Goal: Task Accomplishment & Management: Manage account settings

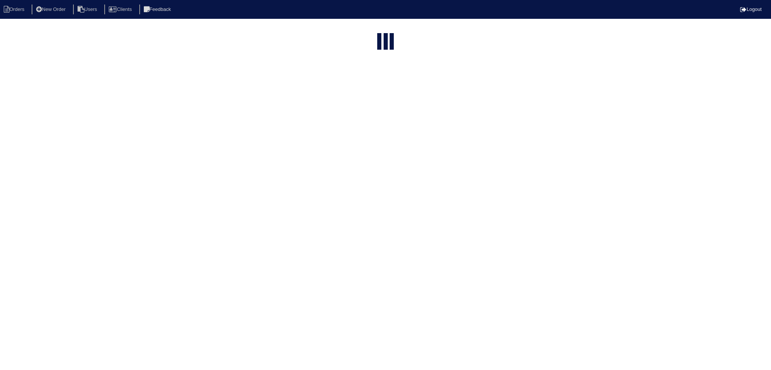
select select "15"
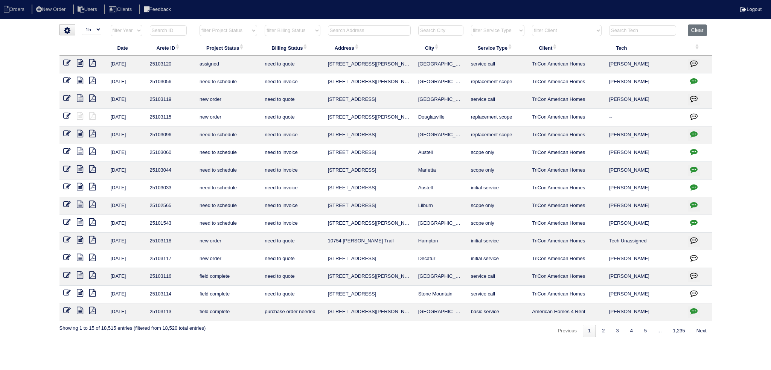
click at [241, 35] on select "filter Project Status -- Any Project Status -- new order assigned in progress f…" at bounding box center [228, 30] width 58 height 11
click at [199, 25] on select "filter Project Status -- Any Project Status -- new order assigned in progress f…" at bounding box center [228, 30] width 58 height 11
select select "assigned"
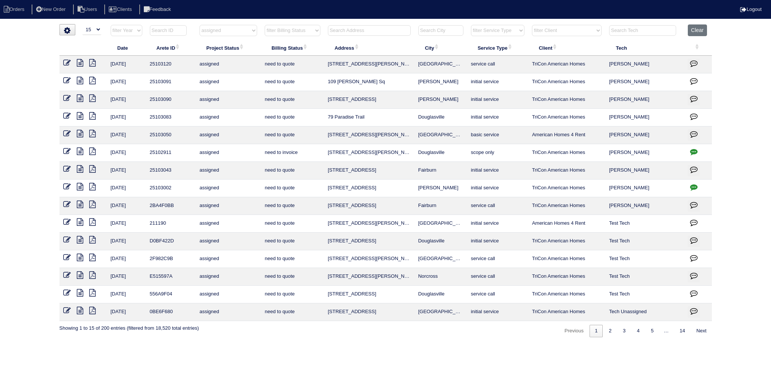
click at [81, 132] on icon at bounding box center [80, 134] width 6 height 8
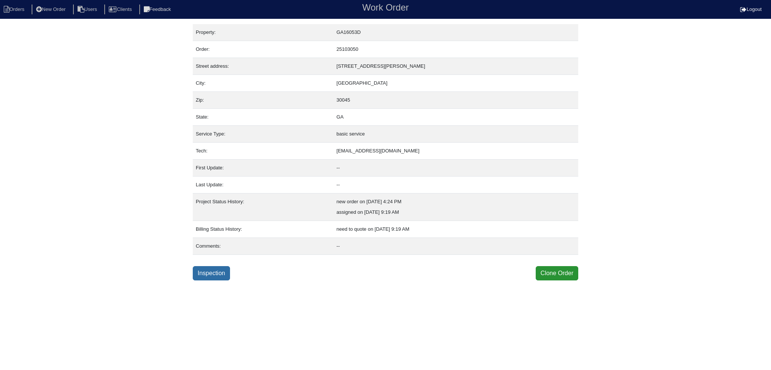
click at [214, 273] on link "Inspection" at bounding box center [211, 273] width 37 height 14
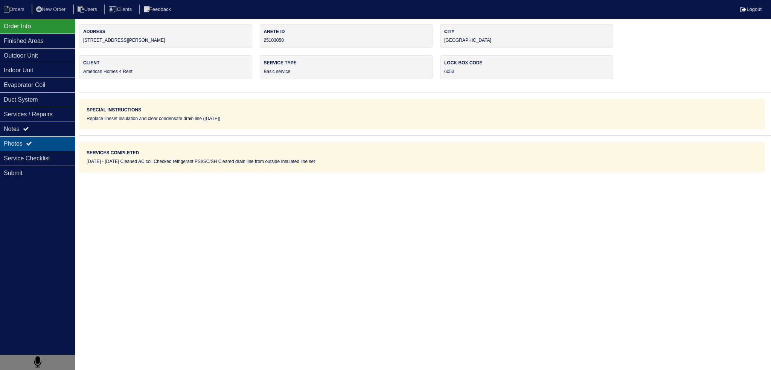
click at [67, 137] on div "Photos" at bounding box center [37, 143] width 75 height 15
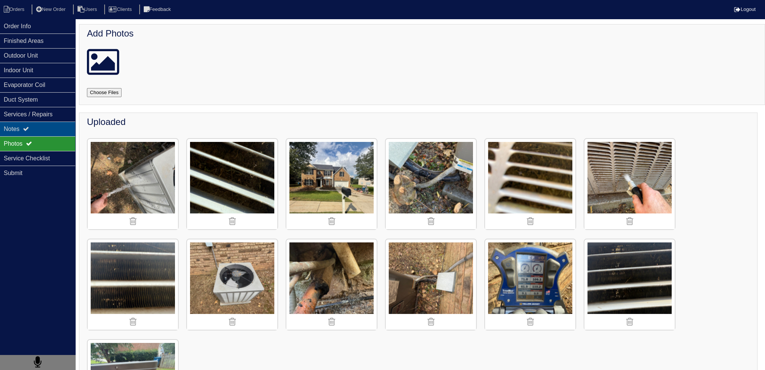
click at [66, 129] on div "Notes" at bounding box center [37, 129] width 75 height 15
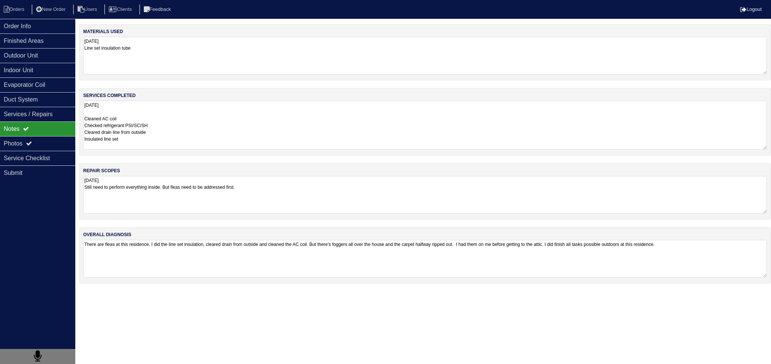
click at [198, 119] on textarea "08.23.25 Cleaned AC coil Checked refrigerant PSI/SC/SH Cleared drain line from …" at bounding box center [425, 125] width 684 height 49
click at [48, 21] on div "Order Info" at bounding box center [37, 26] width 75 height 15
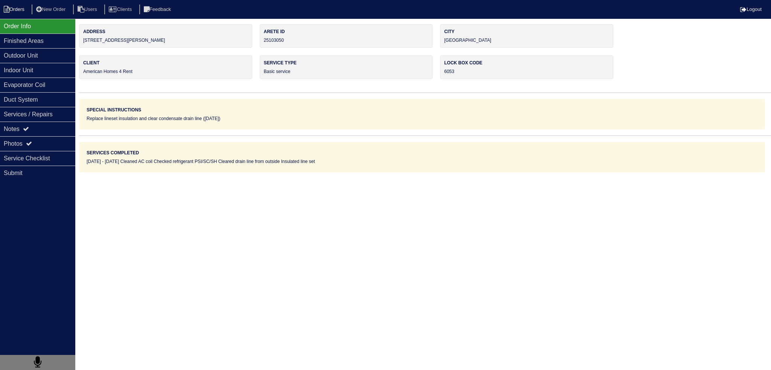
click at [11, 9] on li "Orders" at bounding box center [15, 10] width 30 height 10
select select "15"
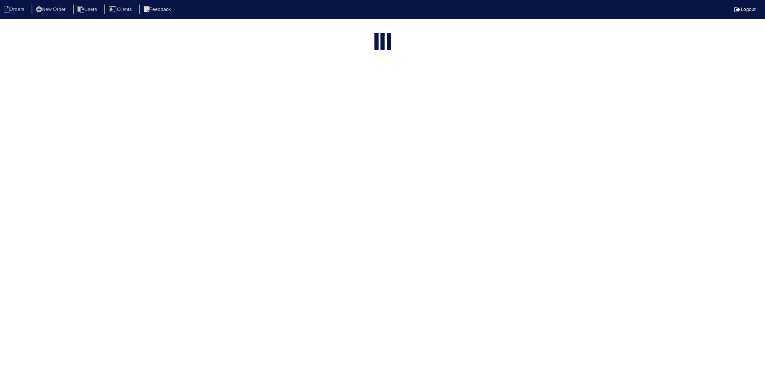
select select "assigned"
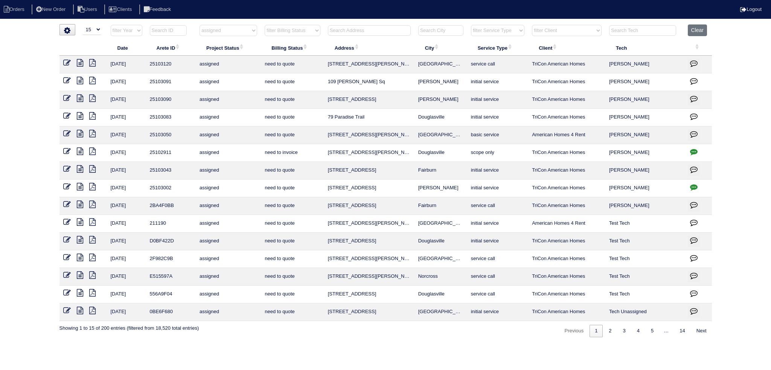
click at [69, 134] on icon at bounding box center [67, 134] width 8 height 8
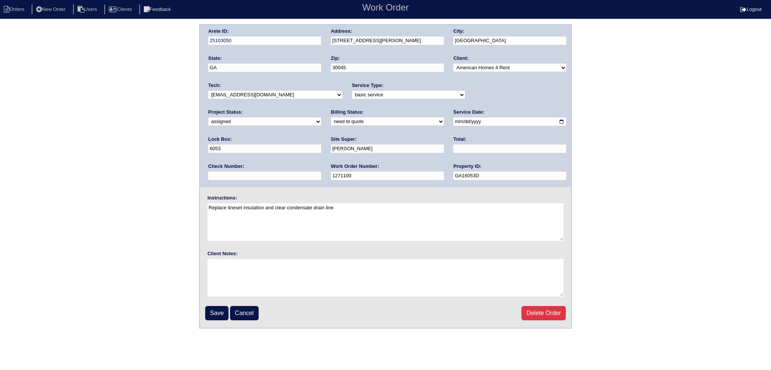
click at [321, 117] on select "new order assigned in progress field complete need to schedule admin review arc…" at bounding box center [264, 121] width 113 height 8
select select "field complete"
click at [321, 117] on select "new order assigned in progress field complete need to schedule admin review arc…" at bounding box center [264, 121] width 113 height 8
click at [213, 310] on input "Save" at bounding box center [216, 313] width 23 height 14
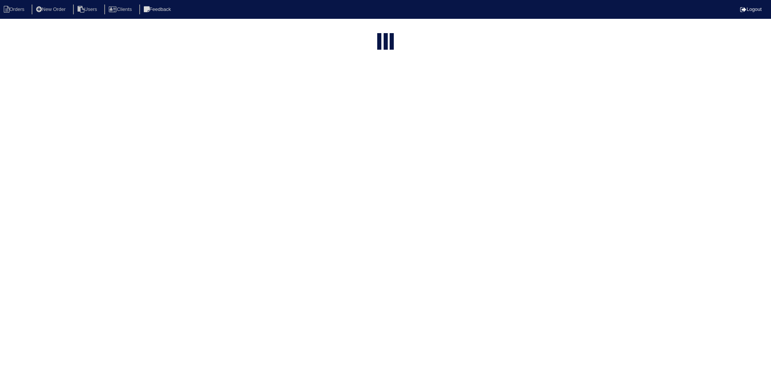
select select "15"
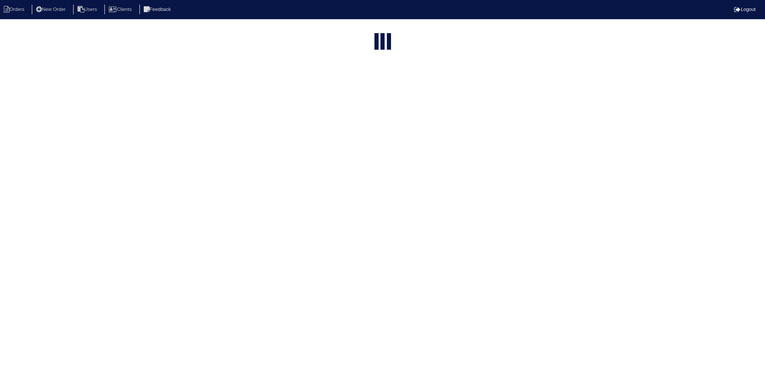
select select "assigned"
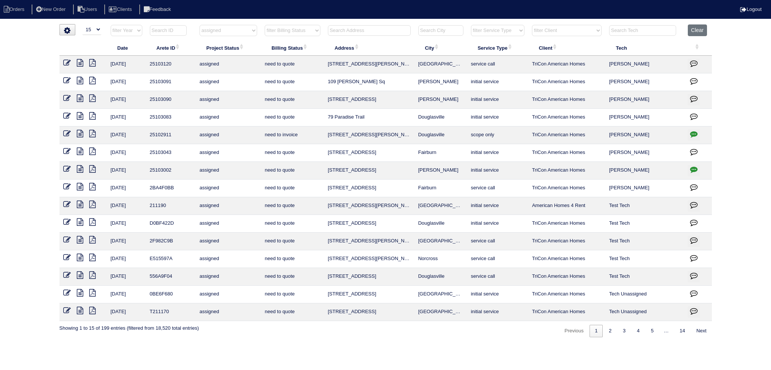
click at [79, 134] on icon at bounding box center [80, 134] width 6 height 8
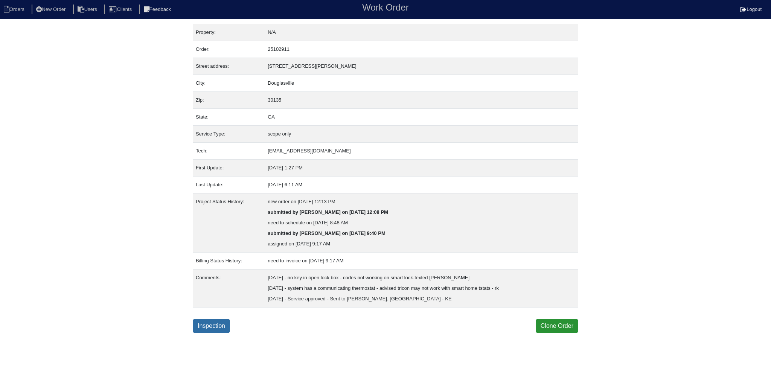
click at [214, 319] on link "Inspection" at bounding box center [211, 326] width 37 height 14
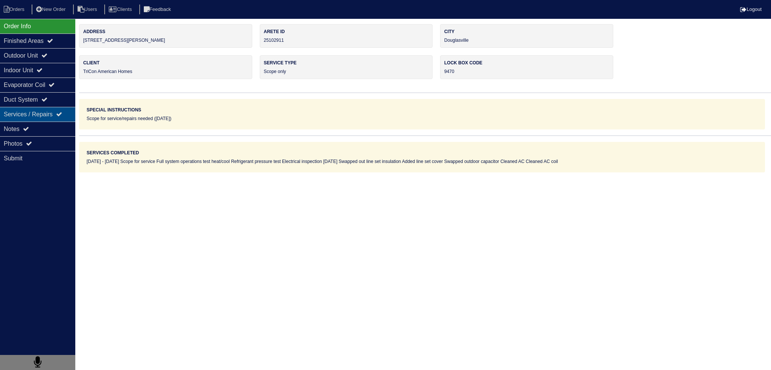
click at [51, 120] on div "Services / Repairs" at bounding box center [37, 114] width 75 height 15
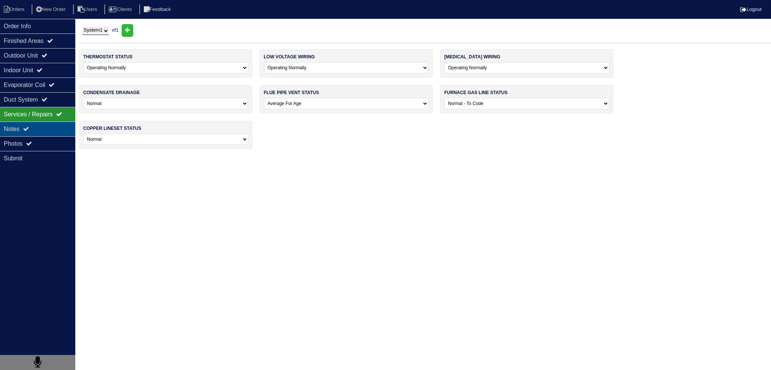
click at [50, 122] on div "Notes" at bounding box center [37, 129] width 75 height 15
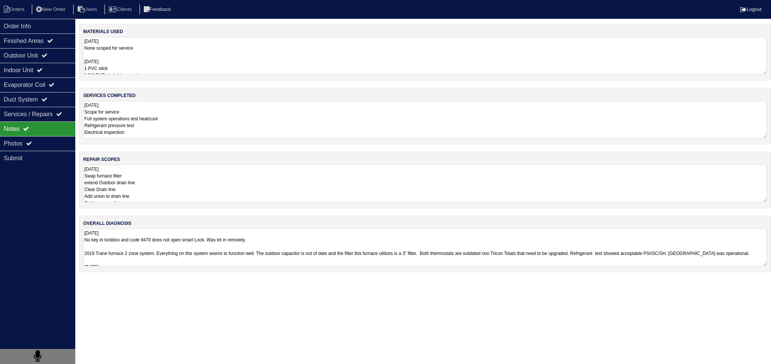
click at [176, 105] on textarea "08/08/2025 Scope for service Full system operations test heat/cool Refrigerant …" at bounding box center [425, 120] width 684 height 38
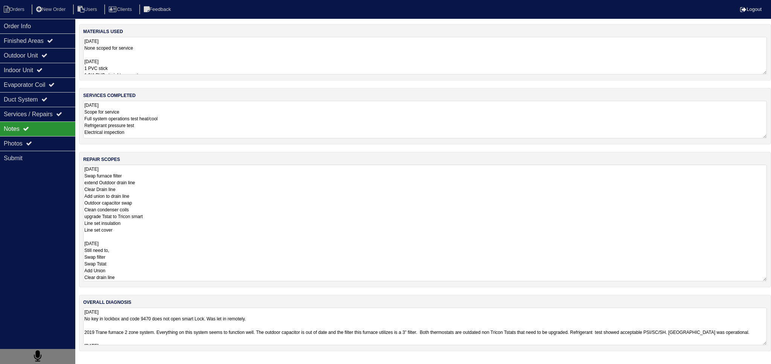
click at [154, 232] on textarea "08/08/2025 Swap furnace filter extend Outdoor drain line Clear Drain line Add u…" at bounding box center [425, 223] width 684 height 117
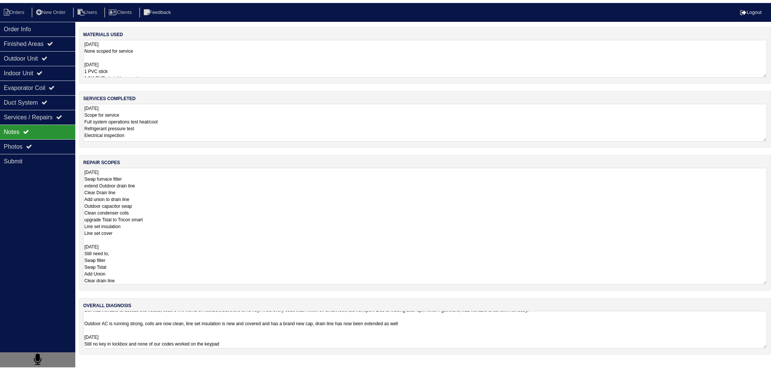
scroll to position [59, 0]
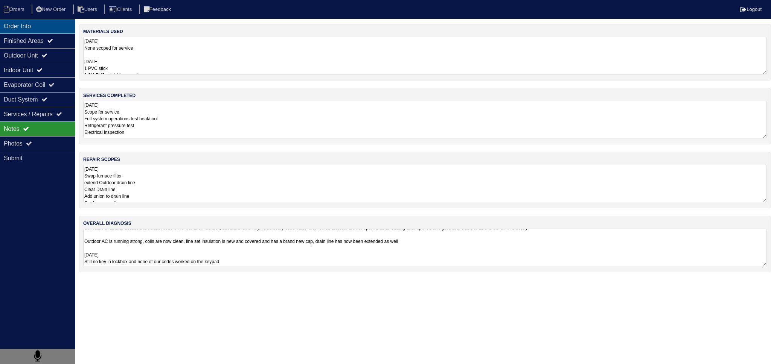
click at [24, 33] on div "Order Info" at bounding box center [37, 26] width 75 height 15
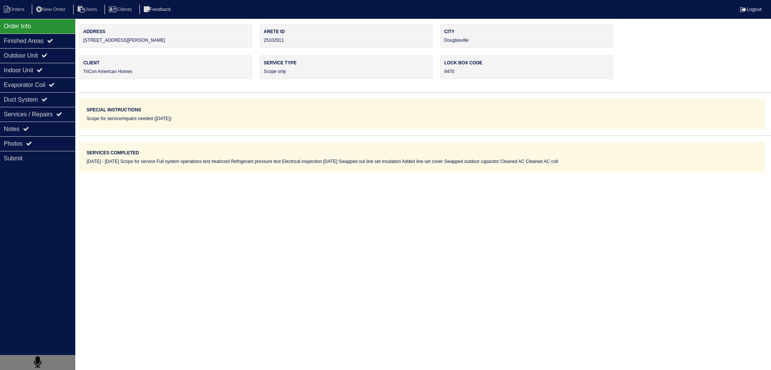
click at [11, 17] on nav "Orders New Order Users Clients Feedback Logout" at bounding box center [385, 9] width 771 height 19
click at [11, 9] on li "Orders" at bounding box center [15, 10] width 30 height 10
select select "15"
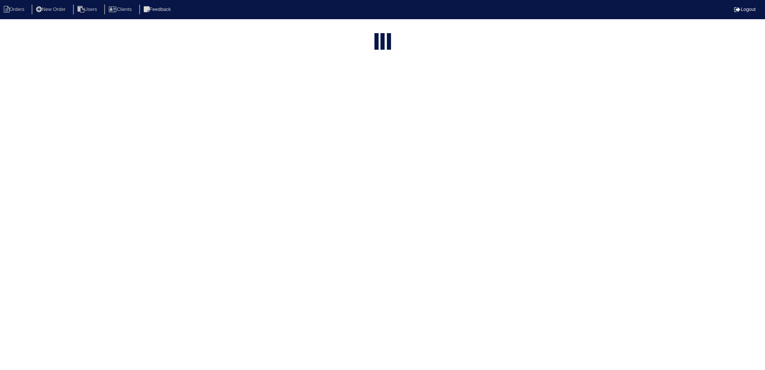
select select "assigned"
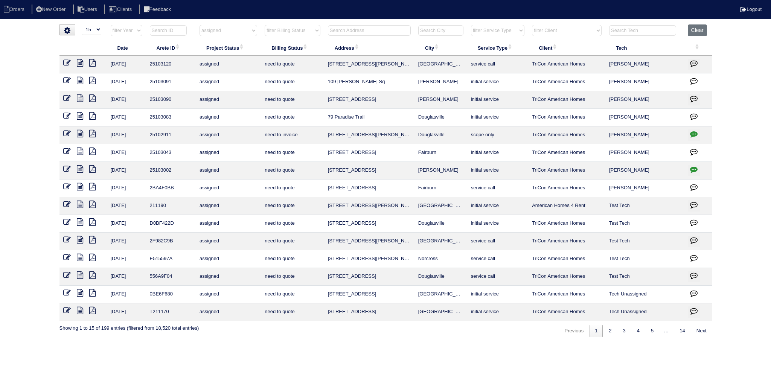
click at [65, 133] on icon at bounding box center [67, 134] width 8 height 8
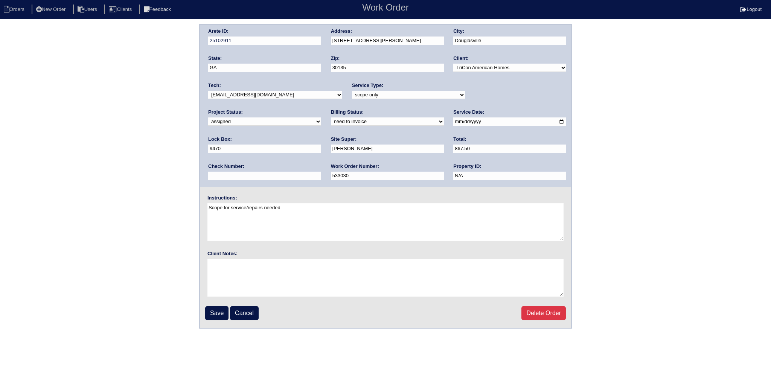
click at [321, 117] on select "new order assigned in progress field complete need to schedule admin review arc…" at bounding box center [264, 121] width 113 height 8
select select "field complete"
click at [321, 117] on select "new order assigned in progress field complete need to schedule admin review arc…" at bounding box center [264, 121] width 113 height 8
click at [213, 317] on input "Save" at bounding box center [216, 313] width 23 height 14
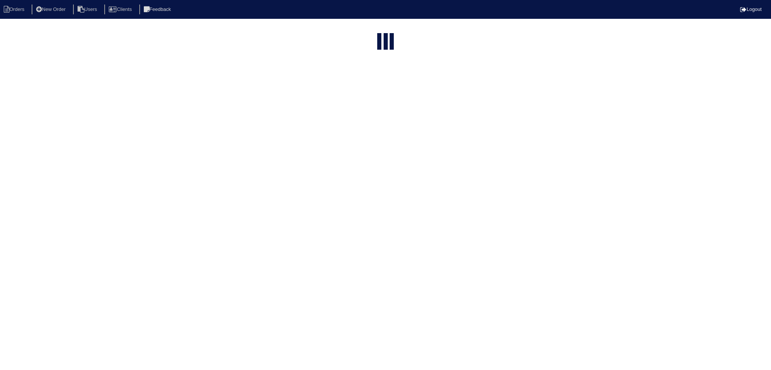
select select "15"
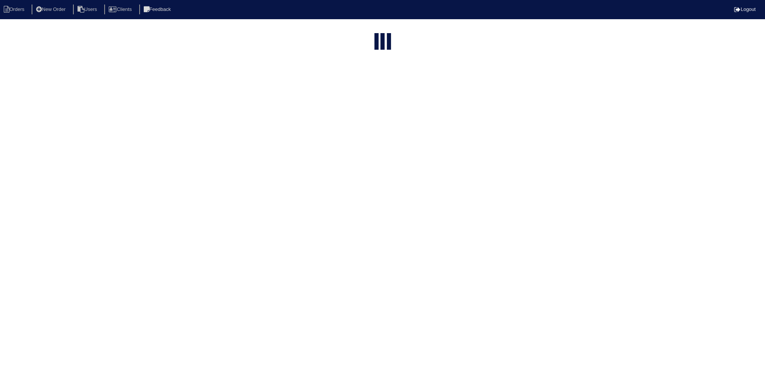
select select "assigned"
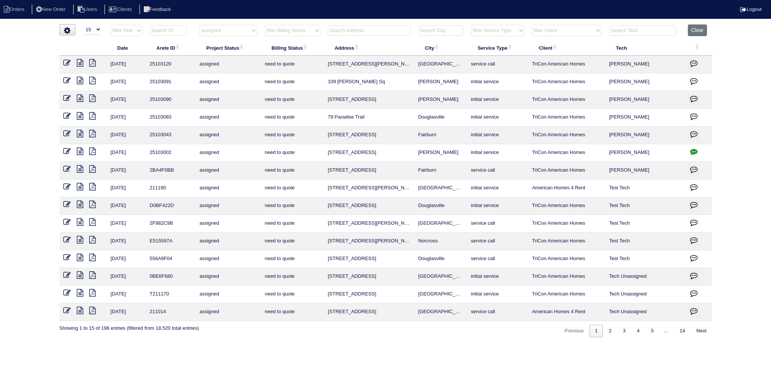
click at [81, 117] on icon at bounding box center [80, 116] width 6 height 8
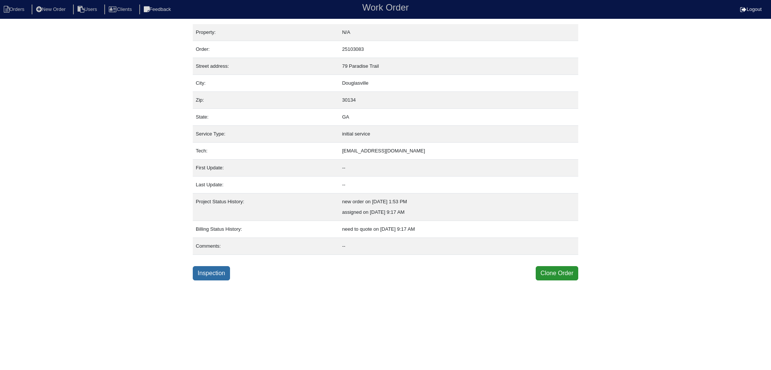
click at [197, 272] on link "Inspection" at bounding box center [211, 273] width 37 height 14
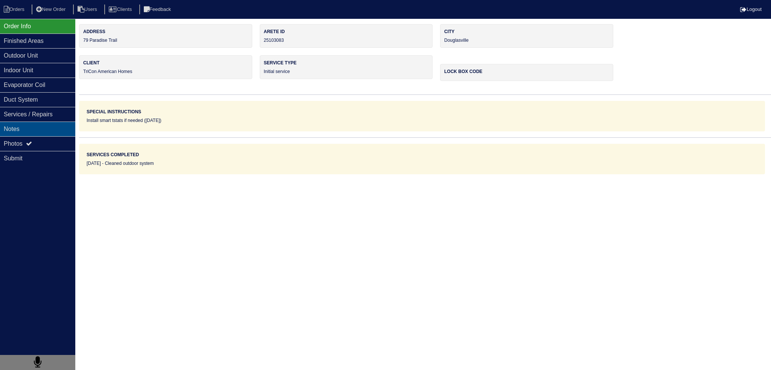
click at [58, 131] on div "Notes" at bounding box center [37, 129] width 75 height 15
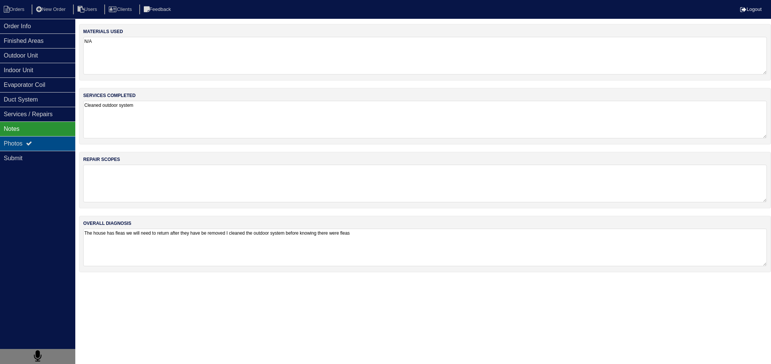
click at [55, 144] on div "Photos" at bounding box center [37, 143] width 75 height 15
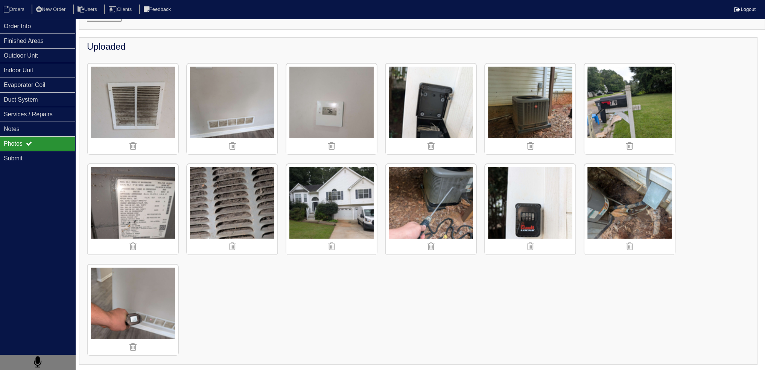
scroll to position [75, 0]
drag, startPoint x: 66, startPoint y: 27, endPoint x: 17, endPoint y: 15, distance: 49.9
click at [64, 26] on div "Order Info" at bounding box center [37, 26] width 75 height 15
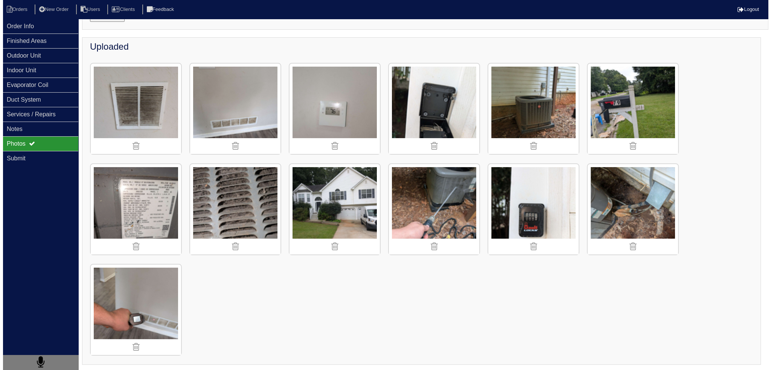
scroll to position [0, 0]
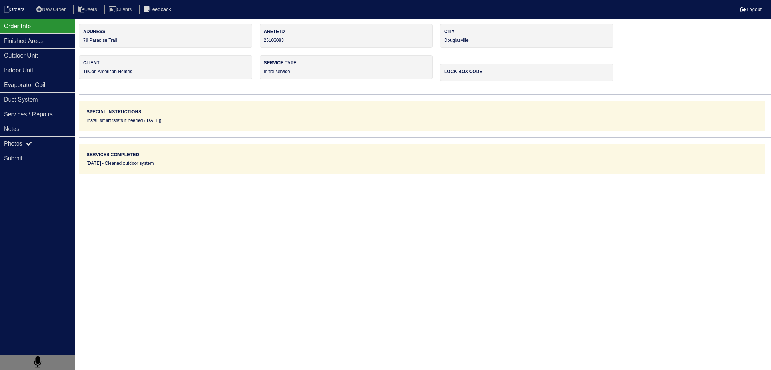
click at [15, 14] on li "Orders" at bounding box center [15, 10] width 30 height 10
select select "15"
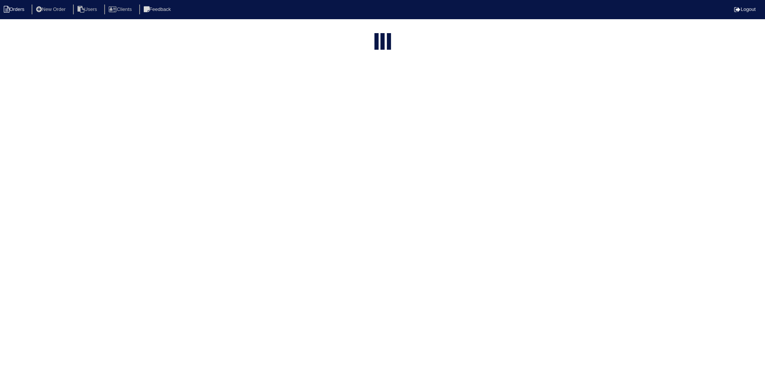
select select "assigned"
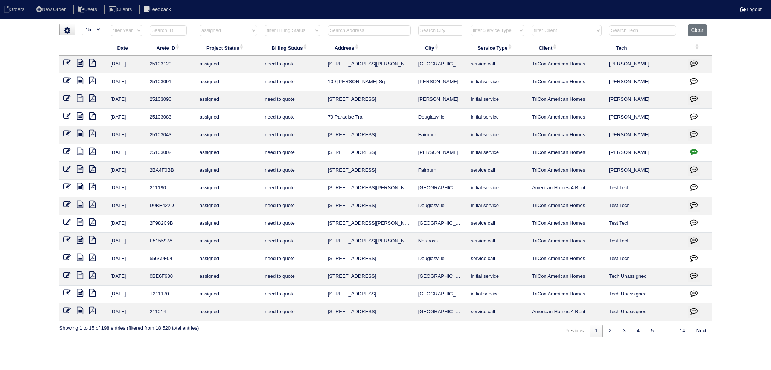
click at [61, 113] on td at bounding box center [82, 118] width 47 height 18
click at [64, 114] on icon at bounding box center [67, 116] width 8 height 8
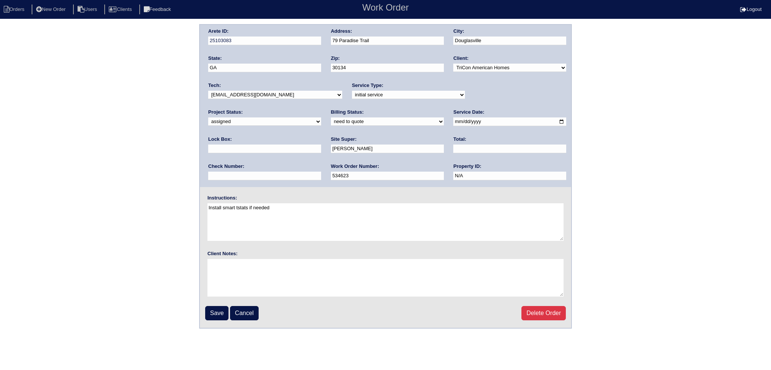
click at [321, 117] on select "new order assigned in progress field complete need to schedule admin review arc…" at bounding box center [264, 121] width 113 height 8
select select "field complete"
click at [321, 117] on select "new order assigned in progress field complete need to schedule admin review arc…" at bounding box center [264, 121] width 113 height 8
click at [220, 321] on fieldset "Arete ID: 25103083 Address: 79 Paradise Trail City: Douglasville State: GA Zip:…" at bounding box center [385, 176] width 371 height 303
click at [220, 315] on input "Save" at bounding box center [216, 313] width 23 height 14
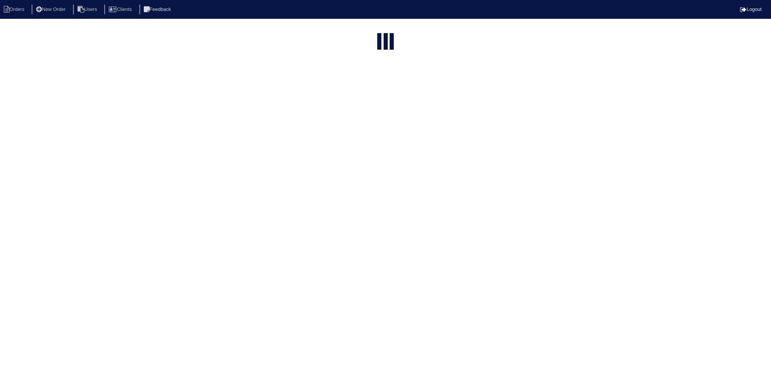
select select "15"
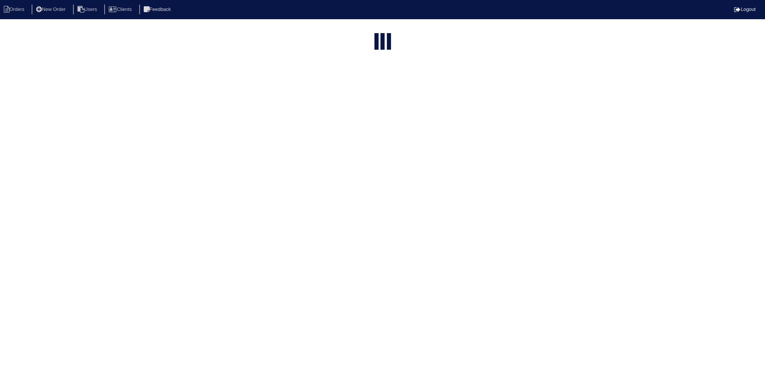
select select "assigned"
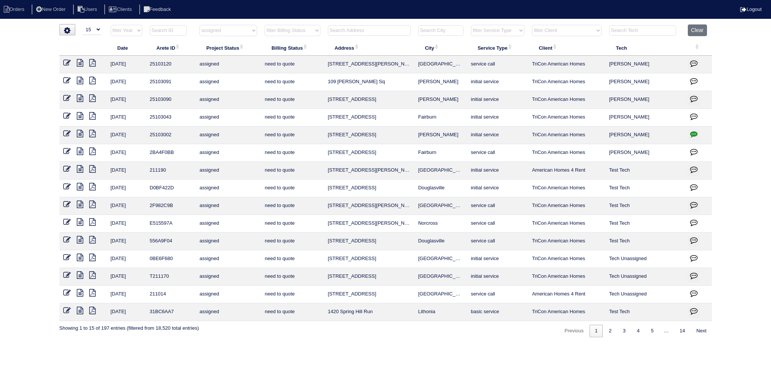
drag, startPoint x: 702, startPoint y: 135, endPoint x: 697, endPoint y: 135, distance: 4.5
click at [702, 135] on td at bounding box center [698, 135] width 28 height 18
click at [697, 135] on icon "button" at bounding box center [694, 134] width 8 height 8
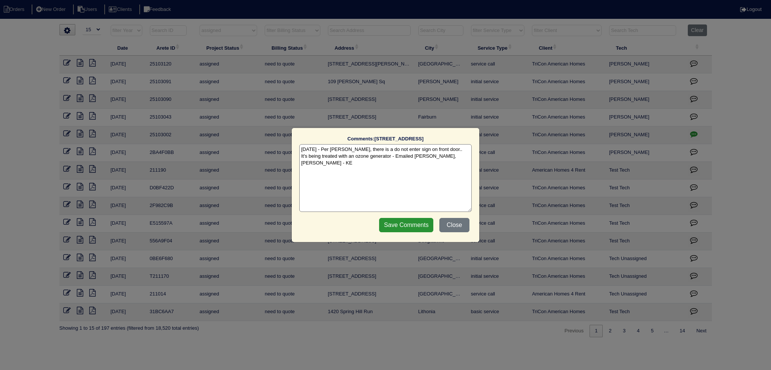
click at [697, 135] on div "Comments: 318 Dylan Way The comments on file have changed since you started edi…" at bounding box center [385, 185] width 771 height 370
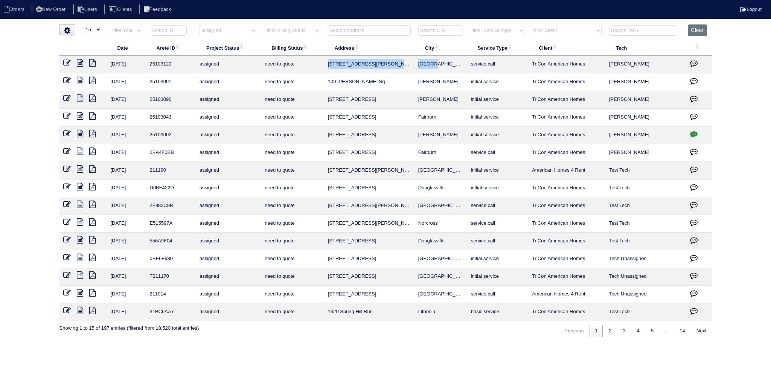
drag, startPoint x: 453, startPoint y: 64, endPoint x: 329, endPoint y: 68, distance: 123.9
click at [329, 68] on tr "8/24/25 25103120 assigned need to quote 225 Manous Way Canton service call TriC…" at bounding box center [385, 65] width 652 height 18
copy tr "225 Manous Way Canton"
click at [82, 60] on icon at bounding box center [80, 63] width 6 height 8
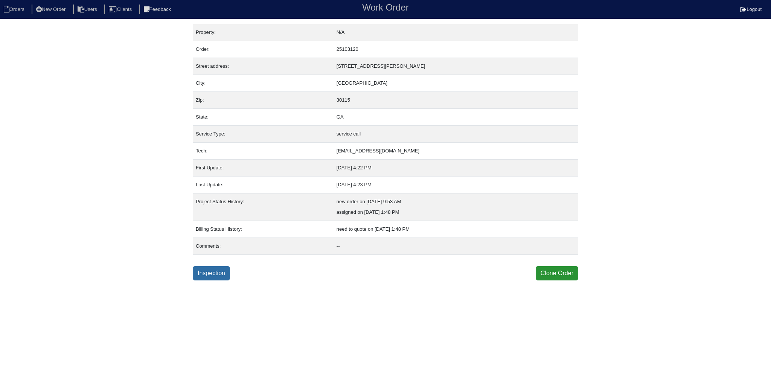
click at [216, 275] on link "Inspection" at bounding box center [211, 273] width 37 height 14
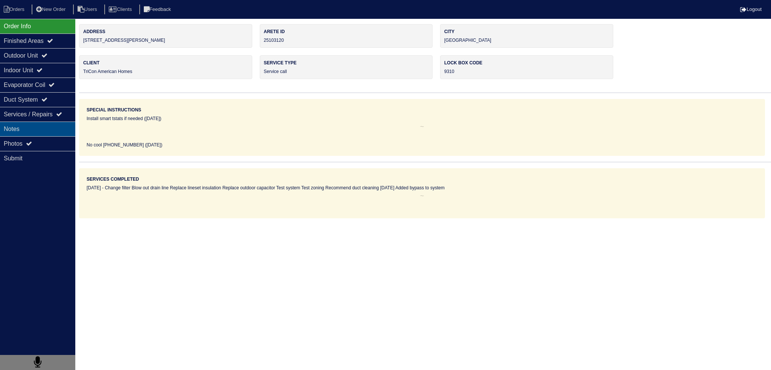
click at [14, 130] on div "Notes" at bounding box center [37, 129] width 75 height 15
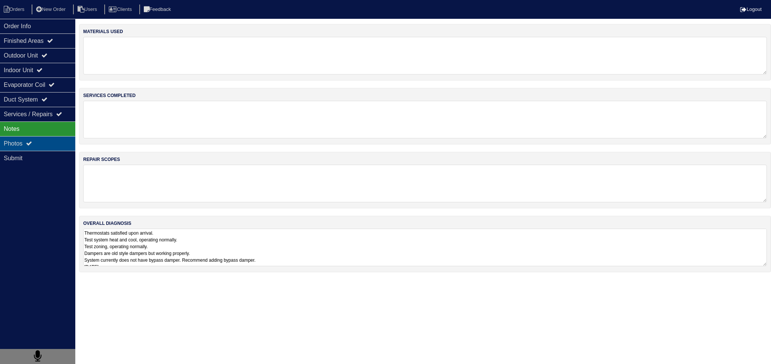
click at [53, 144] on div "Photos" at bounding box center [37, 143] width 75 height 15
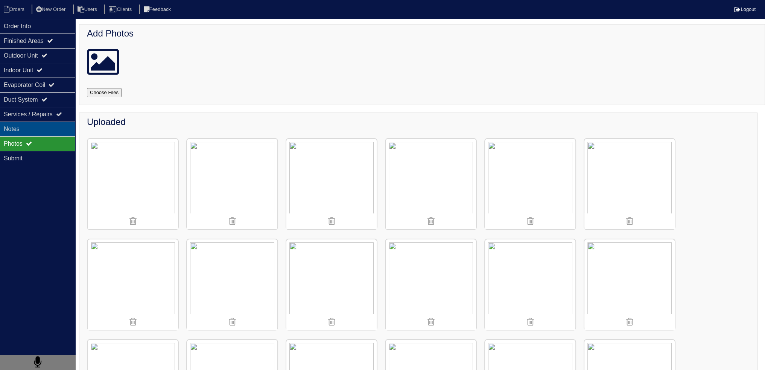
click at [41, 129] on div "Notes" at bounding box center [37, 129] width 75 height 15
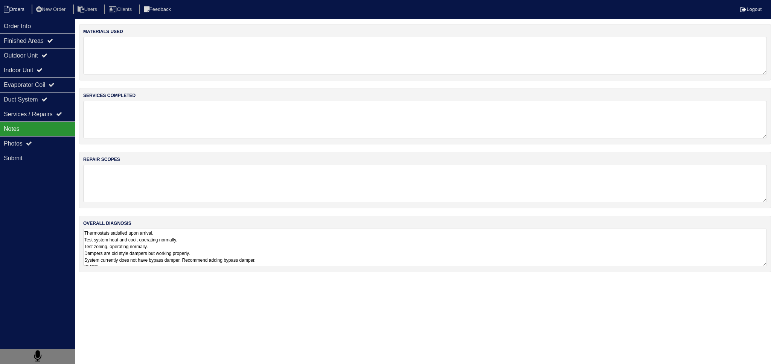
click at [19, 12] on li "Orders" at bounding box center [15, 10] width 30 height 10
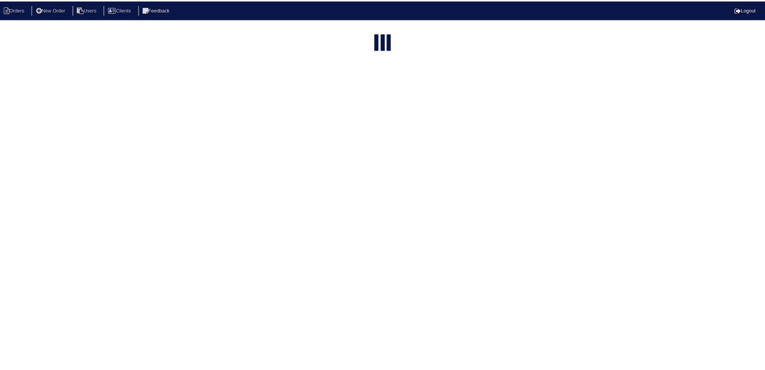
select select "15"
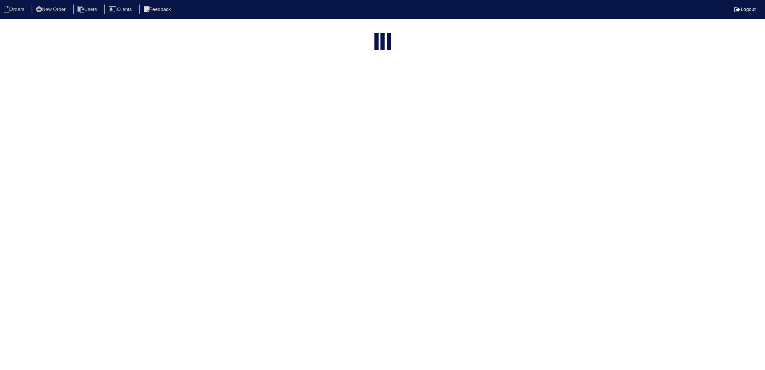
select select "assigned"
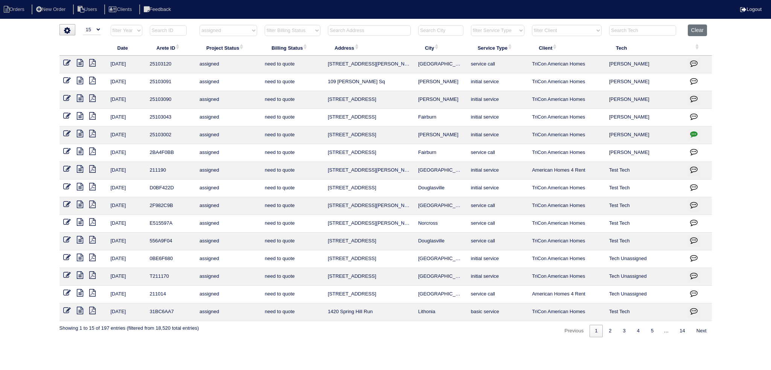
click at [78, 62] on icon at bounding box center [80, 63] width 6 height 8
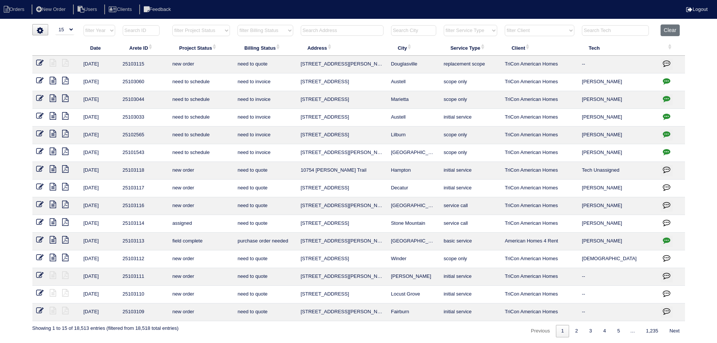
select select "15"
click at [365, 33] on input "text" at bounding box center [342, 30] width 83 height 11
click at [211, 32] on select "filter Project Status -- Any Project Status -- new order assigned in progress f…" at bounding box center [201, 30] width 58 height 11
click at [172, 25] on select "filter Project Status -- Any Project Status -- new order assigned in progress f…" at bounding box center [201, 30] width 58 height 11
select select "assigned"
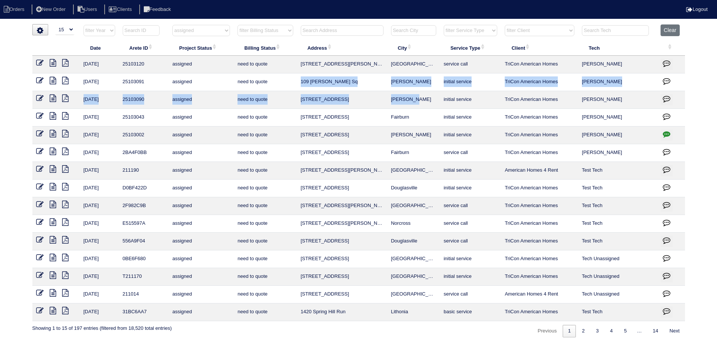
drag, startPoint x: 427, startPoint y: 101, endPoint x: 299, endPoint y: 80, distance: 129.3
click at [299, 80] on tbody "8/24/25 25103120 assigned need to quote 225 Manous Way Canton service call TriC…" at bounding box center [358, 188] width 653 height 265
copy tbody "109 Everett Sq McDonough initial service TriCon American Homes Justin Reese 8/2…"
click at [53, 118] on icon at bounding box center [53, 116] width 6 height 8
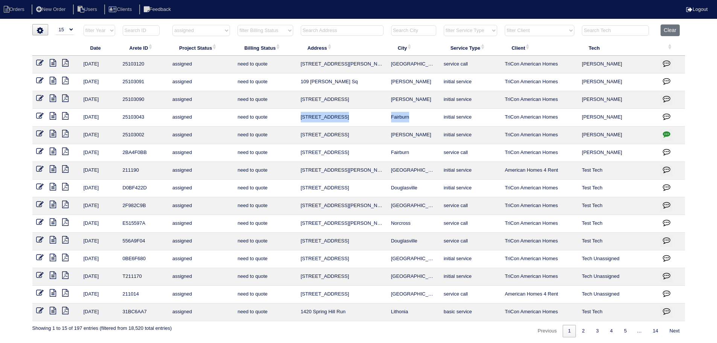
drag, startPoint x: 414, startPoint y: 118, endPoint x: 308, endPoint y: 119, distance: 106.1
click at [298, 120] on tr "8/20/25 25103043 assigned need to quote 7200 Sanctuary St Fairburn initial serv…" at bounding box center [358, 118] width 653 height 18
copy tr "7200 Sanctuary St Fairburn"
click at [668, 132] on icon "button" at bounding box center [667, 134] width 8 height 8
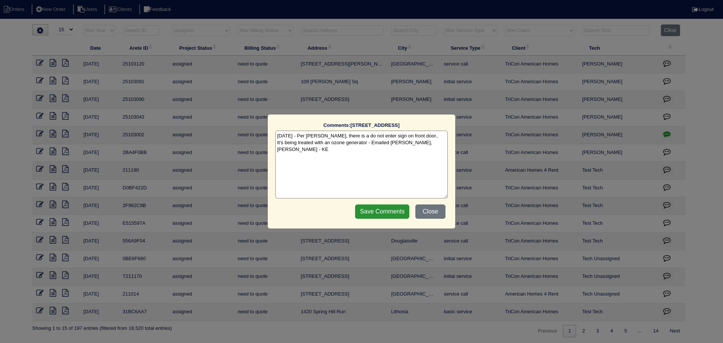
click at [668, 132] on div "Comments: 318 Dylan Way The comments on file have changed since you started edi…" at bounding box center [361, 171] width 723 height 343
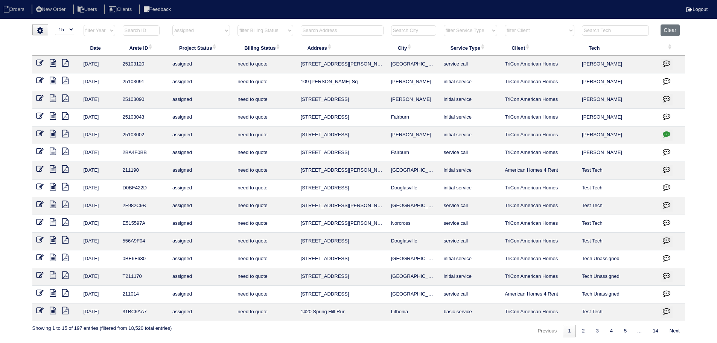
click at [52, 131] on icon at bounding box center [53, 134] width 6 height 8
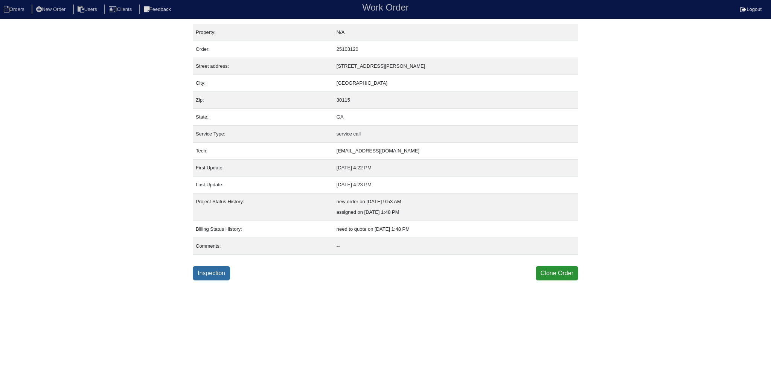
click at [216, 276] on link "Inspection" at bounding box center [211, 273] width 37 height 14
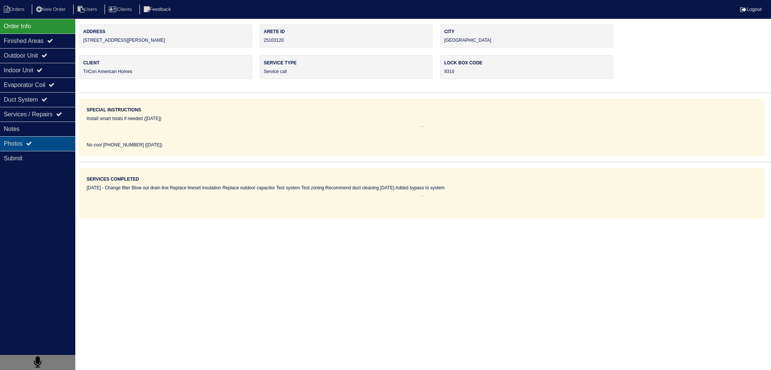
click at [43, 135] on div "Notes" at bounding box center [37, 129] width 75 height 15
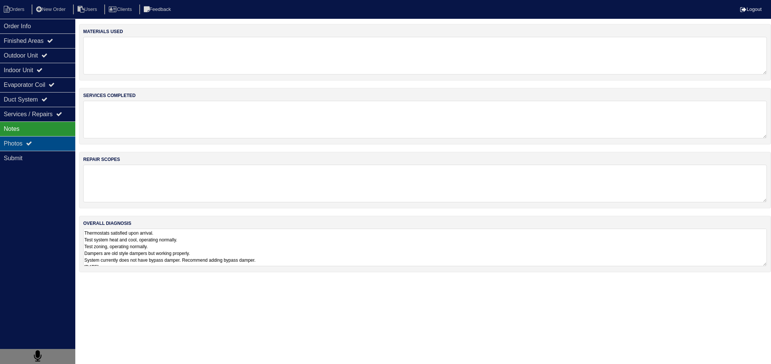
click at [47, 149] on div "Photos" at bounding box center [37, 143] width 75 height 15
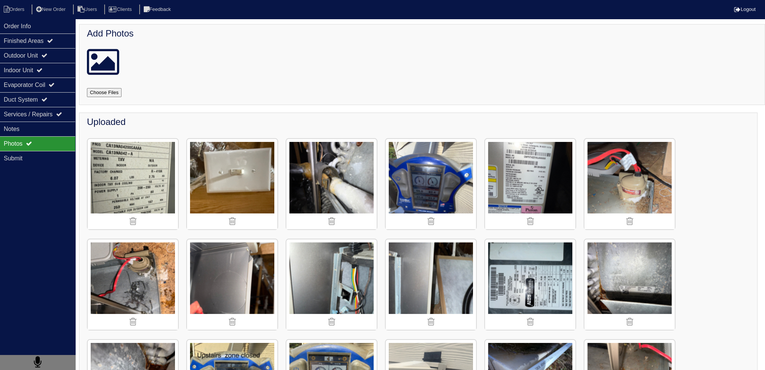
scroll to position [226, 0]
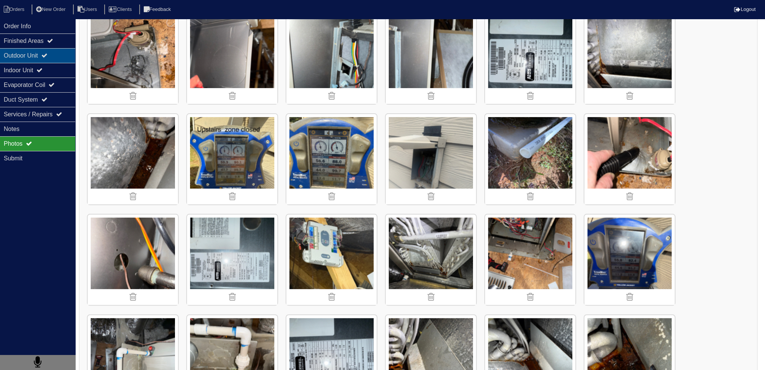
click at [47, 57] on icon at bounding box center [44, 55] width 6 height 6
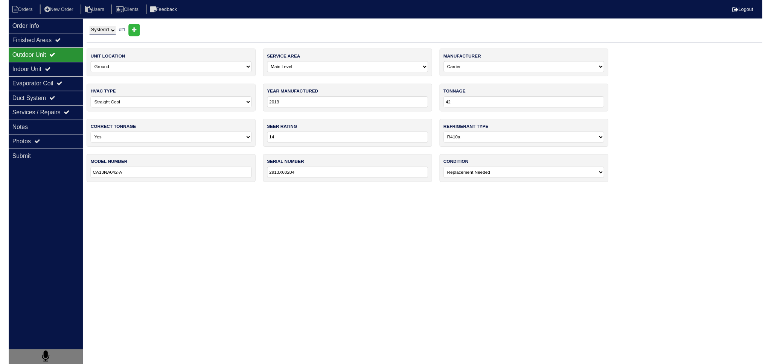
scroll to position [0, 0]
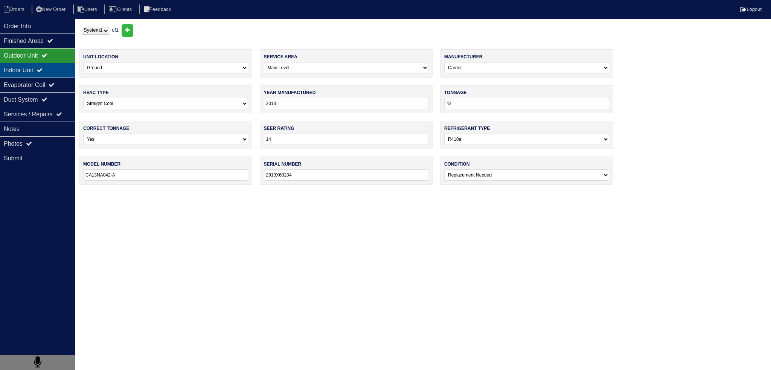
click at [47, 64] on div "Indoor Unit" at bounding box center [37, 70] width 75 height 15
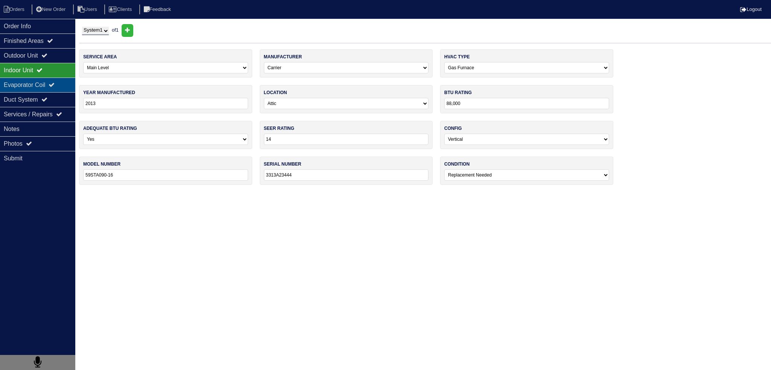
click at [45, 80] on div "Evaporator Coil" at bounding box center [37, 85] width 75 height 15
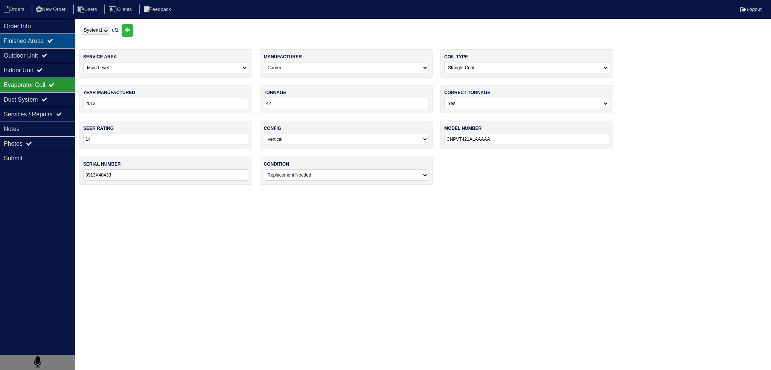
click at [49, 41] on div "Finished Areas" at bounding box center [37, 40] width 75 height 15
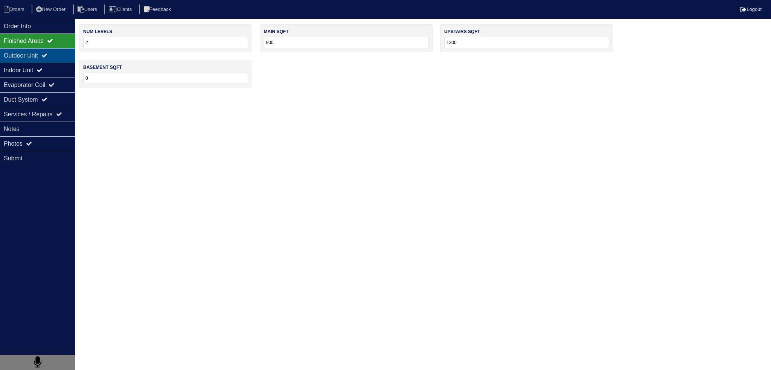
click at [46, 51] on div "Outdoor Unit" at bounding box center [37, 55] width 75 height 15
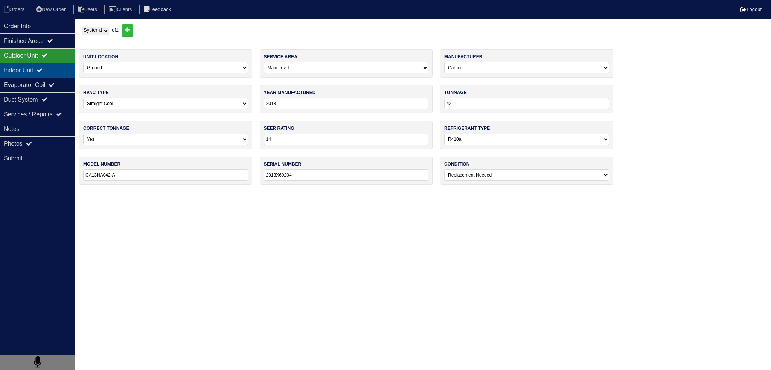
click at [40, 65] on div "Indoor Unit" at bounding box center [37, 70] width 75 height 15
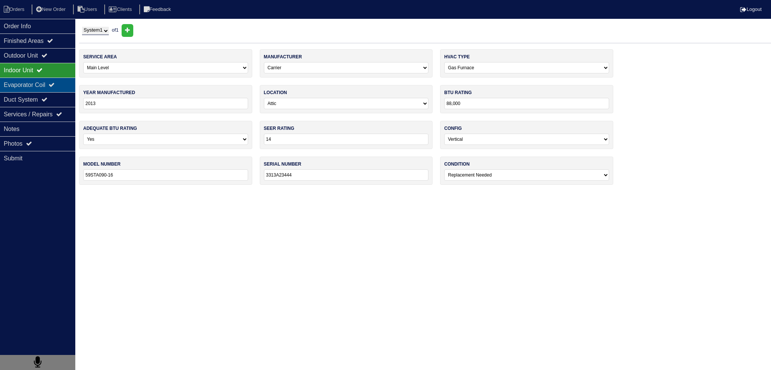
click at [36, 81] on div "Evaporator Coil" at bounding box center [37, 85] width 75 height 15
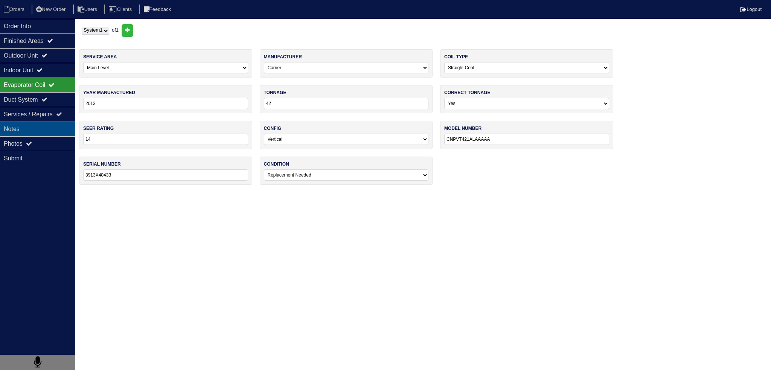
click at [50, 123] on div "Notes" at bounding box center [37, 129] width 75 height 15
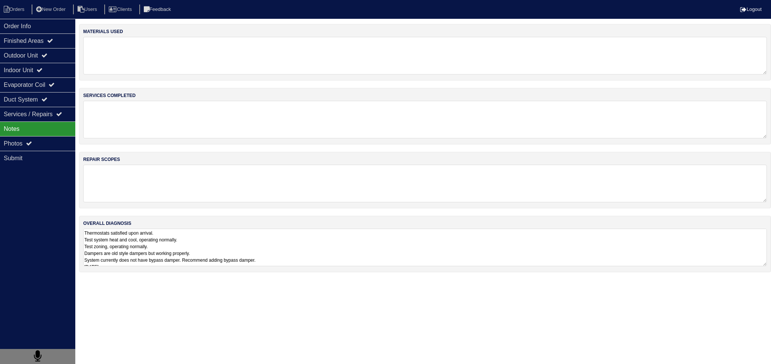
click at [134, 180] on textarea at bounding box center [425, 184] width 684 height 38
drag, startPoint x: 128, startPoint y: 201, endPoint x: 116, endPoint y: 198, distance: 12.5
paste textarea "Pan No hole Horizontal Pan 36x36 Pad 40x40 Pad Aquaguard Floatswitch SS2 Floats…"
click at [157, 150] on div "materials used services completed repair scopes 90,000 3.5 Ton A/C 3.5 Ton Coil…" at bounding box center [425, 151] width 692 height 255
click at [135, 186] on textarea "90,000 3.5 Ton A/C 3.5 Ton Coil Pan No hole Horizontal Pan 36x36 Pad 40x40 Pad …" at bounding box center [425, 184] width 684 height 38
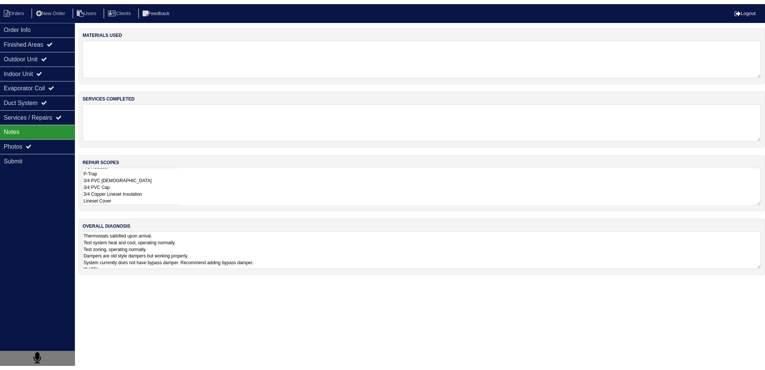
scroll to position [0, 0]
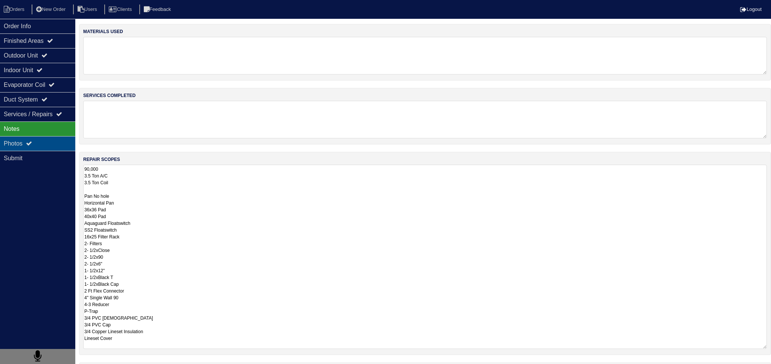
click at [56, 140] on div "Photos" at bounding box center [37, 143] width 75 height 15
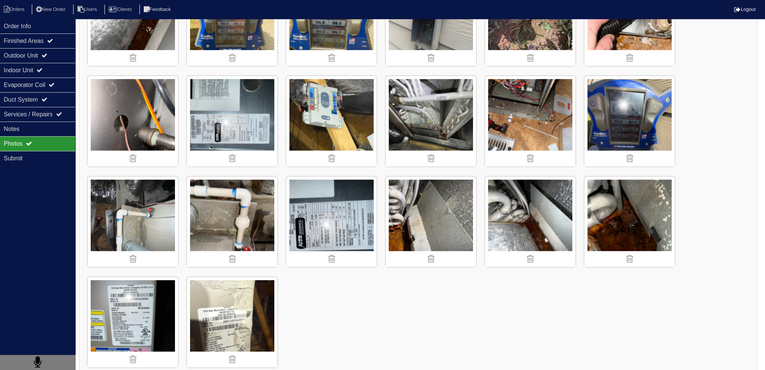
scroll to position [376, 0]
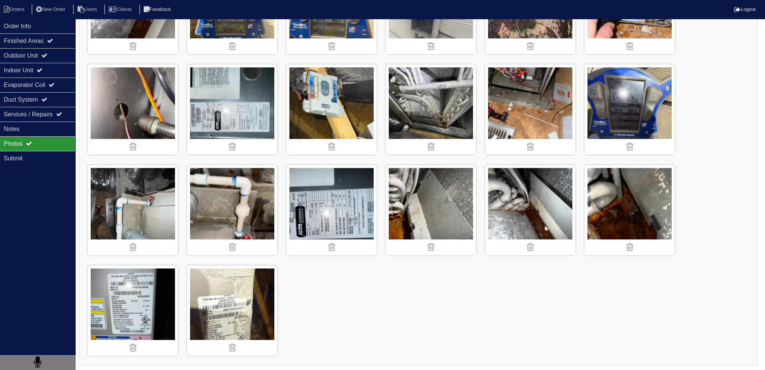
click at [109, 177] on img at bounding box center [133, 210] width 90 height 90
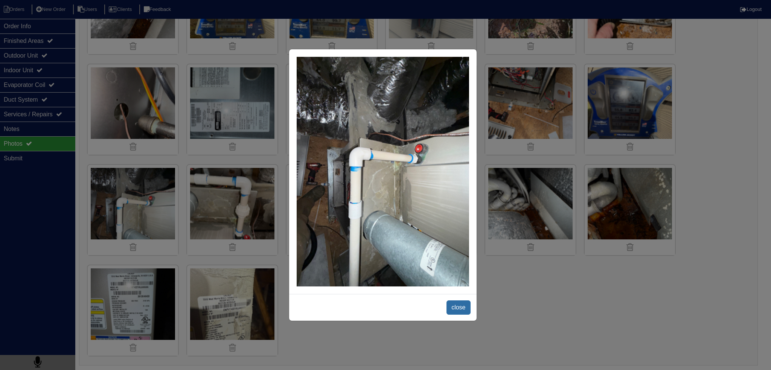
click at [457, 308] on span "close" at bounding box center [458, 307] width 24 height 14
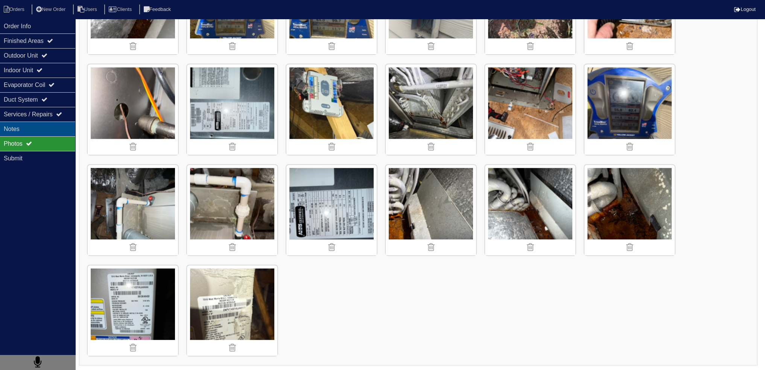
click at [40, 136] on div "Photos" at bounding box center [37, 143] width 75 height 15
click at [40, 134] on div "Notes" at bounding box center [37, 129] width 75 height 15
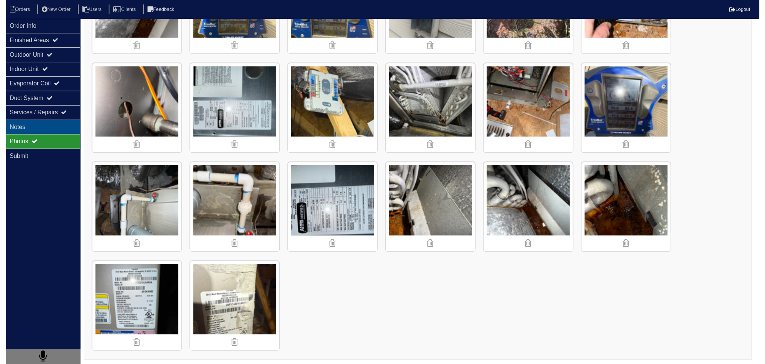
scroll to position [0, 0]
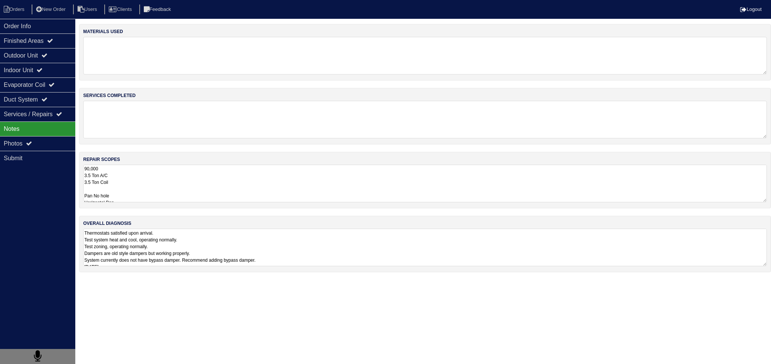
click at [124, 210] on div "materials used services completed repair scopes 90,000 3.5 Ton A/C 3.5 Ton Coil…" at bounding box center [425, 152] width 692 height 256
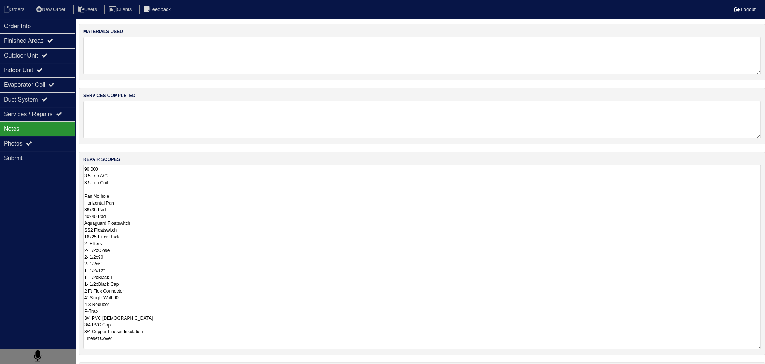
click at [117, 194] on textarea "90,000 3.5 Ton A/C 3.5 Ton Coil Pan No hole Horizontal Pan 36x36 Pad 40x40 Pad …" at bounding box center [422, 257] width 678 height 184
drag, startPoint x: 129, startPoint y: 203, endPoint x: 82, endPoint y: 202, distance: 47.1
click at [82, 202] on div "repair scopes 90,000 3.5 Ton A/C 3.5 Ton Coil Pan No hole Horizontal Pan 36x36 …" at bounding box center [422, 253] width 686 height 203
drag, startPoint x: 116, startPoint y: 207, endPoint x: 68, endPoint y: 207, distance: 48.2
click at [68, 207] on div "Order Info Finished Areas Outdoor Unit Indoor Unit Evaporator Coil Duct System …" at bounding box center [382, 225] width 765 height 403
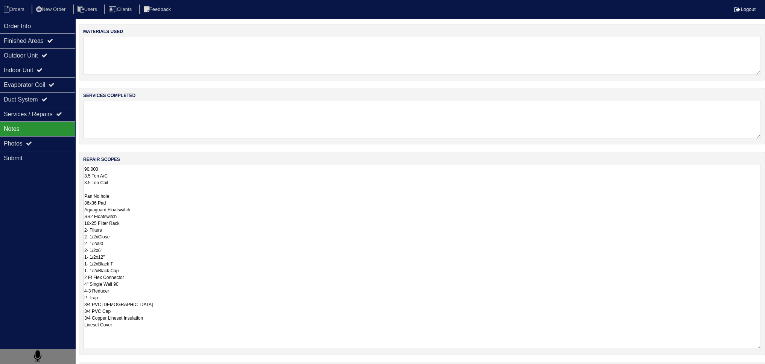
drag, startPoint x: 84, startPoint y: 237, endPoint x: 130, endPoint y: 276, distance: 59.6
click at [130, 276] on textarea "90,000 3.5 Ton A/C 3.5 Ton Coil Pan No hole 36x36 Pad Aquaguard Floatswitch SS2…" at bounding box center [422, 257] width 678 height 184
drag, startPoint x: 107, startPoint y: 245, endPoint x: 79, endPoint y: 245, distance: 27.5
click at [79, 245] on div "repair scopes 90,000 3.5 Ton A/C 3.5 Ton Coil Pan No hole 36x36 Pad Aquaguard F…" at bounding box center [422, 253] width 686 height 203
drag, startPoint x: 104, startPoint y: 251, endPoint x: 79, endPoint y: 244, distance: 25.6
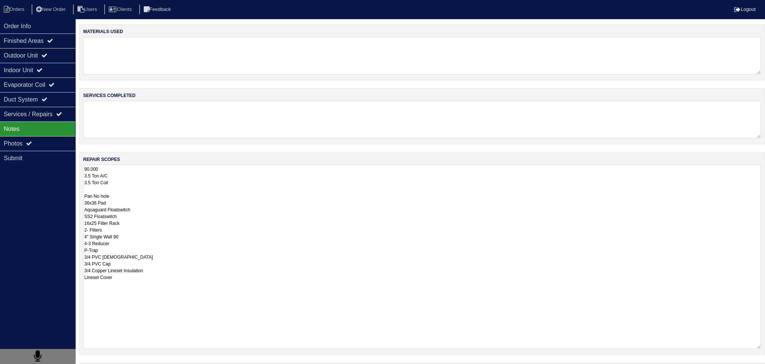
click at [79, 244] on div "repair scopes 90,000 3.5 Ton A/C 3.5 Ton Coil Pan No hole 36x36 Pad Aquaguard F…" at bounding box center [422, 253] width 686 height 203
drag, startPoint x: 116, startPoint y: 251, endPoint x: 72, endPoint y: 248, distance: 44.9
click at [69, 248] on div "Order Info Finished Areas Outdoor Unit Indoor Unit Evaporator Coil Duct System …" at bounding box center [382, 225] width 765 height 403
click at [124, 263] on textarea "90,000 3.5 Ton A/C 3.5 Ton Coil Pan No hole 36x36 Pad Aquaguard Floatswitch SS2…" at bounding box center [422, 257] width 678 height 184
type textarea "90,000 3.5 Ton A/C 3.5 Ton Coil Pan No hole 36x36 Pad Aquaguard Floatswitch SS2…"
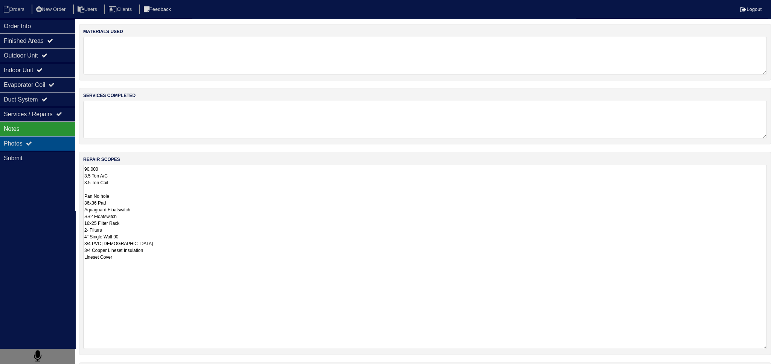
click at [44, 148] on div "Photos" at bounding box center [37, 143] width 75 height 15
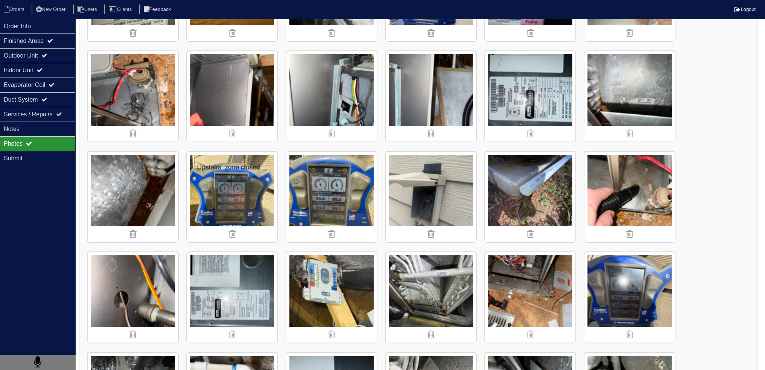
scroll to position [376, 0]
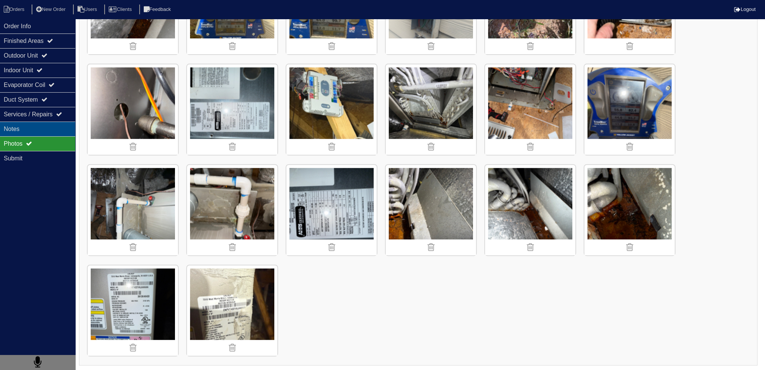
click at [30, 122] on div "Notes" at bounding box center [37, 129] width 75 height 15
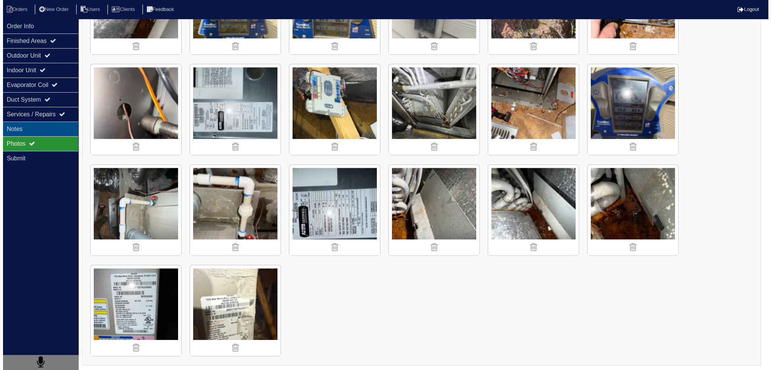
scroll to position [0, 0]
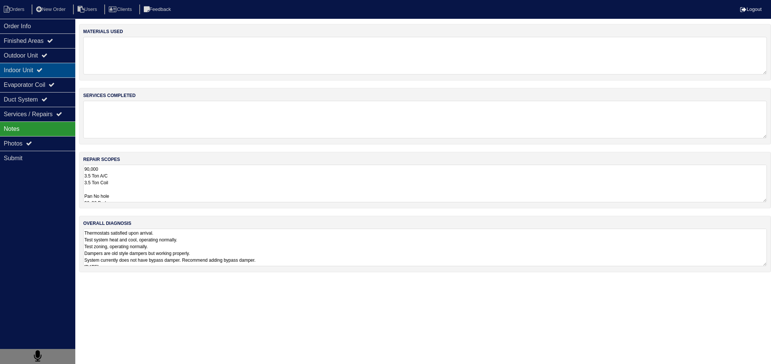
click at [25, 69] on div "Indoor Unit" at bounding box center [37, 70] width 75 height 15
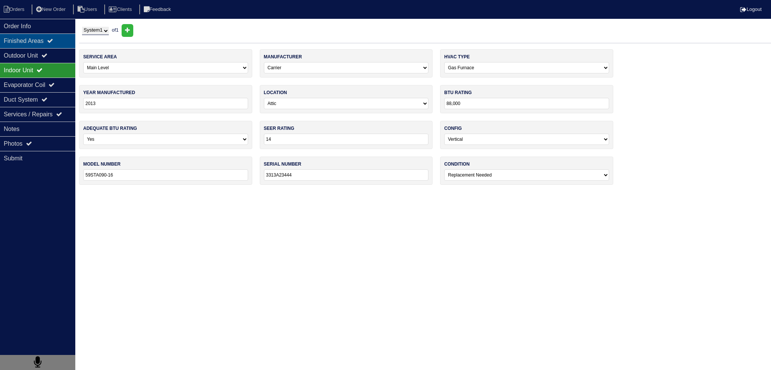
click at [33, 35] on div "Finished Areas" at bounding box center [37, 40] width 75 height 15
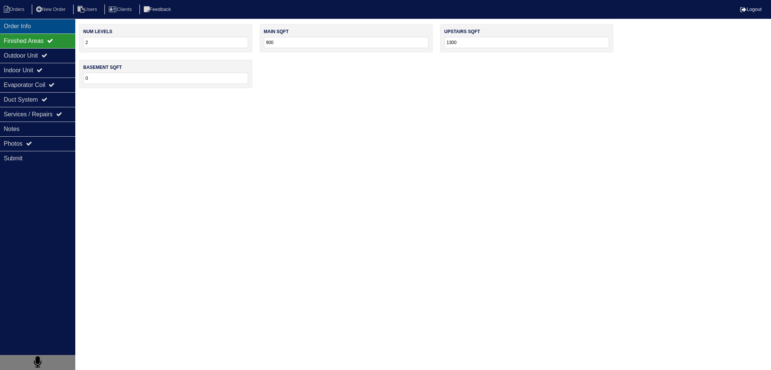
click at [30, 28] on div "Order Info" at bounding box center [37, 26] width 75 height 15
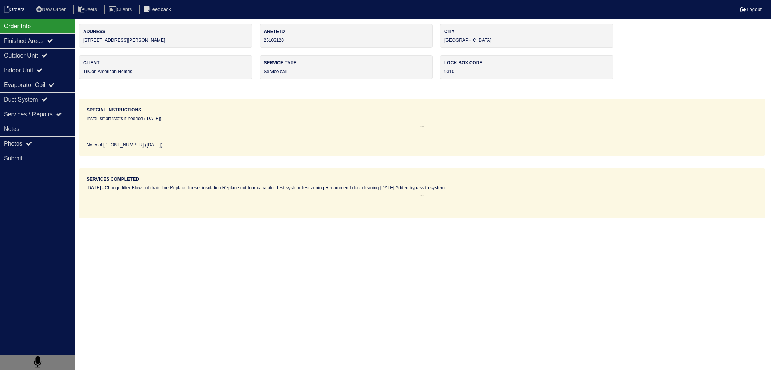
click at [15, 13] on li "Orders" at bounding box center [15, 10] width 30 height 10
select select "15"
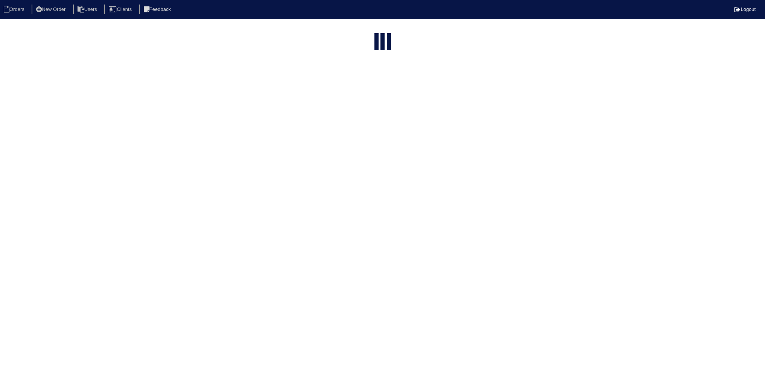
select select "assigned"
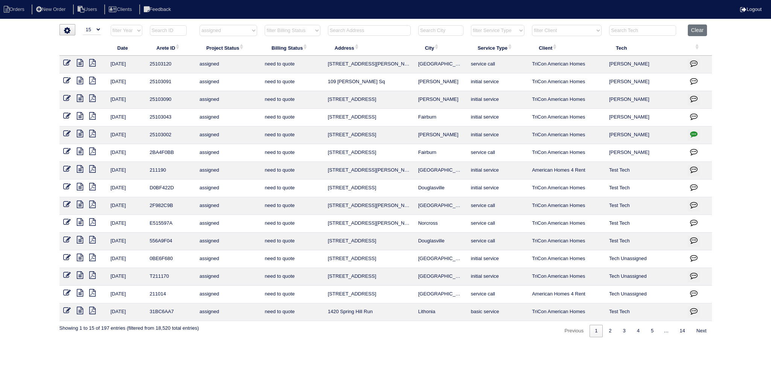
click at [78, 61] on icon at bounding box center [80, 63] width 6 height 8
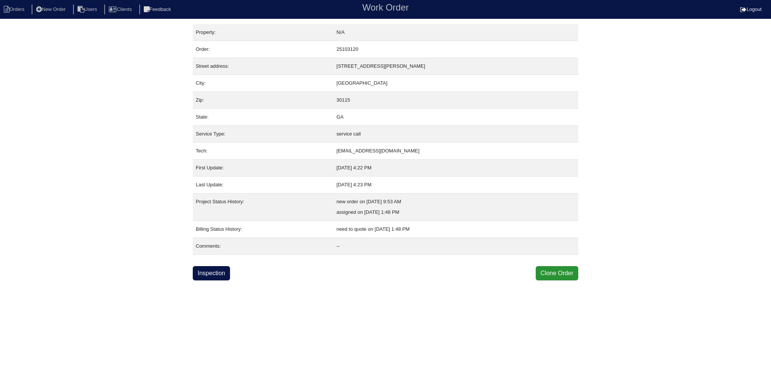
click at [220, 280] on html "Orders New Order Users Clients Feedback Work Order Logout Work Order Orders New…" at bounding box center [385, 140] width 771 height 280
click at [216, 275] on link "Inspection" at bounding box center [211, 273] width 37 height 14
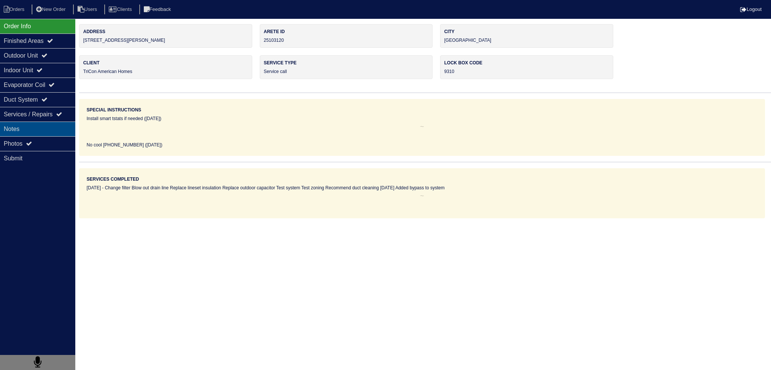
click at [40, 129] on div "Notes" at bounding box center [37, 129] width 75 height 15
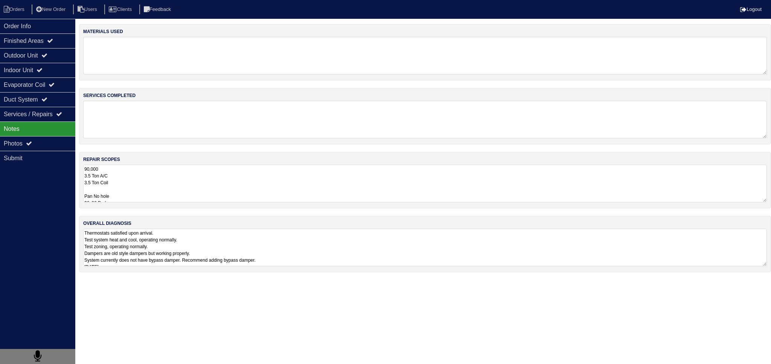
click at [105, 180] on textarea "90,000 3.5 Ton A/C 3.5 Ton Coil Pan No hole 36x36 Pad Aquaguard Floatswitch SS2…" at bounding box center [425, 184] width 684 height 38
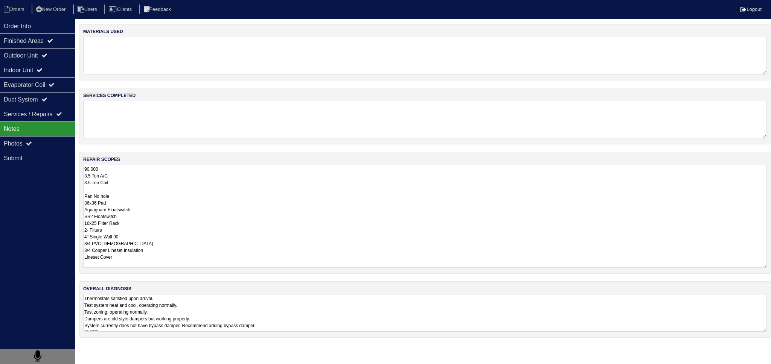
click at [140, 220] on textarea "90,000 3.5 Ton A/C 3.5 Ton Coil Pan No hole 36x36 Pad Aquaguard Floatswitch SS2…" at bounding box center [425, 216] width 684 height 103
click at [40, 145] on div "Photos" at bounding box center [37, 143] width 75 height 15
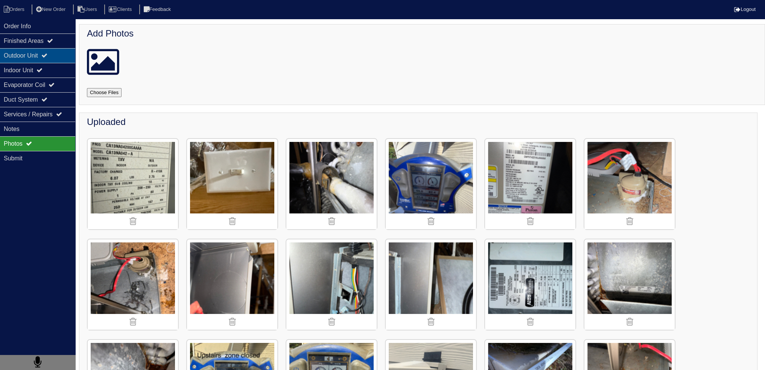
click at [30, 60] on div "Outdoor Unit" at bounding box center [37, 55] width 75 height 15
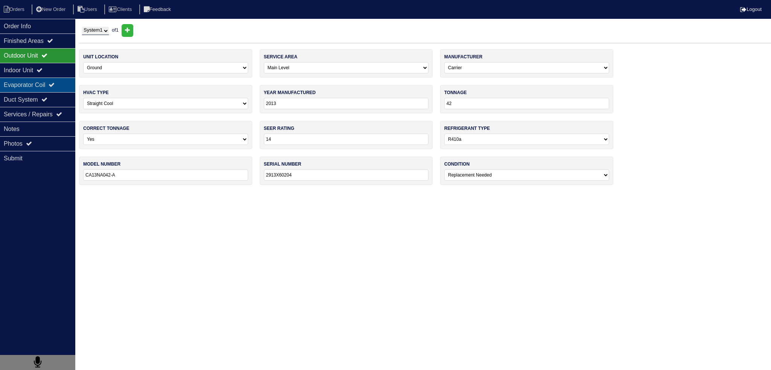
click at [36, 81] on div "Evaporator Coil" at bounding box center [37, 85] width 75 height 15
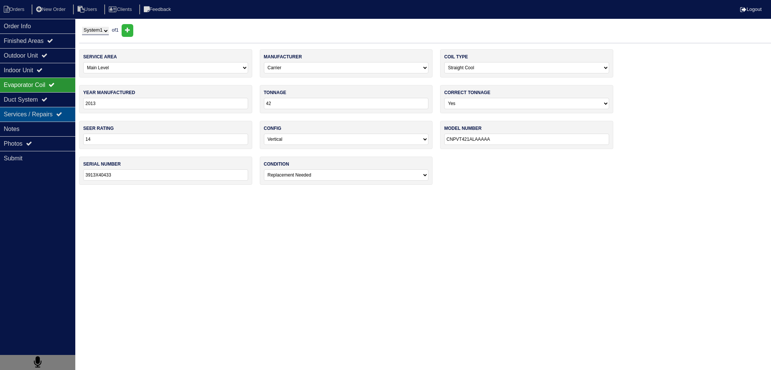
click at [49, 117] on div "Services / Repairs" at bounding box center [37, 114] width 75 height 15
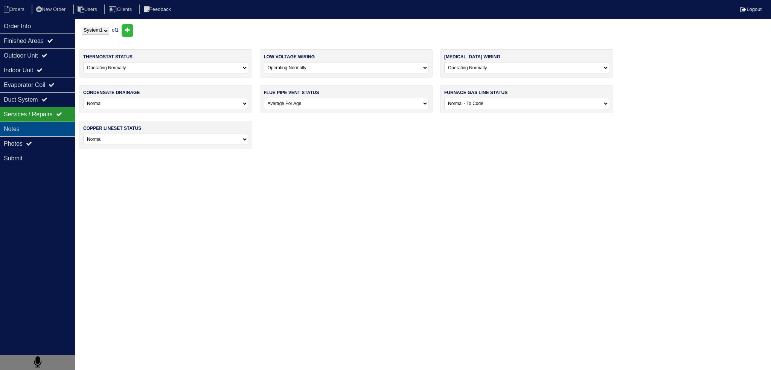
click at [49, 123] on div "Notes" at bounding box center [37, 129] width 75 height 15
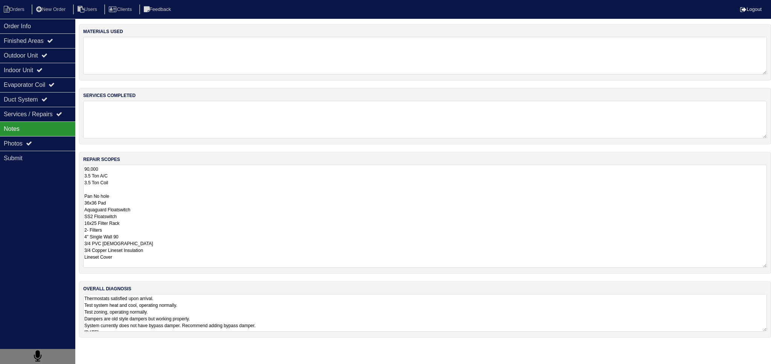
click at [128, 180] on textarea "90,000 3.5 Ton A/C 3.5 Ton Coil Pan No hole 36x36 Pad Aquaguard Floatswitch SS2…" at bounding box center [425, 216] width 684 height 103
type textarea "90,000 3.5 Ton A/C 3.5 Ton Coil 21" Pan No hole 36x36 Pad Aquaguard Floatswitch…"
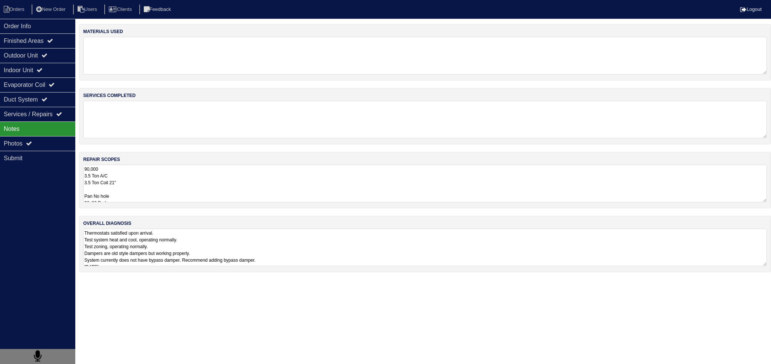
drag, startPoint x: 125, startPoint y: 145, endPoint x: 63, endPoint y: 122, distance: 65.9
click at [125, 145] on div "materials used services completed repair scopes 90,000 3.5 Ton A/C 3.5 Ton Coil…" at bounding box center [425, 152] width 692 height 256
click at [49, 112] on div "Services / Repairs" at bounding box center [37, 114] width 75 height 15
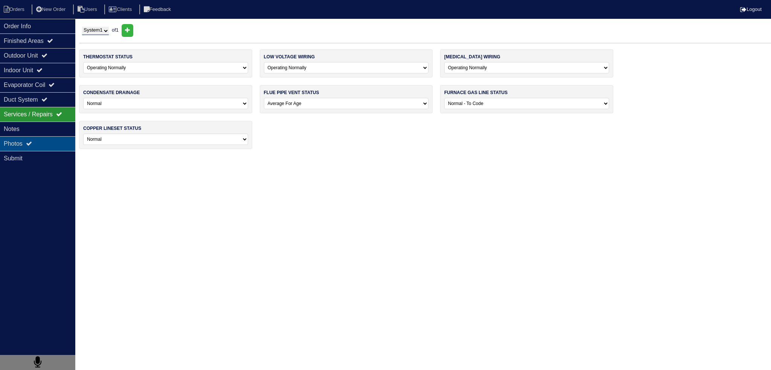
click at [49, 137] on div "Photos" at bounding box center [37, 143] width 75 height 15
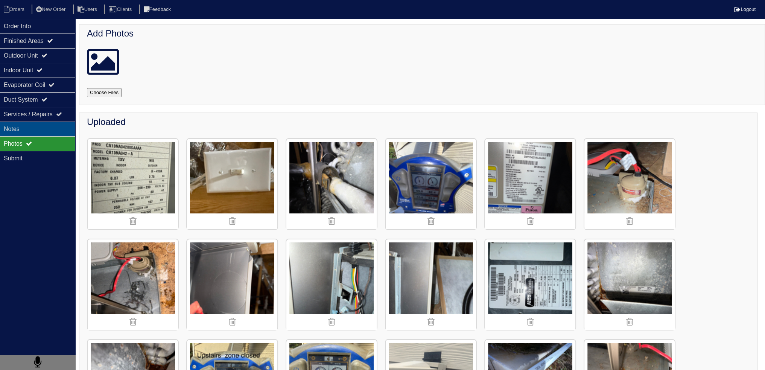
click at [48, 129] on div "Notes" at bounding box center [37, 129] width 75 height 15
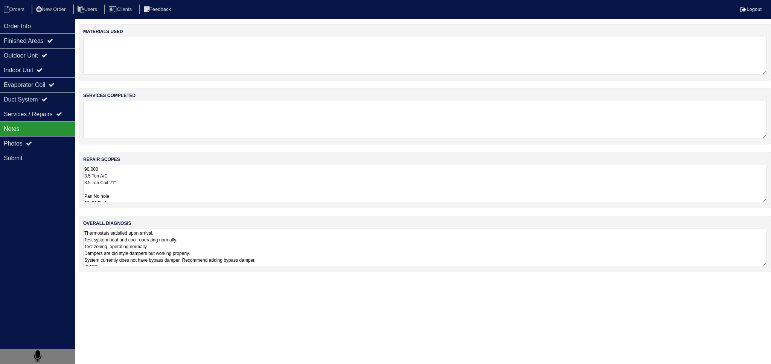
click at [160, 188] on textarea "90,000 3.5 Ton A/C 3.5 Ton Coil 21" Pan No hole 36x36 Pad Aquaguard Floatswitch…" at bounding box center [425, 184] width 684 height 38
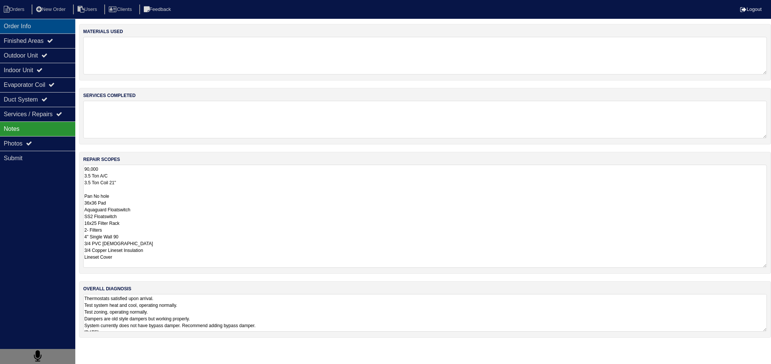
drag, startPoint x: 50, startPoint y: 27, endPoint x: 33, endPoint y: 20, distance: 18.4
click at [46, 26] on div "Order Info" at bounding box center [37, 26] width 75 height 15
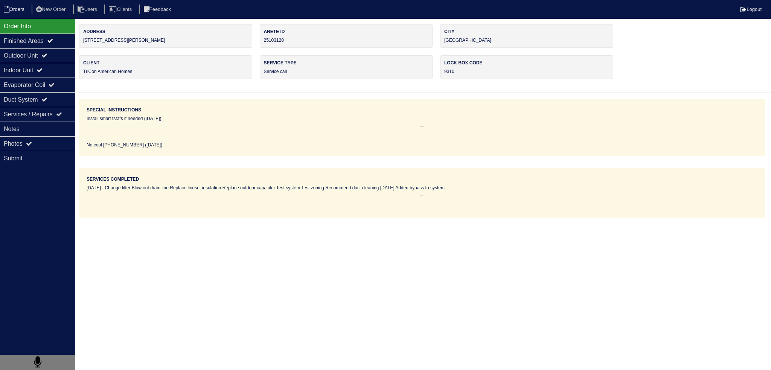
click at [11, 9] on li "Orders" at bounding box center [15, 10] width 30 height 10
select select "15"
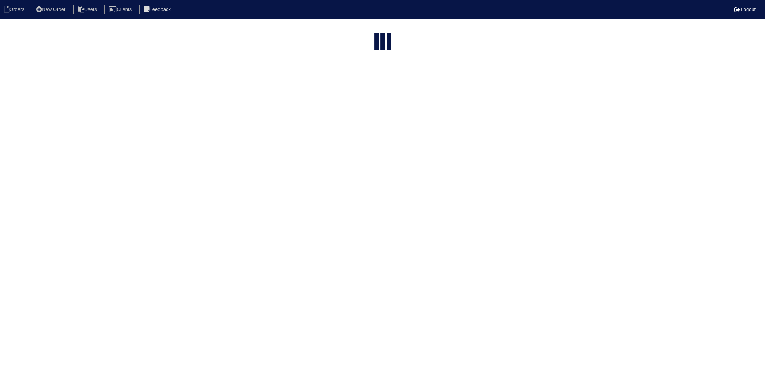
select select "assigned"
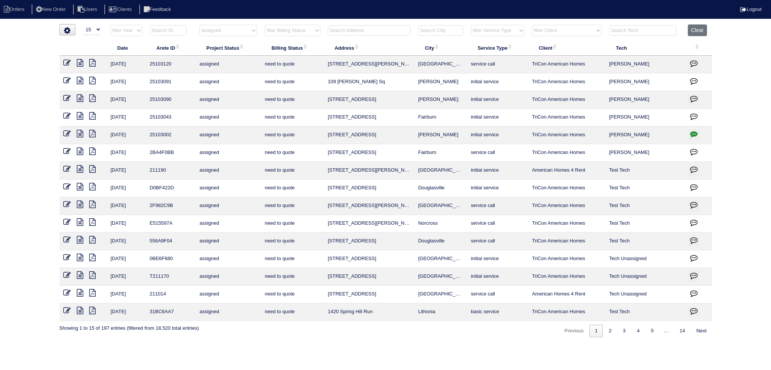
drag, startPoint x: 442, startPoint y: 61, endPoint x: 343, endPoint y: 64, distance: 98.6
click at [317, 64] on tr "8/24/25 25103120 assigned need to quote 225 Manous Way Canton service call TriC…" at bounding box center [385, 65] width 652 height 18
copy tr "225 Manous Way Canton"
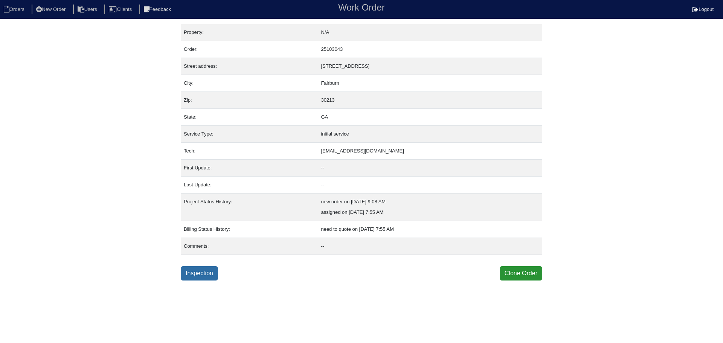
click at [201, 274] on link "Inspection" at bounding box center [199, 273] width 37 height 14
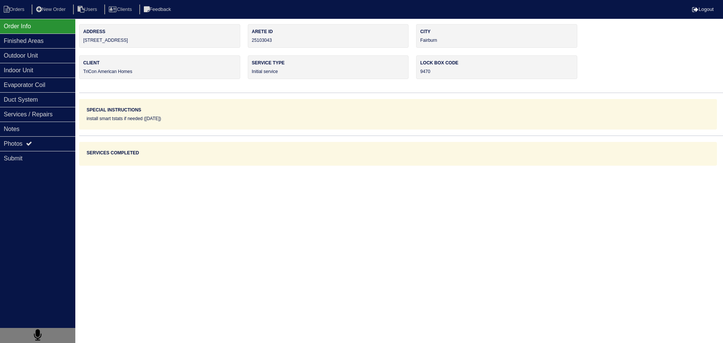
click at [23, 123] on div "Notes" at bounding box center [37, 129] width 75 height 15
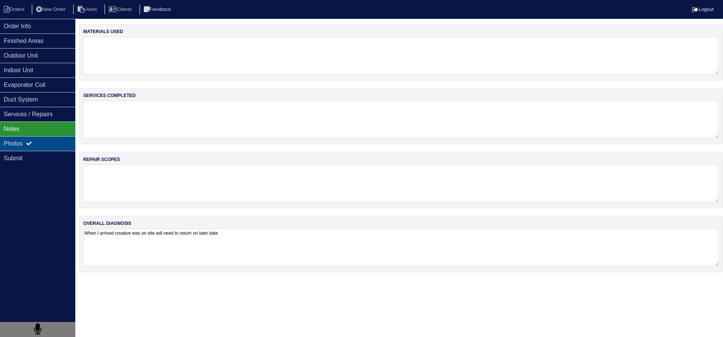
click at [38, 143] on div "Photos" at bounding box center [37, 143] width 75 height 15
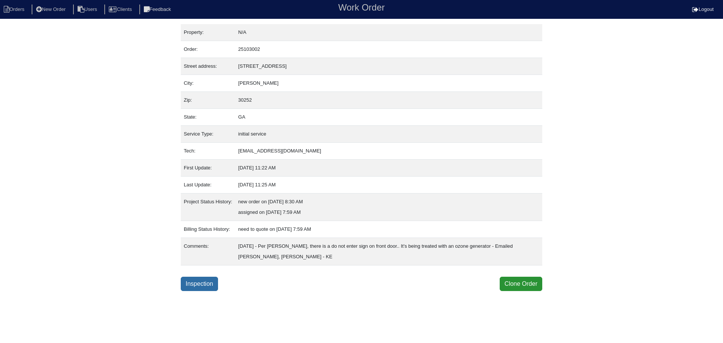
click at [213, 286] on link "Inspection" at bounding box center [199, 284] width 37 height 14
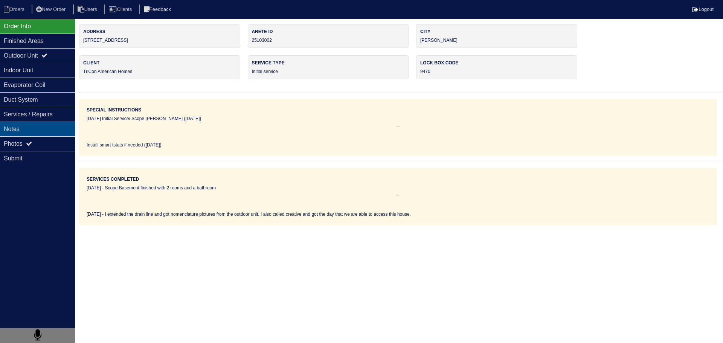
click at [47, 135] on div "Notes" at bounding box center [37, 129] width 75 height 15
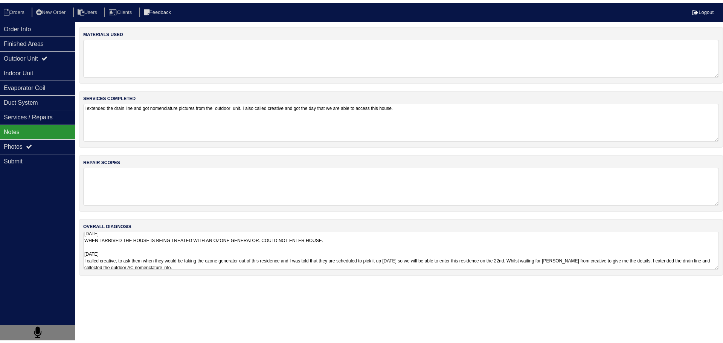
scroll to position [5, 0]
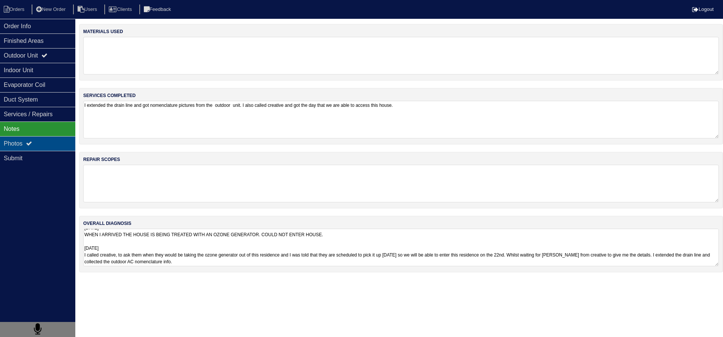
click at [51, 147] on div "Photos" at bounding box center [37, 143] width 75 height 15
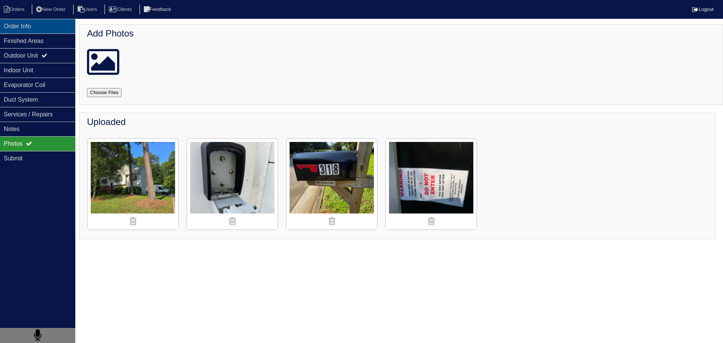
click at [39, 25] on div "Order Info" at bounding box center [37, 26] width 75 height 15
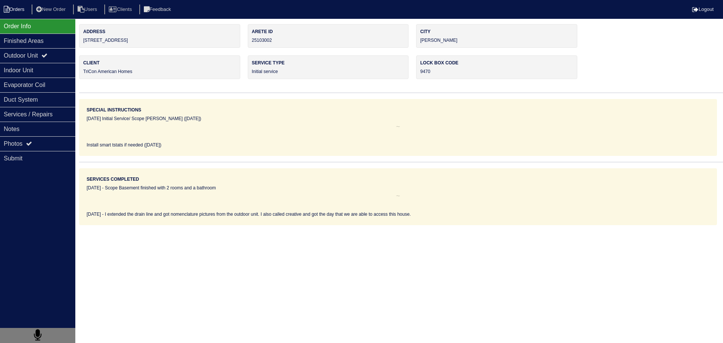
click at [16, 5] on li "Orders" at bounding box center [15, 10] width 30 height 10
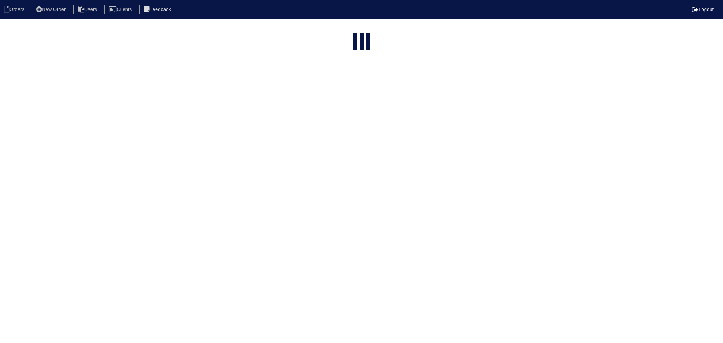
select select "15"
select select "assigned"
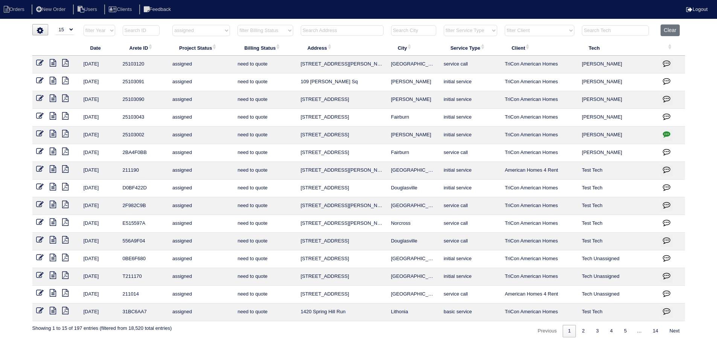
drag, startPoint x: 425, startPoint y: 140, endPoint x: 293, endPoint y: 132, distance: 132.7
click at [293, 132] on tr "[DATE] 25103002 assigned need to quote 318 [PERSON_NAME] [PERSON_NAME] initial …" at bounding box center [358, 135] width 653 height 18
copy tr "318 [PERSON_NAME] [PERSON_NAME]"
click at [187, 31] on select "filter Project Status -- Any Project Status -- new order assigned in progress f…" at bounding box center [201, 30] width 58 height 11
select select
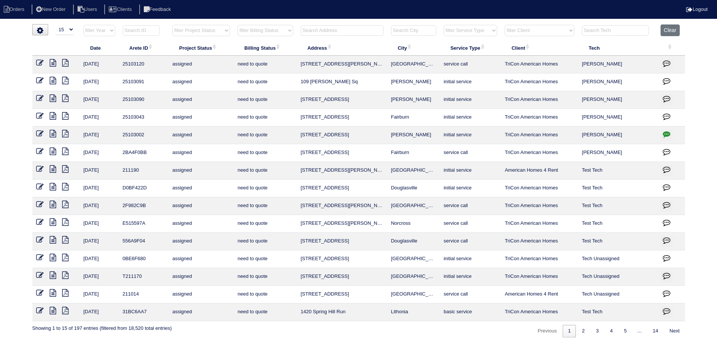
click at [172, 25] on select "filter Project Status -- Any Project Status -- new order assigned in progress f…" at bounding box center [201, 30] width 58 height 11
click at [329, 33] on input "text" at bounding box center [342, 30] width 83 height 11
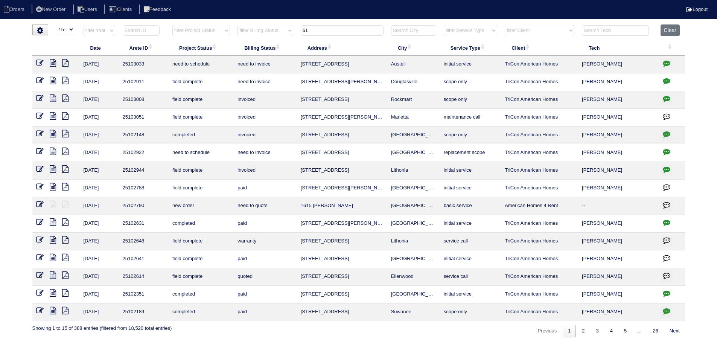
type input "6"
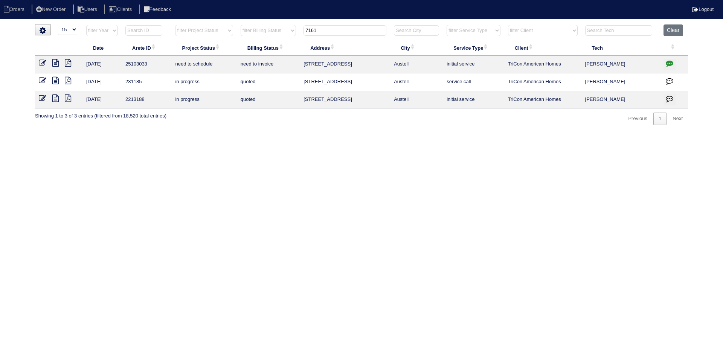
type input "7161"
click at [54, 60] on icon at bounding box center [55, 63] width 6 height 8
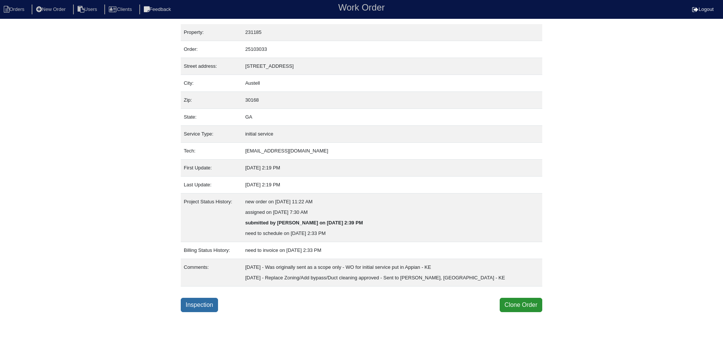
click at [205, 298] on div "Property: 231185 Order: 25103033 Street address: [STREET_ADDRESS] City: [GEOGRA…" at bounding box center [361, 168] width 361 height 288
click at [207, 300] on link "Inspection" at bounding box center [199, 305] width 37 height 14
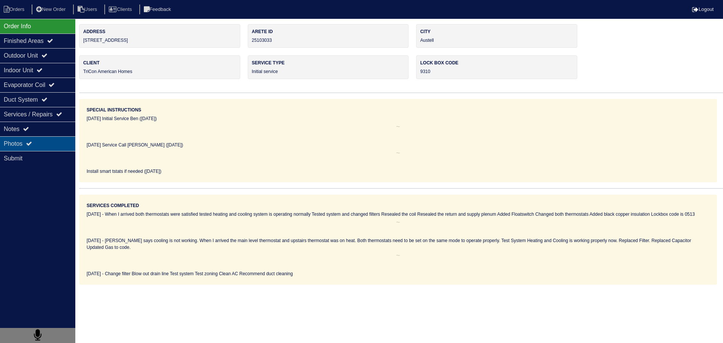
click at [54, 142] on div "Photos" at bounding box center [37, 143] width 75 height 15
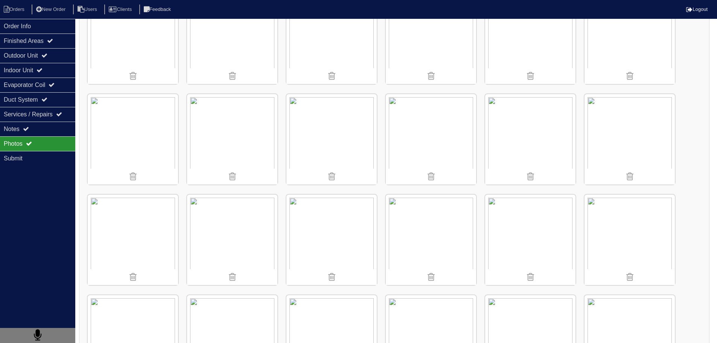
scroll to position [979, 0]
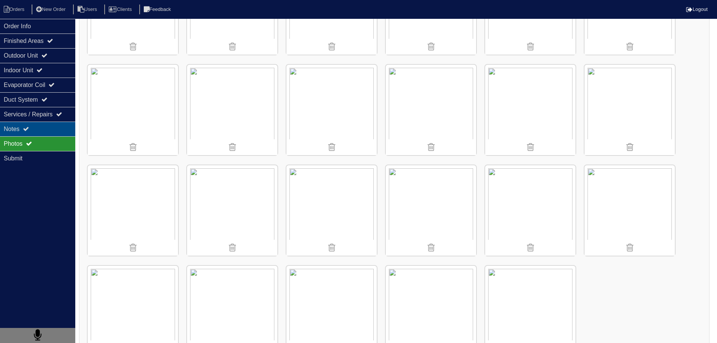
click at [67, 130] on div "Notes" at bounding box center [37, 129] width 75 height 15
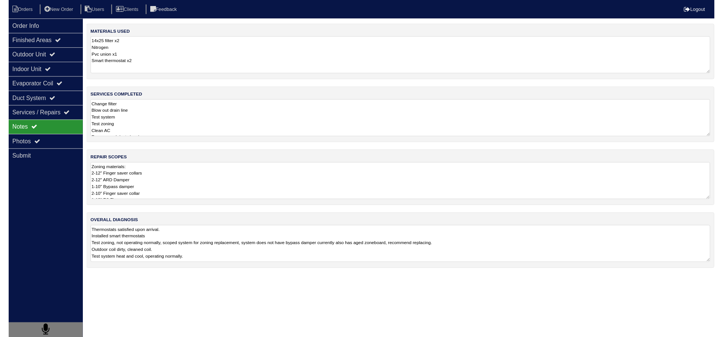
scroll to position [0, 0]
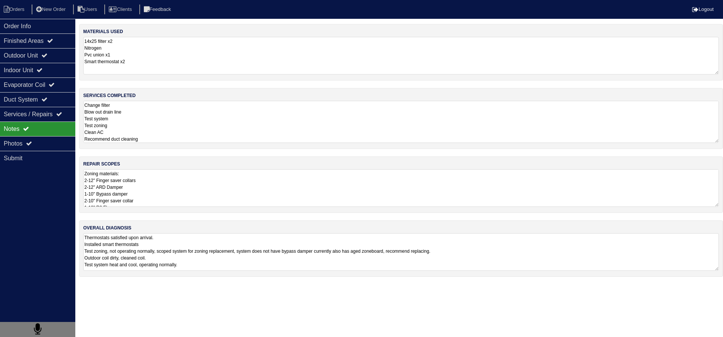
click at [163, 119] on textarea "Change filter Blow out drain line Test system Test zoning Clean AC Recommend du…" at bounding box center [400, 122] width 635 height 42
click at [157, 139] on textarea "Change filter Blow out drain line Test system Test zoning Clean AC Recommend du…" at bounding box center [400, 122] width 635 height 42
type textarea "Change filter Blow out drain line Test system Test zoning Clean AC Recommend du…"
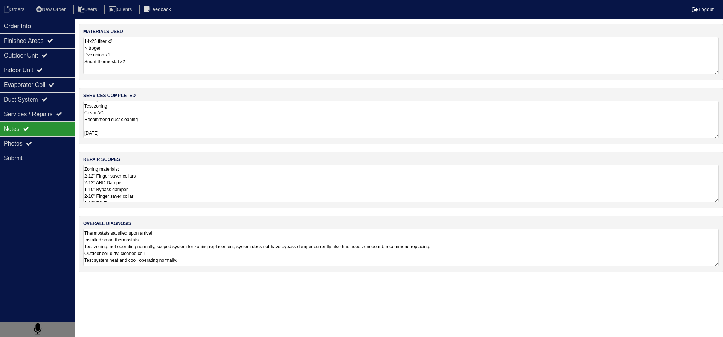
click at [163, 90] on div "services completed Change filter Blow out drain line Test system Test zoning Cl…" at bounding box center [401, 116] width 644 height 56
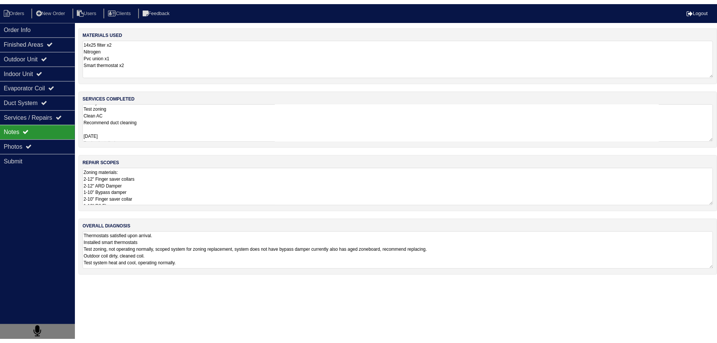
scroll to position [1, 0]
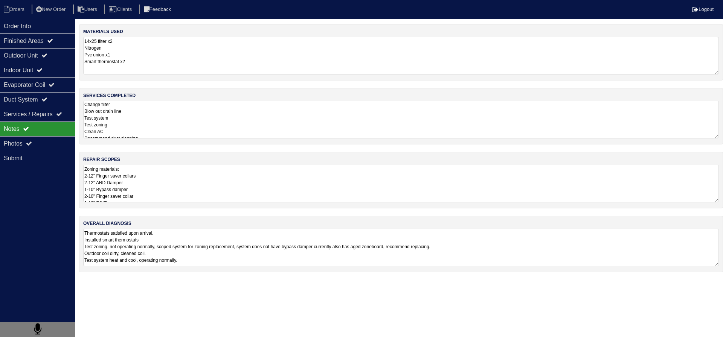
click at [124, 121] on textarea "Change filter Blow out drain line Test system Test zoning Clean AC Recommend du…" at bounding box center [400, 120] width 635 height 38
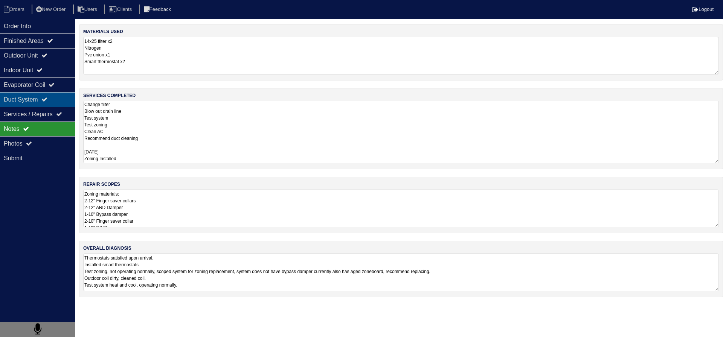
click at [47, 99] on icon at bounding box center [44, 99] width 6 height 6
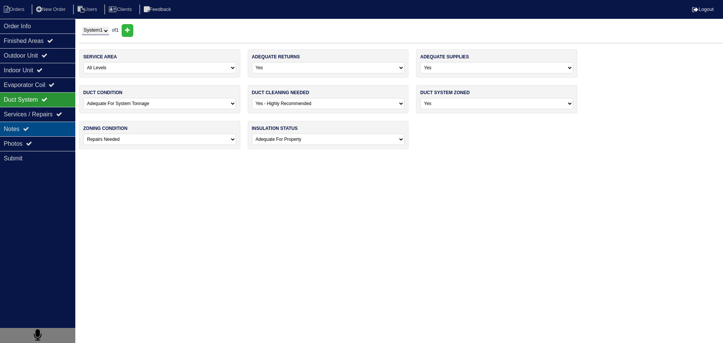
click at [45, 132] on div "Notes" at bounding box center [37, 129] width 75 height 15
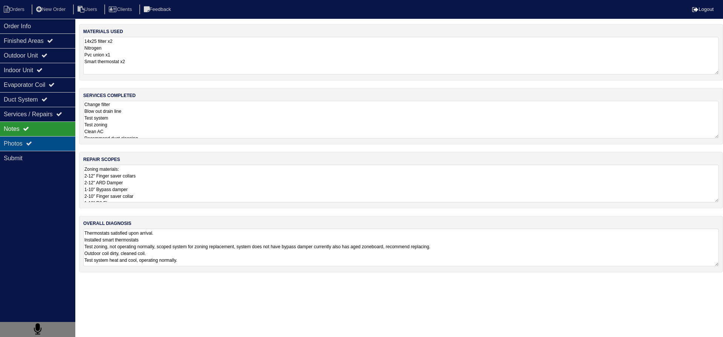
click at [42, 142] on div "Photos" at bounding box center [37, 143] width 75 height 15
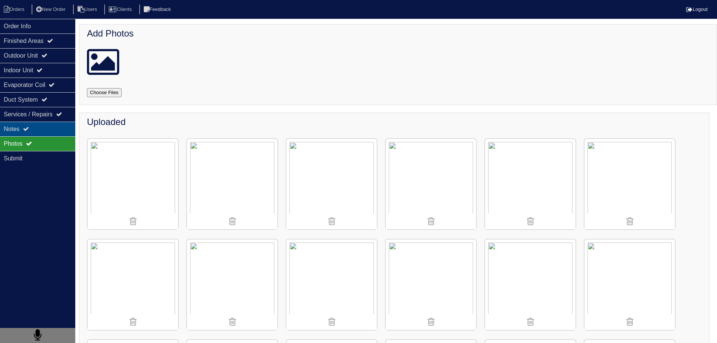
click at [49, 132] on div "Notes" at bounding box center [37, 129] width 75 height 15
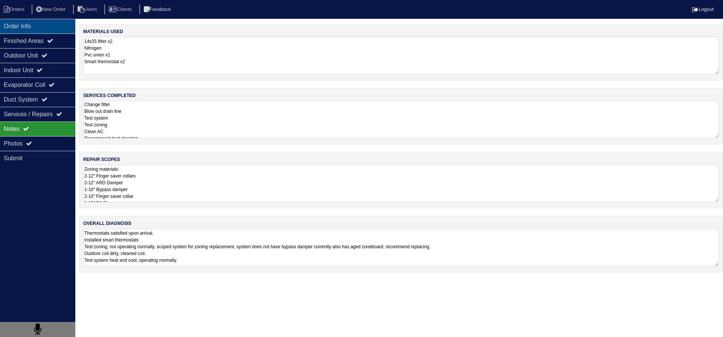
click at [34, 21] on div "Order Info" at bounding box center [37, 26] width 75 height 15
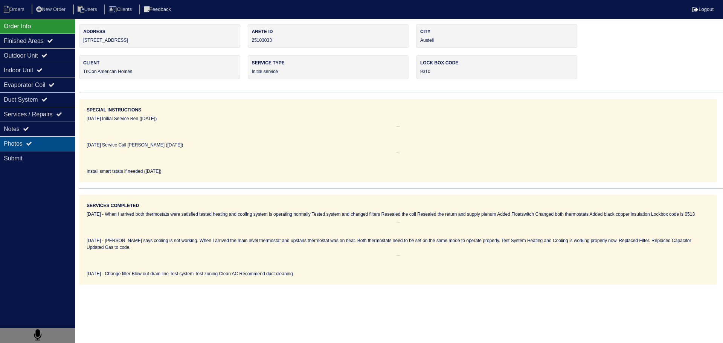
click at [32, 139] on div "Photos" at bounding box center [37, 143] width 75 height 15
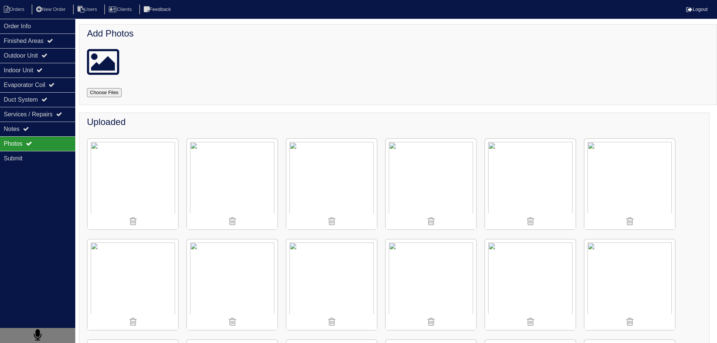
drag, startPoint x: 20, startPoint y: 25, endPoint x: 16, endPoint y: 18, distance: 8.3
click at [20, 25] on div "Order Info" at bounding box center [37, 26] width 75 height 15
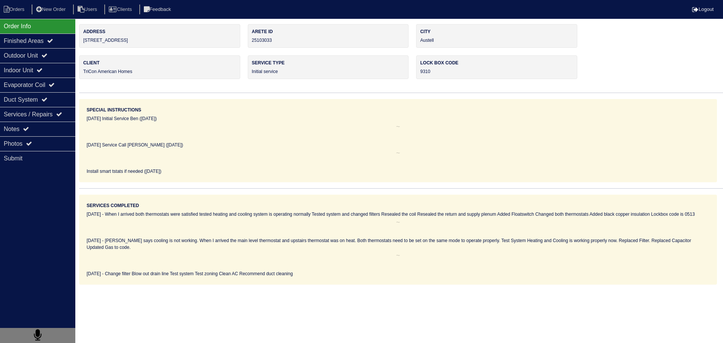
click at [16, 16] on nav "Orders New Order Users Clients Feedback Logout" at bounding box center [361, 9] width 723 height 19
click at [16, 13] on li "Orders" at bounding box center [15, 10] width 30 height 10
select select "15"
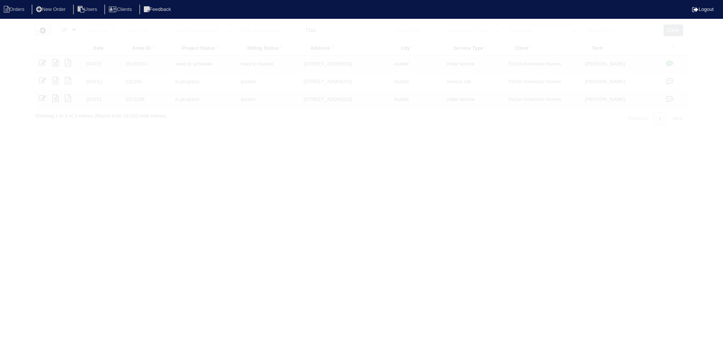
click at [347, 29] on input "7161" at bounding box center [344, 30] width 83 height 11
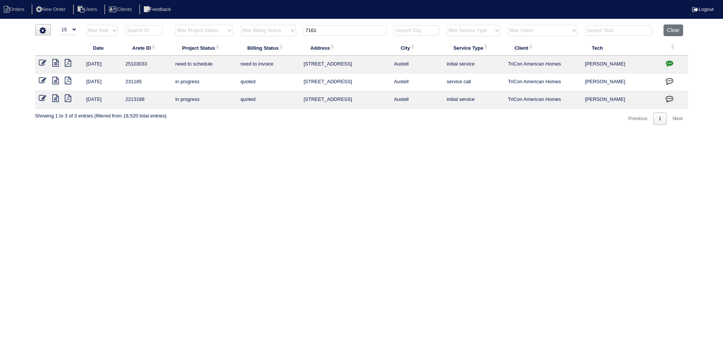
click at [347, 29] on input "7161" at bounding box center [344, 30] width 83 height 11
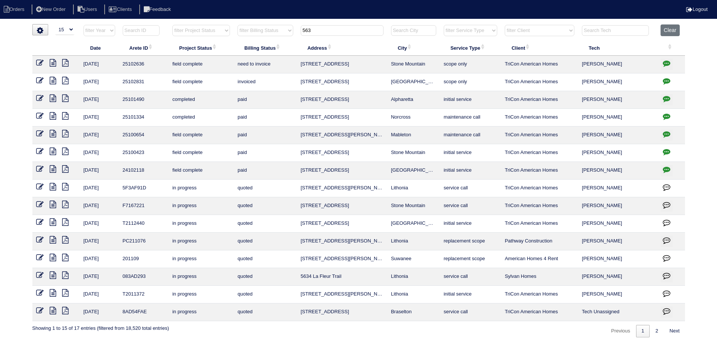
type input "563"
click at [54, 61] on icon at bounding box center [53, 63] width 6 height 8
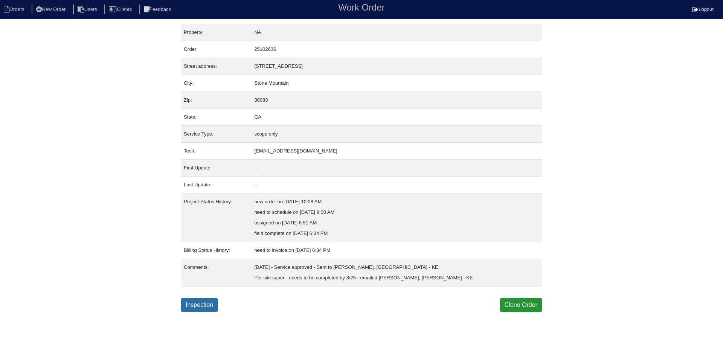
click at [204, 301] on link "Inspection" at bounding box center [199, 305] width 37 height 14
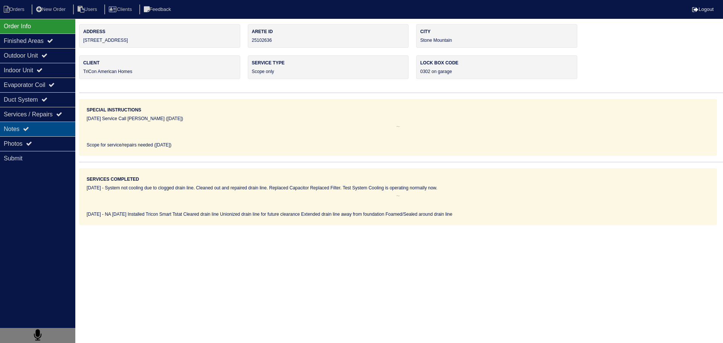
click at [22, 133] on div "Notes" at bounding box center [37, 129] width 75 height 15
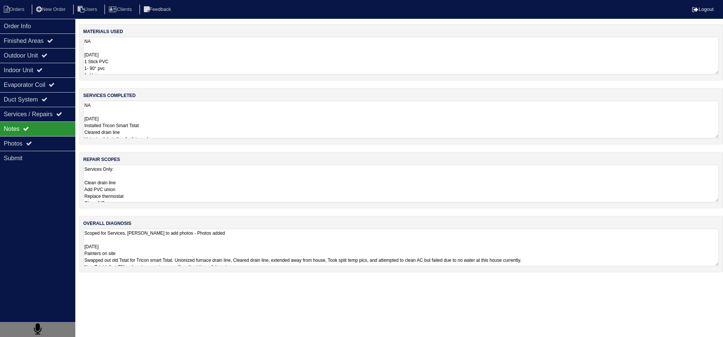
click at [165, 175] on textarea "Services Only: Clean drain line Add PVC union Replace thermostat Clean A/C [DAT…" at bounding box center [400, 184] width 635 height 38
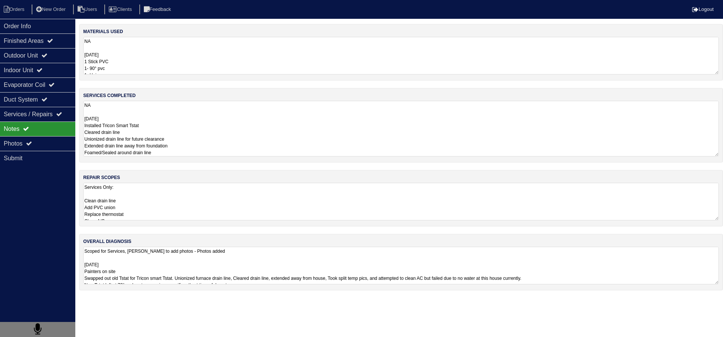
click at [159, 132] on textarea "NA [DATE] Installed Tricon Smart Tstat Cleared drain line Unionized drain line …" at bounding box center [400, 129] width 635 height 56
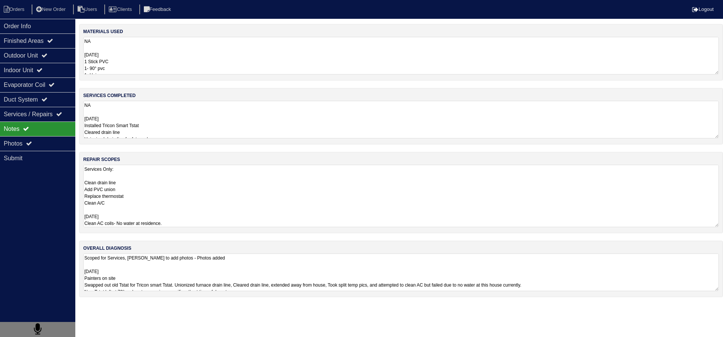
click at [146, 209] on textarea "Services Only: Clean drain line Add PVC union Replace thermostat Clean A/C [DAT…" at bounding box center [400, 196] width 635 height 62
click at [169, 127] on textarea "NA [DATE] Installed Tricon Smart Tstat Cleared drain line Unionized drain line …" at bounding box center [400, 120] width 635 height 38
click at [145, 191] on textarea "Services Only: Clean drain line Add PVC union Replace thermostat Clean A/C 8.23…" at bounding box center [400, 196] width 635 height 62
click at [165, 114] on textarea "NA 8.23.25 Installed Tricon Smart Tstat Cleared drain line Unionized drain line…" at bounding box center [400, 120] width 635 height 38
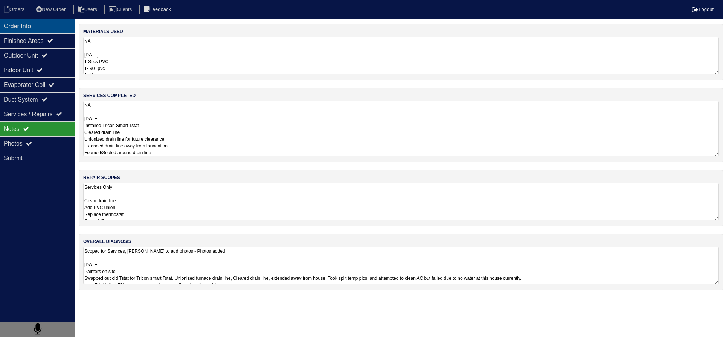
click at [14, 29] on div "Order Info" at bounding box center [37, 26] width 75 height 15
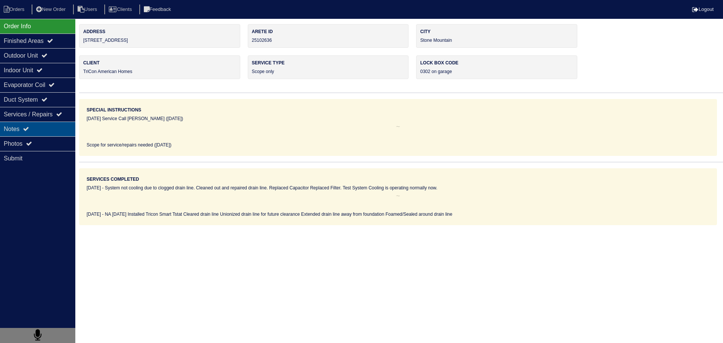
click at [48, 126] on div "Notes" at bounding box center [37, 129] width 75 height 15
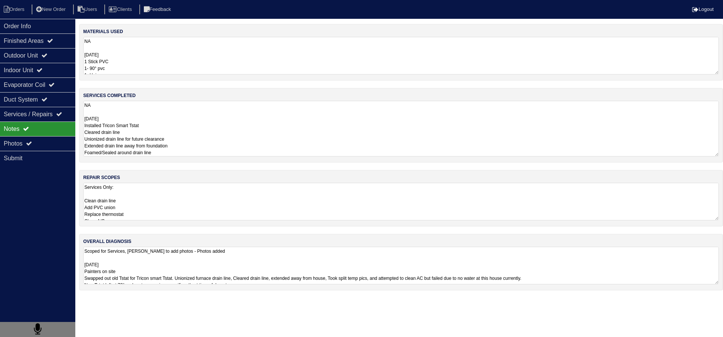
click at [152, 134] on textarea "NA 8.23.25 Installed Tricon Smart Tstat Cleared drain line Unionized drain line…" at bounding box center [400, 129] width 635 height 56
click at [38, 20] on div "Order Info" at bounding box center [37, 26] width 75 height 15
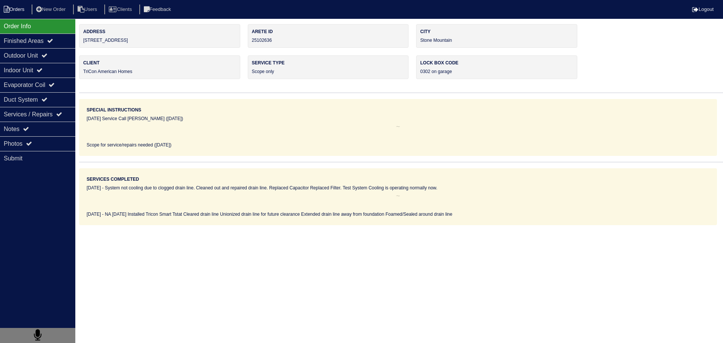
click at [21, 9] on li "Orders" at bounding box center [15, 10] width 30 height 10
select select "15"
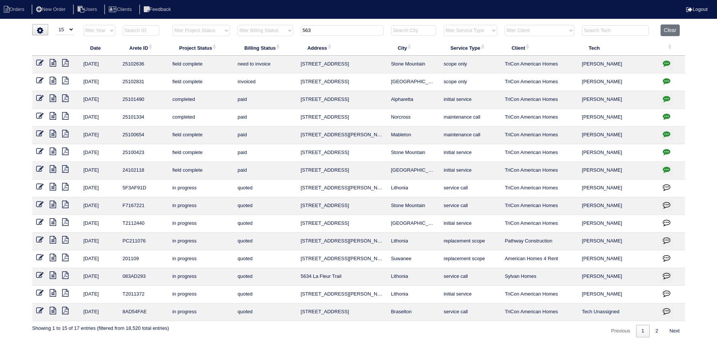
drag, startPoint x: 304, startPoint y: 33, endPoint x: 298, endPoint y: 34, distance: 6.0
click at [298, 34] on th "563" at bounding box center [342, 31] width 90 height 15
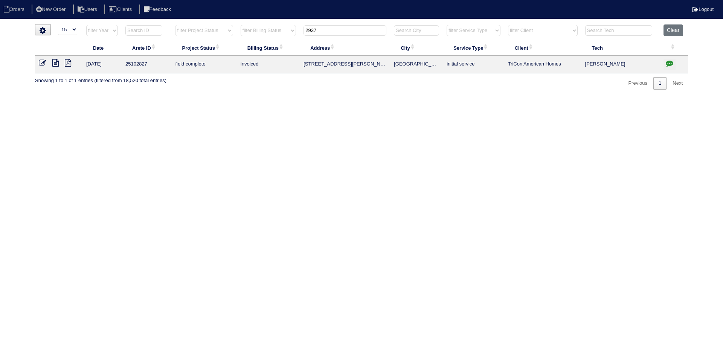
type input "2937"
click at [58, 62] on icon at bounding box center [55, 63] width 6 height 8
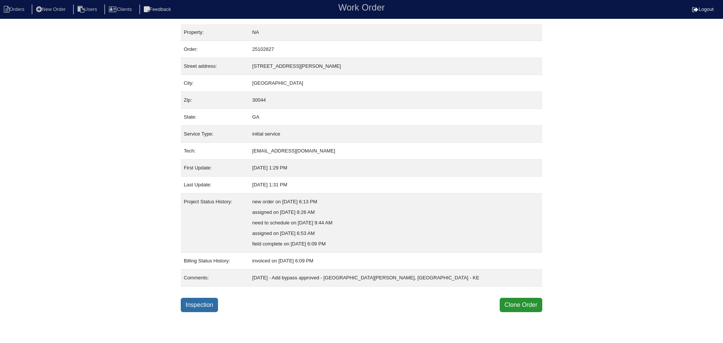
click at [211, 304] on link "Inspection" at bounding box center [199, 305] width 37 height 14
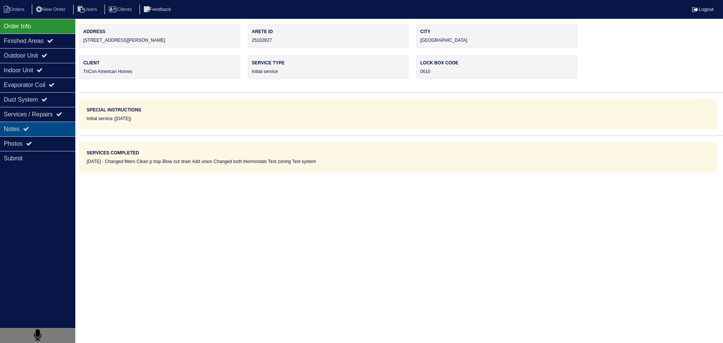
click at [34, 127] on div "Notes" at bounding box center [37, 129] width 75 height 15
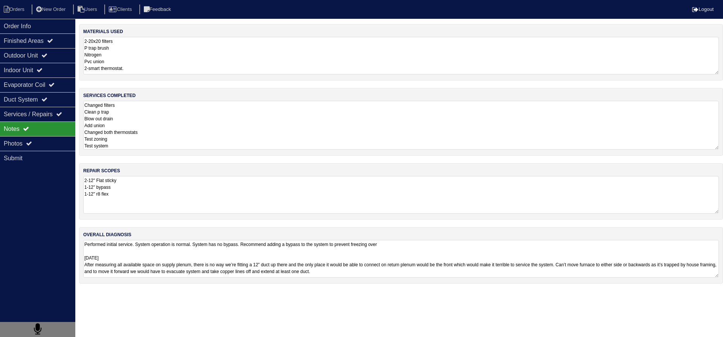
click at [151, 113] on textarea "Changed filters Clean p trap Blow out drain Add union Changed both thermostats …" at bounding box center [400, 125] width 635 height 49
click at [50, 149] on div "Photos" at bounding box center [37, 143] width 75 height 15
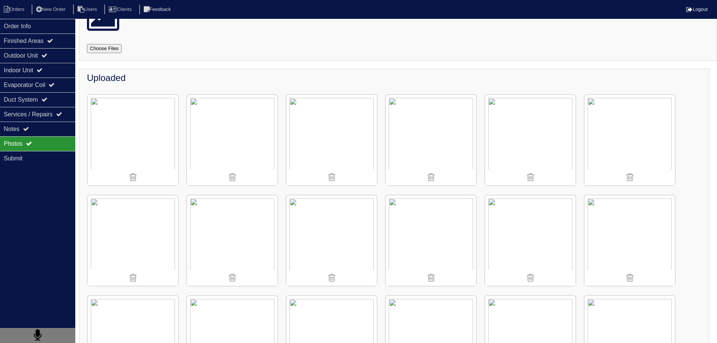
scroll to position [188, 0]
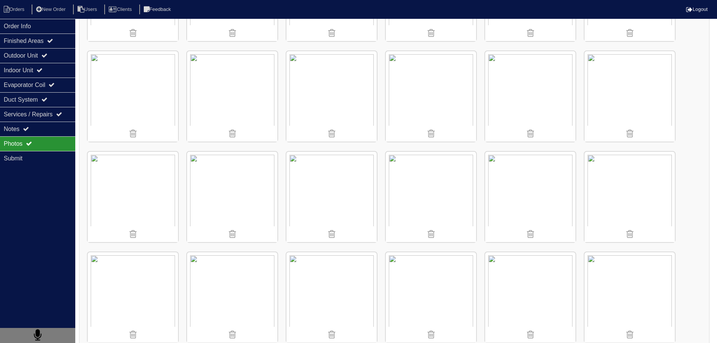
click at [237, 259] on img at bounding box center [232, 297] width 90 height 90
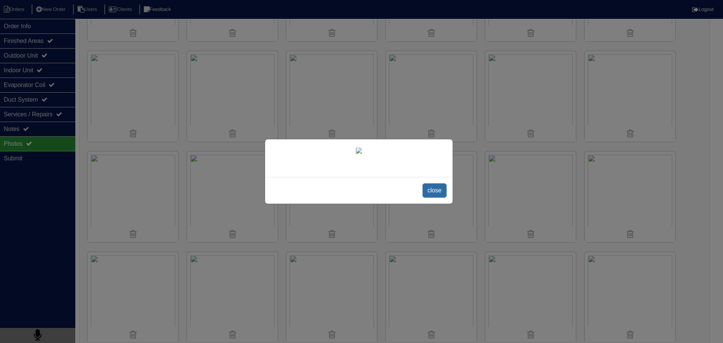
click at [438, 198] on span "close" at bounding box center [434, 190] width 24 height 14
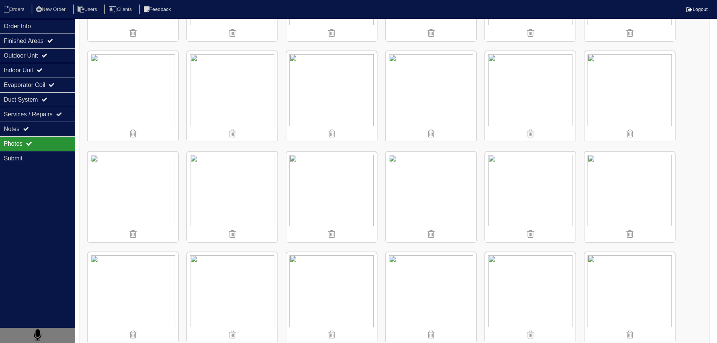
scroll to position [339, 0]
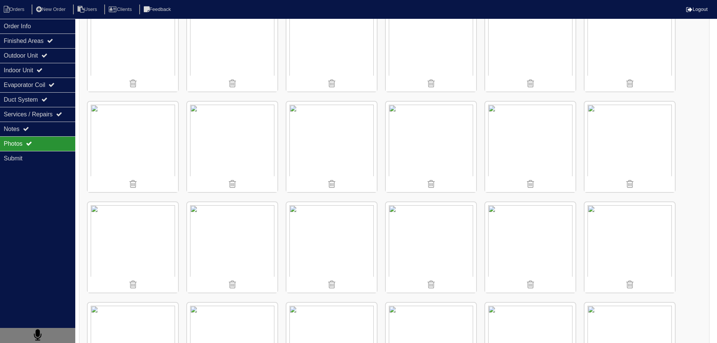
click at [324, 236] on img at bounding box center [331, 247] width 90 height 90
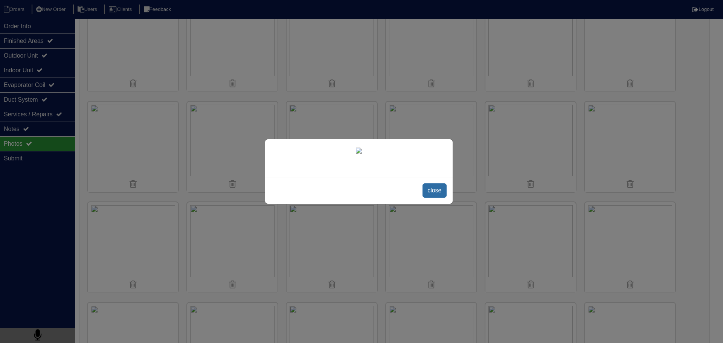
click at [437, 198] on span "close" at bounding box center [434, 190] width 24 height 14
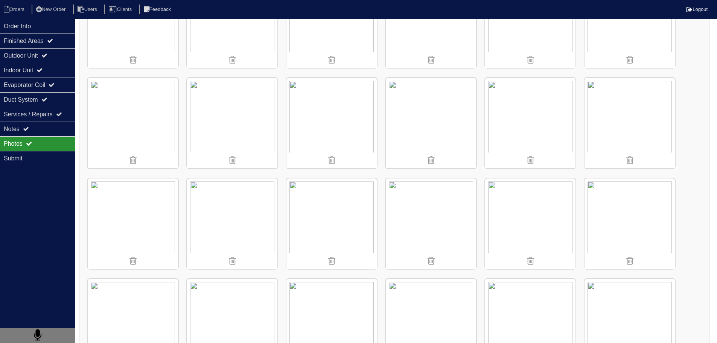
scroll to position [452, 0]
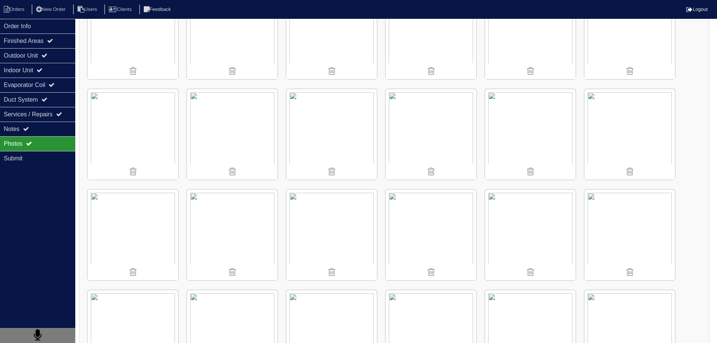
click at [610, 237] on img at bounding box center [630, 235] width 90 height 90
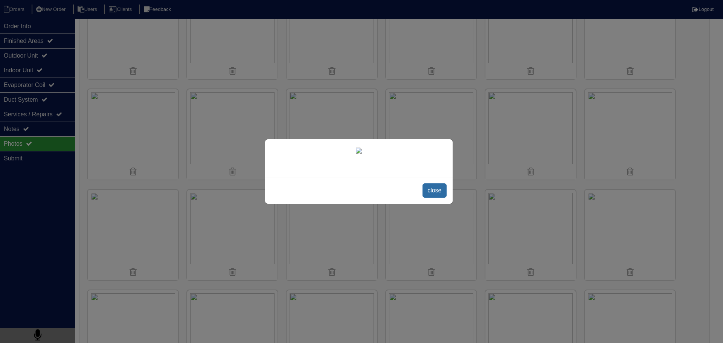
click at [432, 198] on span "close" at bounding box center [434, 190] width 24 height 14
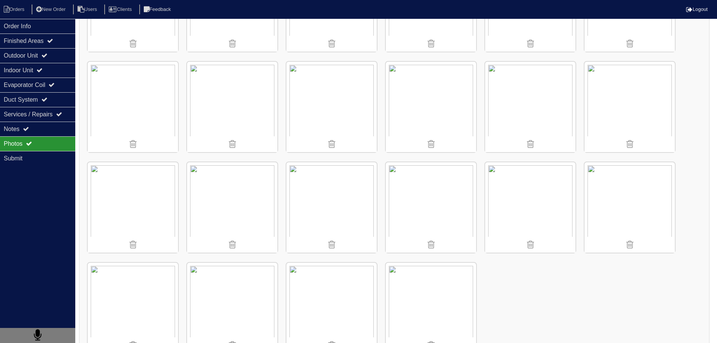
scroll to position [604, 0]
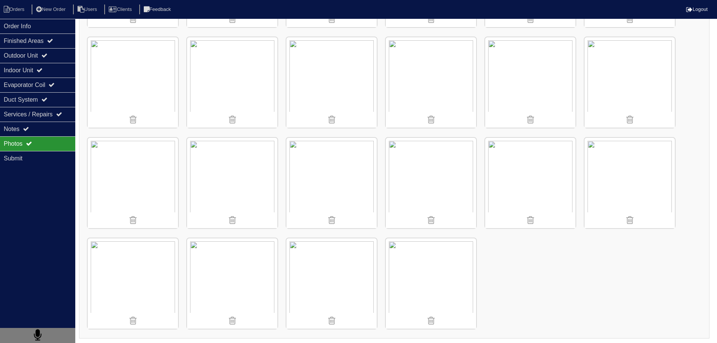
click at [215, 157] on img at bounding box center [232, 183] width 90 height 90
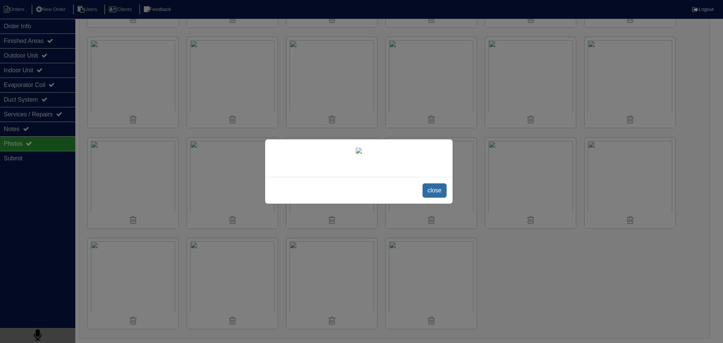
click at [426, 198] on span "close" at bounding box center [434, 190] width 24 height 14
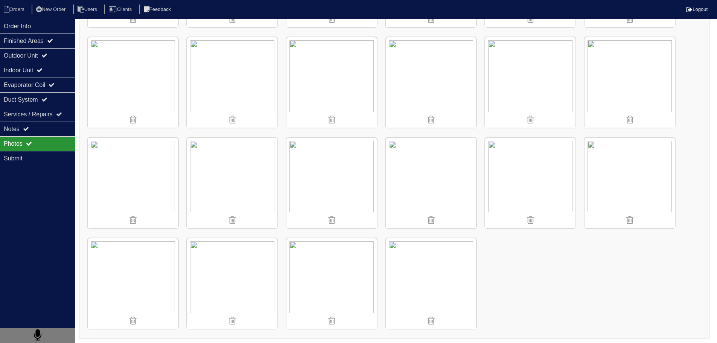
click at [652, 167] on img at bounding box center [630, 183] width 90 height 90
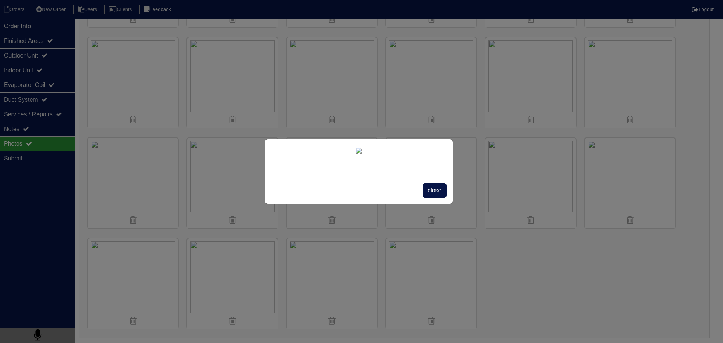
click at [432, 198] on span "close" at bounding box center [434, 190] width 24 height 14
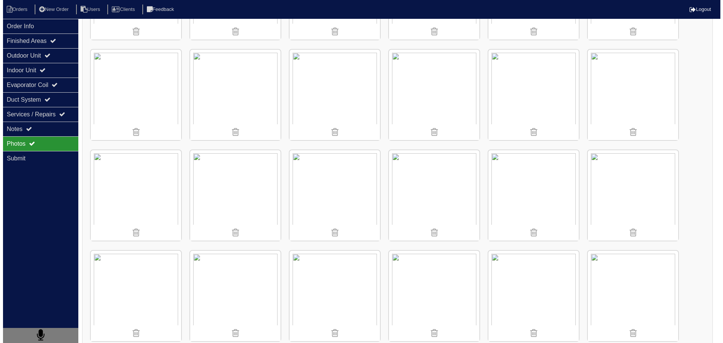
scroll to position [378, 0]
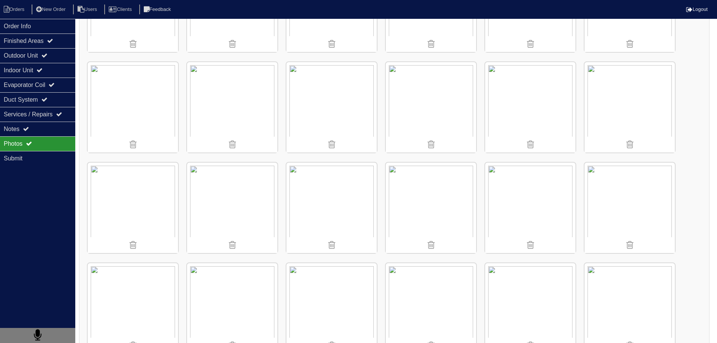
click at [326, 187] on img at bounding box center [331, 208] width 90 height 90
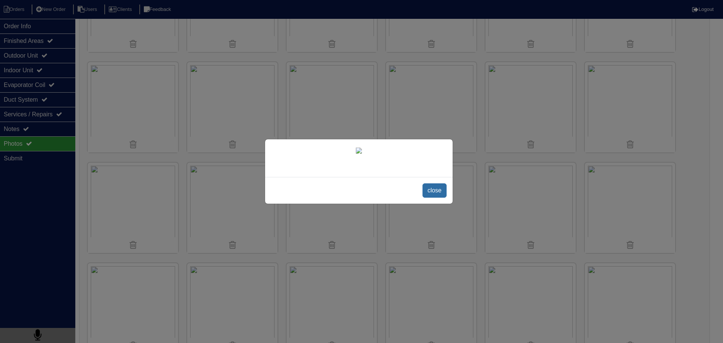
click at [435, 198] on span "close" at bounding box center [434, 190] width 24 height 14
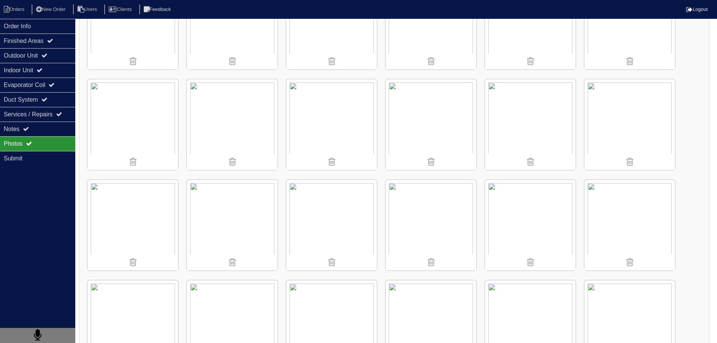
scroll to position [265, 0]
click at [127, 107] on img at bounding box center [133, 120] width 90 height 90
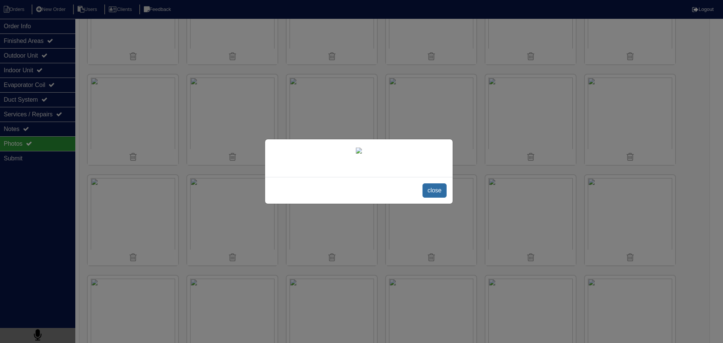
click at [438, 198] on span "close" at bounding box center [434, 190] width 24 height 14
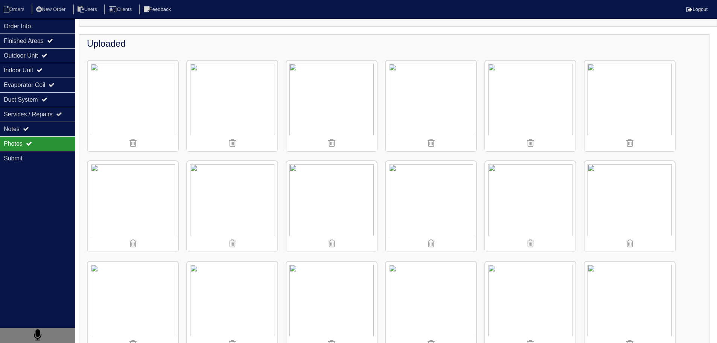
scroll to position [77, 0]
click at [38, 132] on div "Notes" at bounding box center [37, 129] width 75 height 15
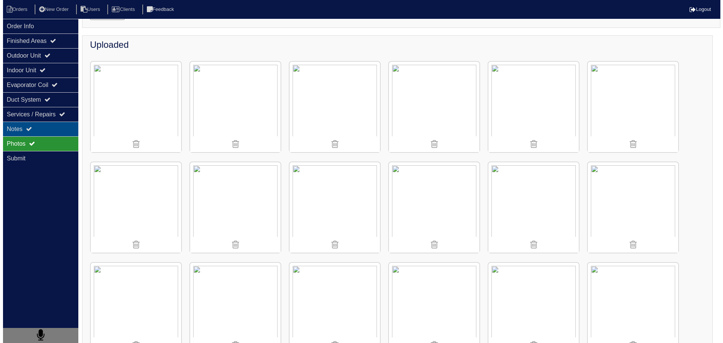
scroll to position [0, 0]
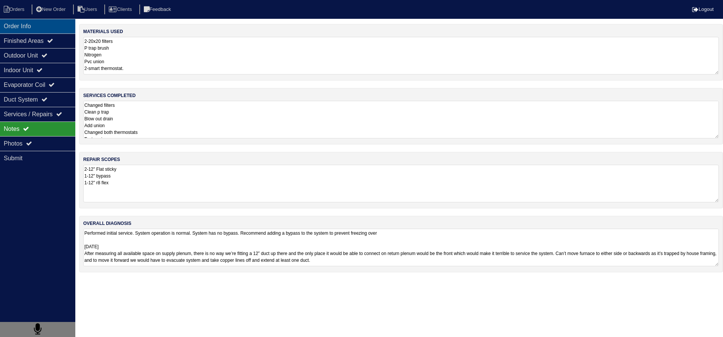
click at [41, 26] on div "Order Info" at bounding box center [37, 26] width 75 height 15
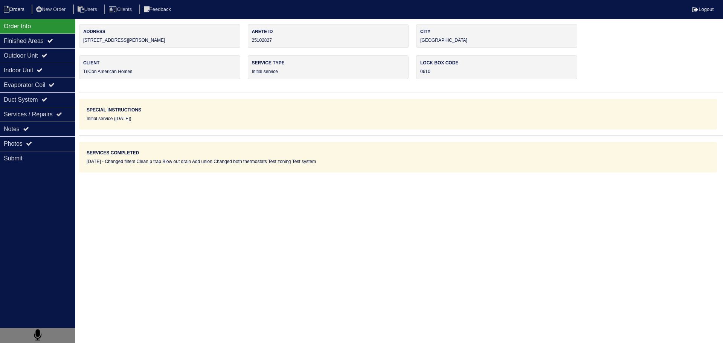
click at [26, 7] on li "Orders" at bounding box center [15, 10] width 30 height 10
select select "15"
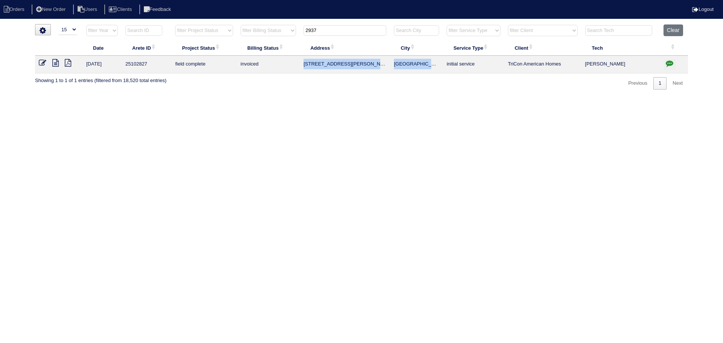
drag, startPoint x: 429, startPoint y: 62, endPoint x: 300, endPoint y: 59, distance: 129.5
click at [300, 59] on tr "8/22/25 25102827 field complete invoiced 2937 McKenzie Dr Lawrenceville initial…" at bounding box center [361, 65] width 653 height 18
copy tr "2937 McKenzie Dr Lawrenceville"
click at [671, 26] on button "Clear" at bounding box center [672, 30] width 19 height 12
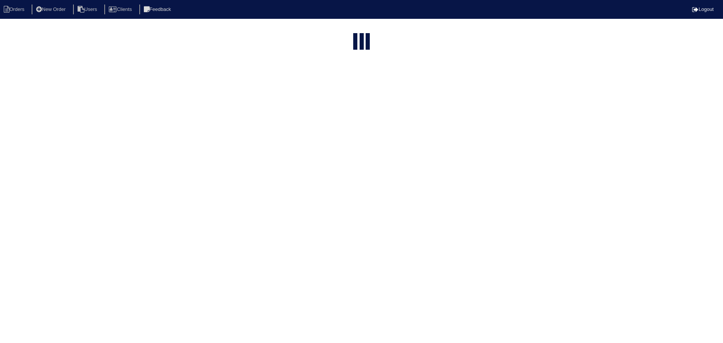
select select "15"
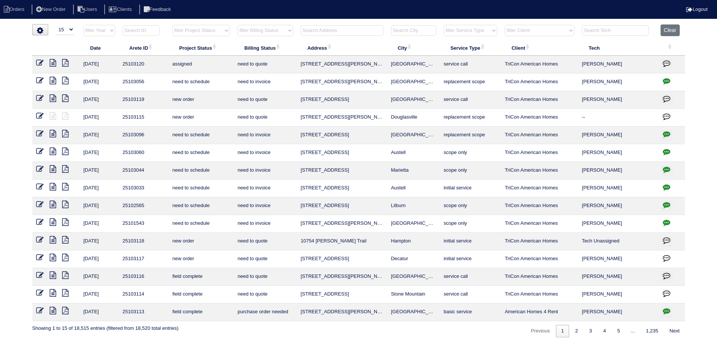
click at [126, 62] on td "25103120" at bounding box center [144, 65] width 50 height 18
copy td "25103120"
click at [669, 31] on button "Clear" at bounding box center [670, 30] width 19 height 12
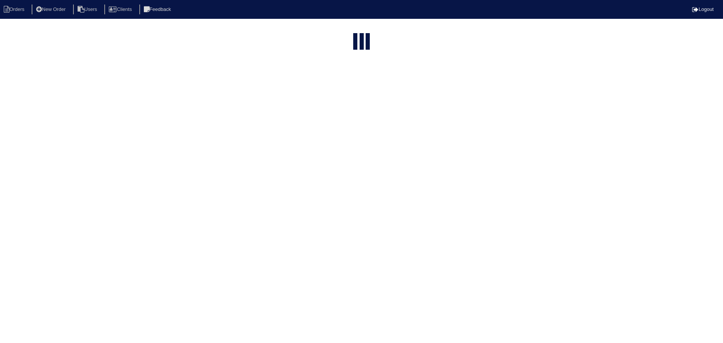
select select "15"
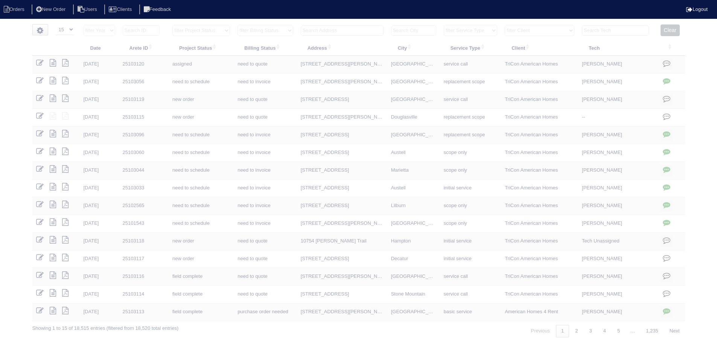
click at [481, 30] on select "filter Service Type -- Any Service Type -- initial service basic service mainte…" at bounding box center [470, 30] width 53 height 11
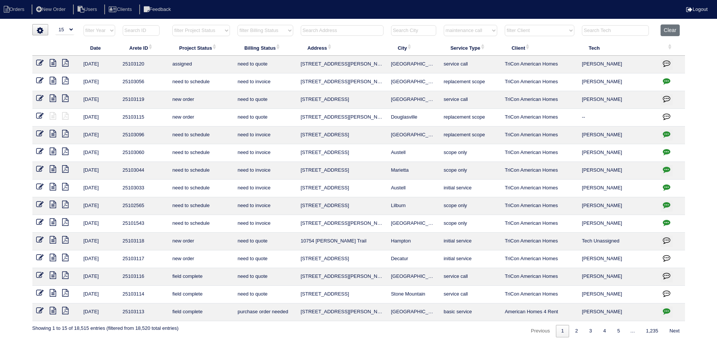
click at [444, 25] on select "filter Service Type -- Any Service Type -- initial service basic service mainte…" at bounding box center [470, 30] width 53 height 11
select select "maintenance call"
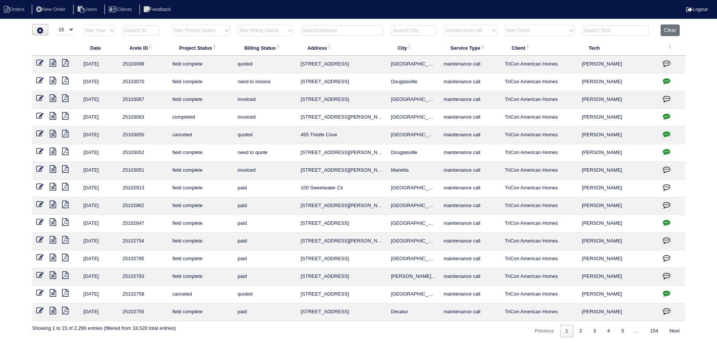
click at [53, 61] on icon at bounding box center [53, 63] width 6 height 8
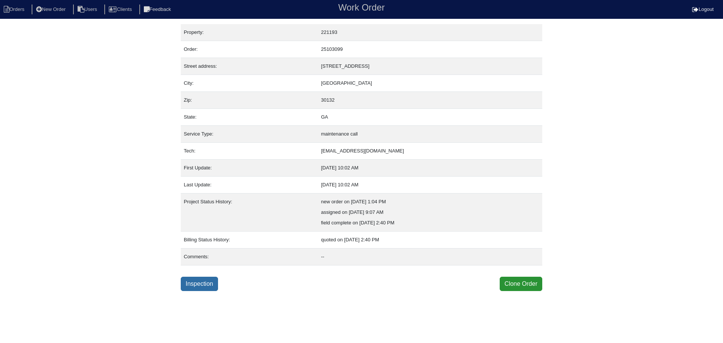
click at [200, 283] on link "Inspection" at bounding box center [199, 284] width 37 height 14
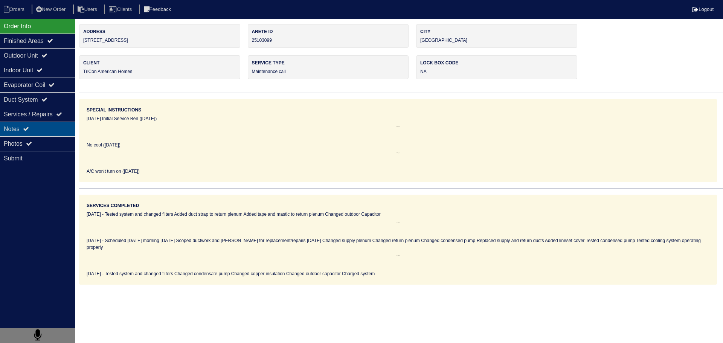
click at [47, 129] on div "Notes" at bounding box center [37, 129] width 75 height 15
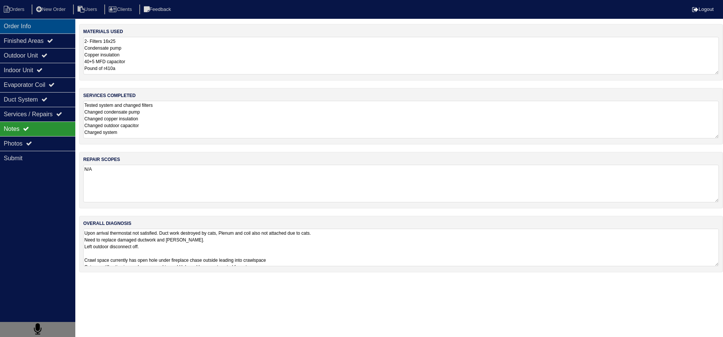
click at [37, 30] on div "Order Info" at bounding box center [37, 26] width 75 height 15
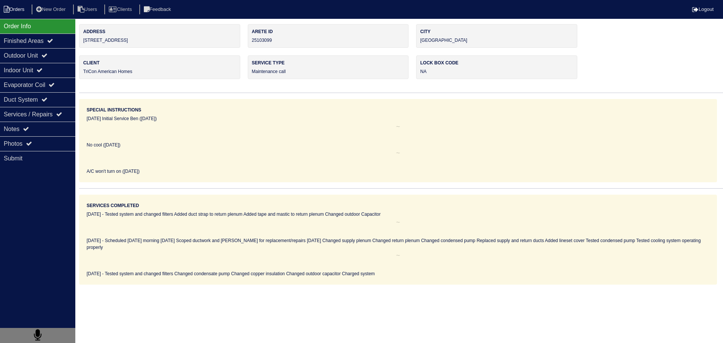
click at [18, 10] on li "Orders" at bounding box center [15, 10] width 30 height 10
select select "15"
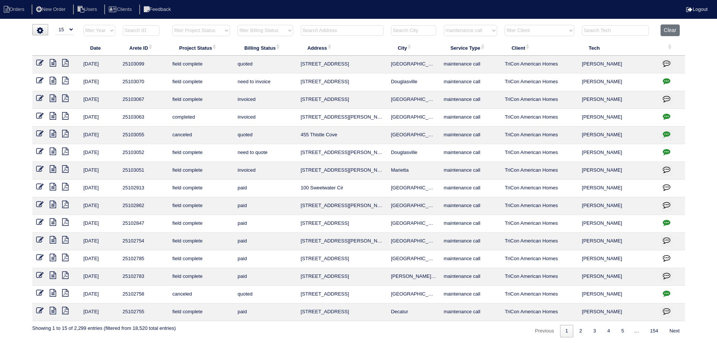
drag, startPoint x: 521, startPoint y: 30, endPoint x: 522, endPoint y: 35, distance: 5.1
click at [521, 30] on select "filter Client -- Any Client -- Alan Luther American Homes 4 Rent Arete Personal…" at bounding box center [540, 30] width 70 height 11
click at [478, 34] on select "filter Service Type -- Any Service Type -- initial service basic service mainte…" at bounding box center [470, 30] width 53 height 11
click at [444, 25] on select "filter Service Type -- Any Service Type -- initial service basic service mainte…" at bounding box center [470, 30] width 53 height 11
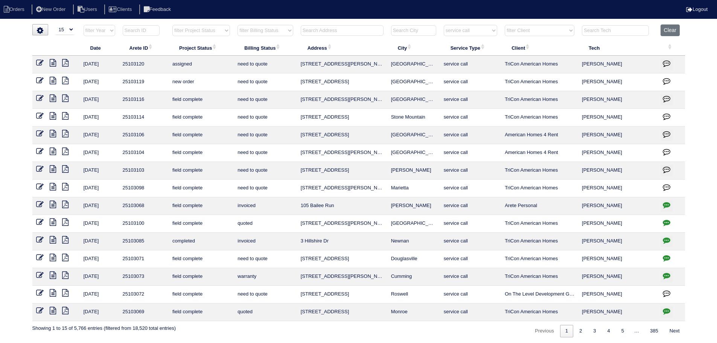
select select "service call"
drag, startPoint x: 423, startPoint y: 82, endPoint x: 296, endPoint y: 83, distance: 127.2
click at [296, 83] on tr "8/23/25 25103119 new order need to quote 112 Chapel Meadow Ln SW Cartersville s…" at bounding box center [358, 82] width 653 height 18
copy tr "112 Chapel Meadow Ln SW Cartersville"
click at [53, 99] on icon at bounding box center [53, 98] width 6 height 8
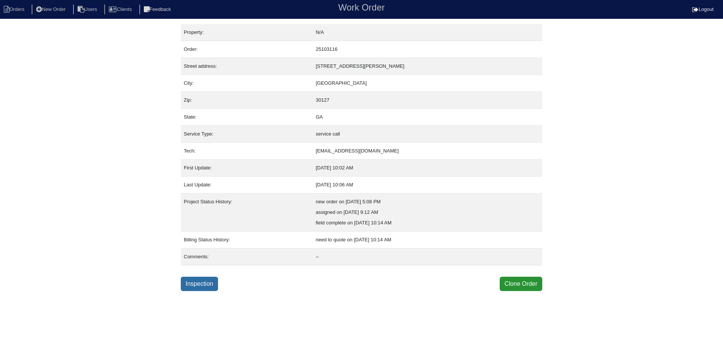
click at [201, 280] on link "Inspection" at bounding box center [199, 284] width 37 height 14
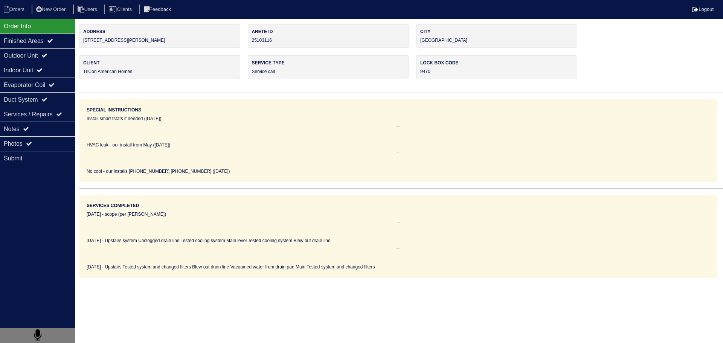
click at [75, 128] on div "Order Info Finished Areas Outdoor Unit Indoor Unit Evaporator Coil Duct System …" at bounding box center [361, 151] width 723 height 254
click at [63, 129] on div "Notes" at bounding box center [37, 129] width 75 height 15
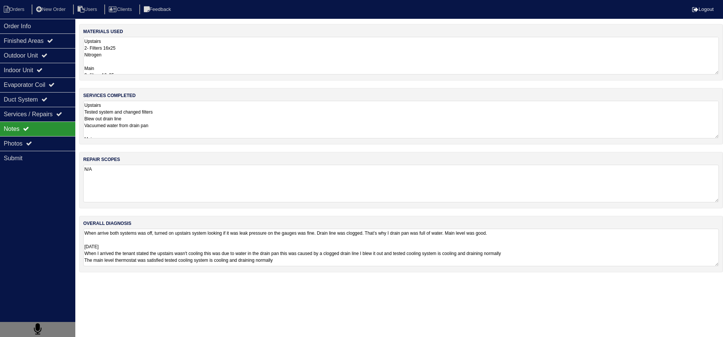
click at [149, 135] on textarea "Upstairs Tested system and changed filters Blew out drain line Vacuumed water f…" at bounding box center [400, 120] width 635 height 38
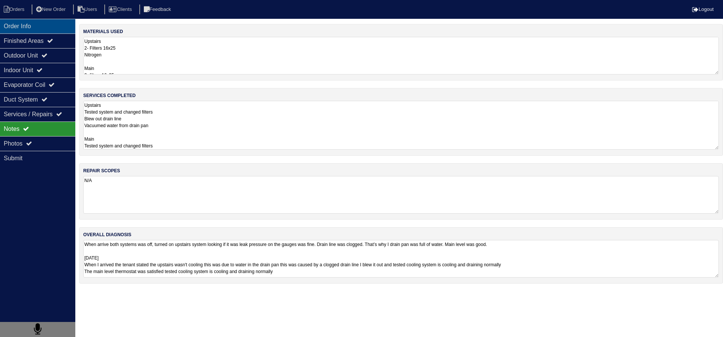
click at [34, 21] on div "Order Info" at bounding box center [37, 26] width 75 height 15
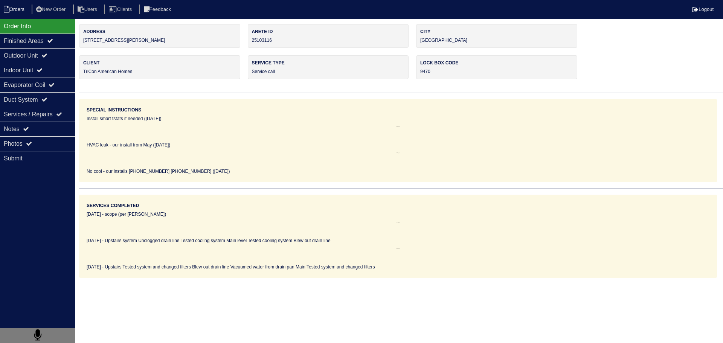
click at [20, 5] on li "Orders" at bounding box center [15, 10] width 30 height 10
select select "15"
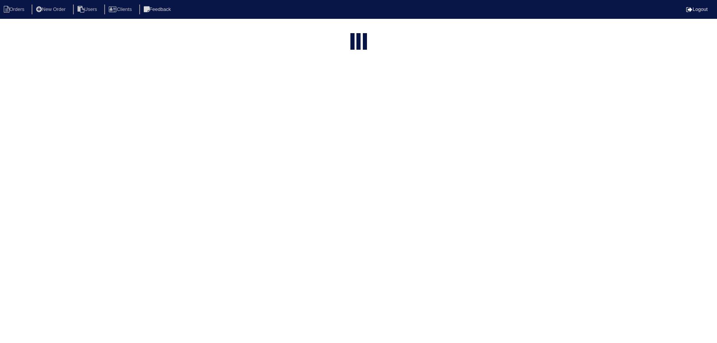
select select "service call"
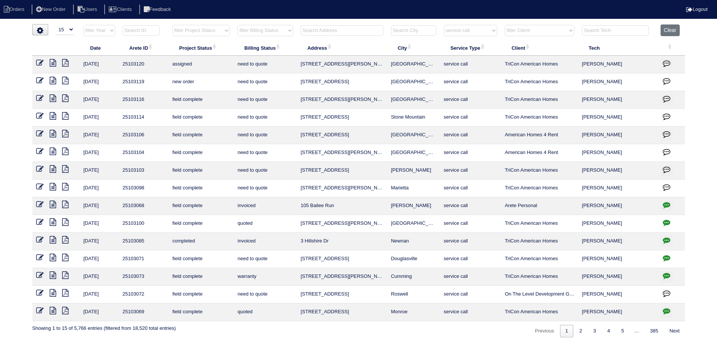
click at [52, 116] on icon at bounding box center [53, 116] width 6 height 8
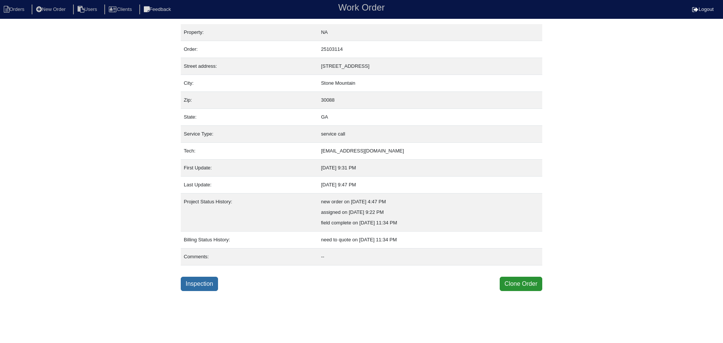
click at [186, 288] on link "Inspection" at bounding box center [199, 284] width 37 height 14
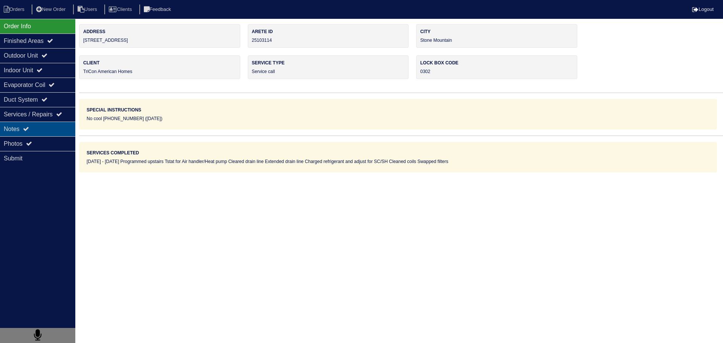
click at [33, 128] on div "Notes" at bounding box center [37, 129] width 75 height 15
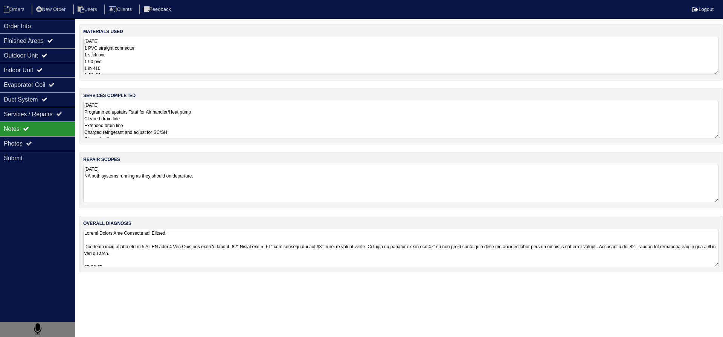
click at [172, 121] on textarea "[DATE] Programmed upstairs Tstat for Air handler/Heat pump Cleared drain line E…" at bounding box center [400, 120] width 635 height 38
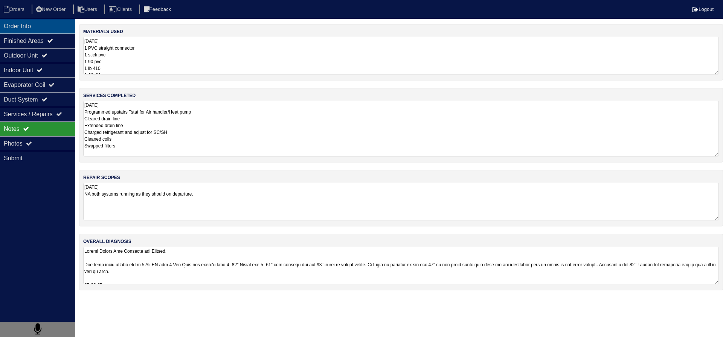
click at [40, 28] on div "Order Info" at bounding box center [37, 26] width 75 height 15
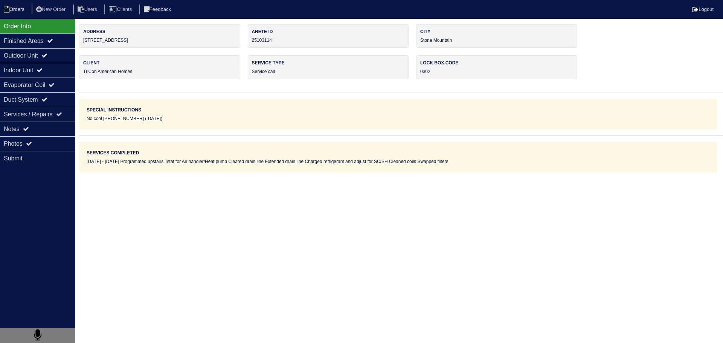
click at [25, 12] on li "Orders" at bounding box center [15, 10] width 30 height 10
select select "15"
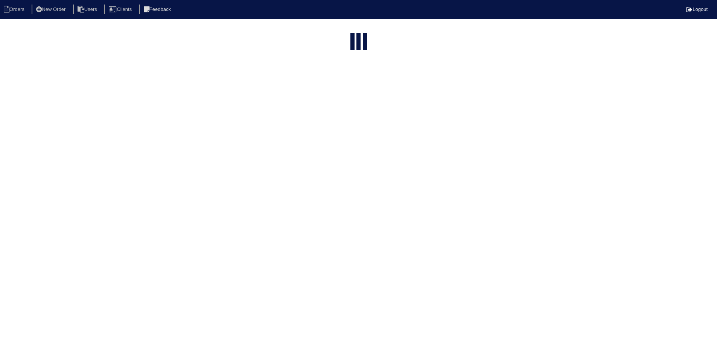
select select "service call"
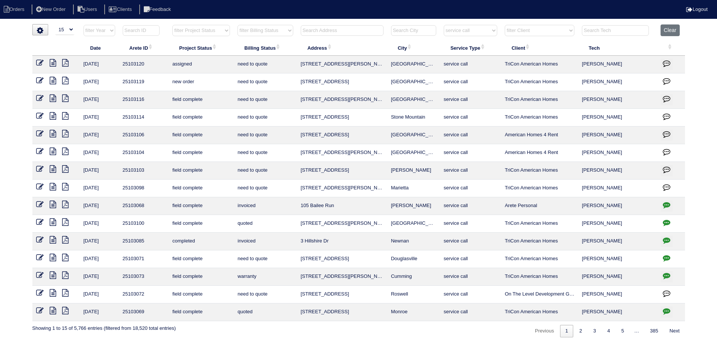
click at [54, 134] on icon at bounding box center [53, 134] width 6 height 8
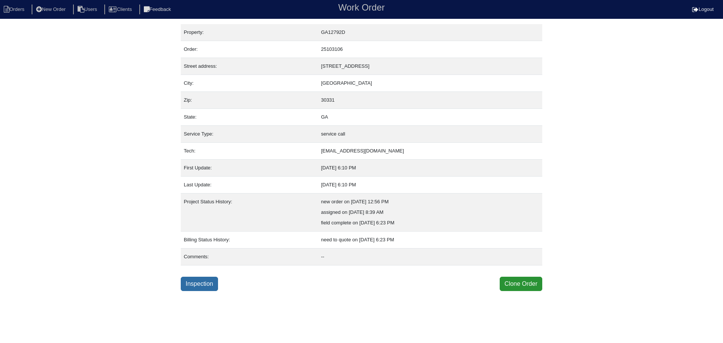
click at [206, 285] on link "Inspection" at bounding box center [199, 284] width 37 height 14
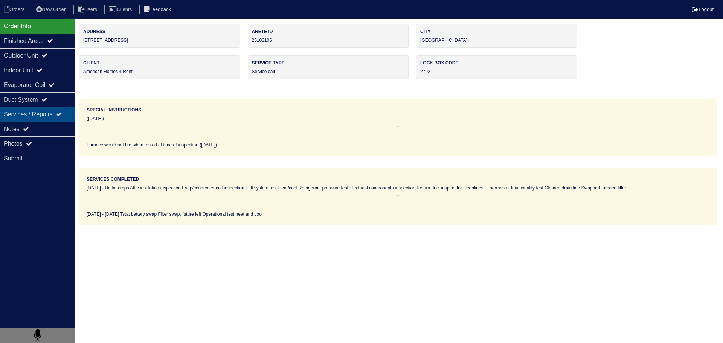
click at [48, 114] on div "Services / Repairs" at bounding box center [37, 114] width 75 height 15
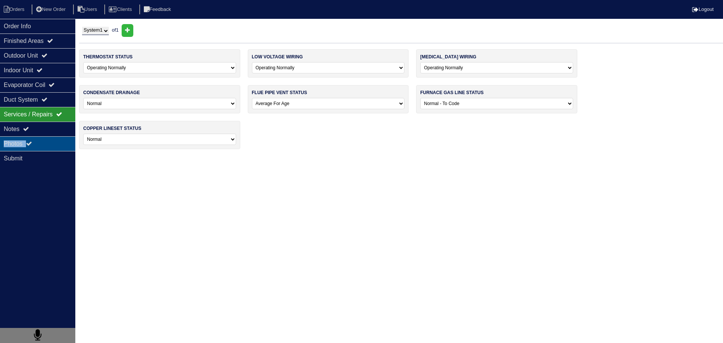
click at [43, 136] on div "Order Info Finished Areas Outdoor Unit Indoor Unit Evaporator Coil Duct System …" at bounding box center [37, 190] width 75 height 343
click at [18, 136] on div "Notes" at bounding box center [37, 129] width 75 height 15
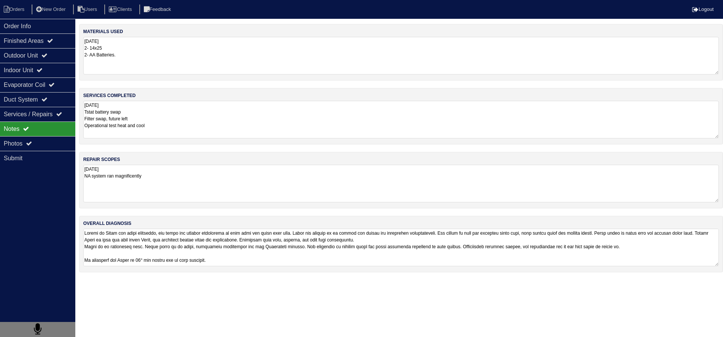
click at [161, 117] on textarea "08.23.25 Tstat battery swap Filter swap, future left Operational test heat and …" at bounding box center [400, 120] width 635 height 38
click at [37, 32] on div "Order Info" at bounding box center [37, 26] width 75 height 15
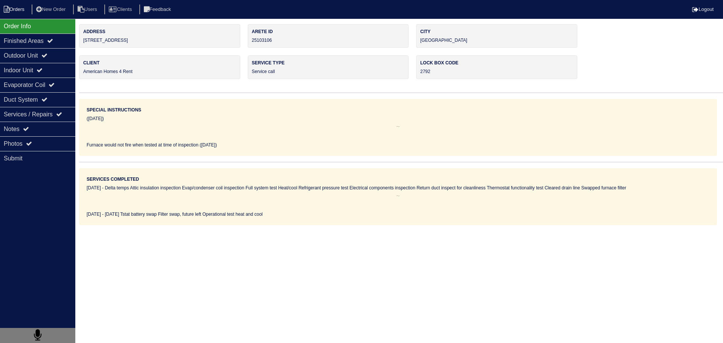
click at [15, 8] on li "Orders" at bounding box center [15, 10] width 30 height 10
select select "15"
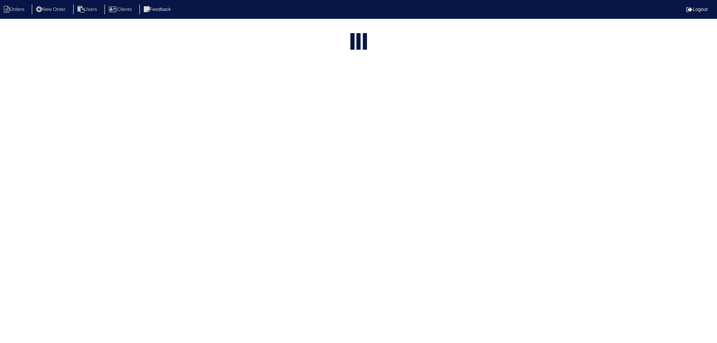
select select "service call"
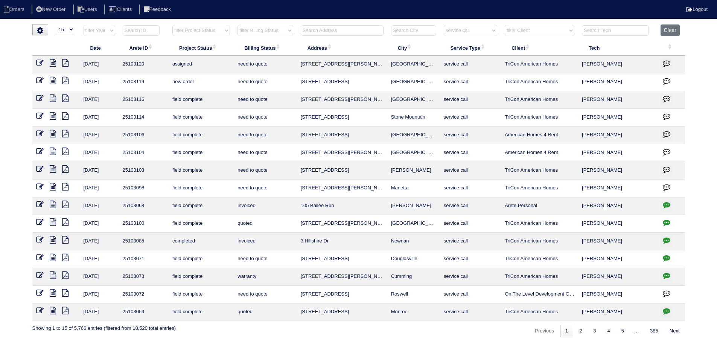
click at [55, 150] on icon at bounding box center [53, 152] width 6 height 8
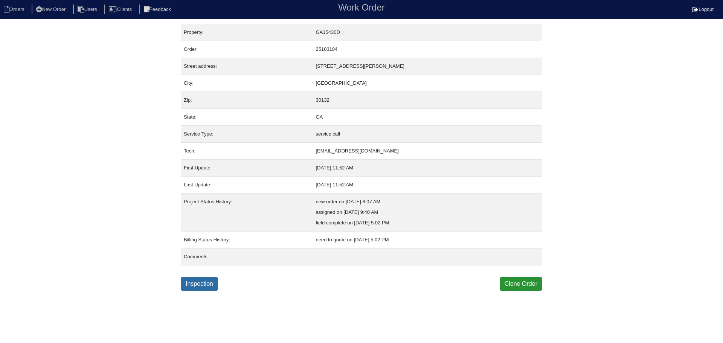
click at [204, 280] on link "Inspection" at bounding box center [199, 284] width 37 height 14
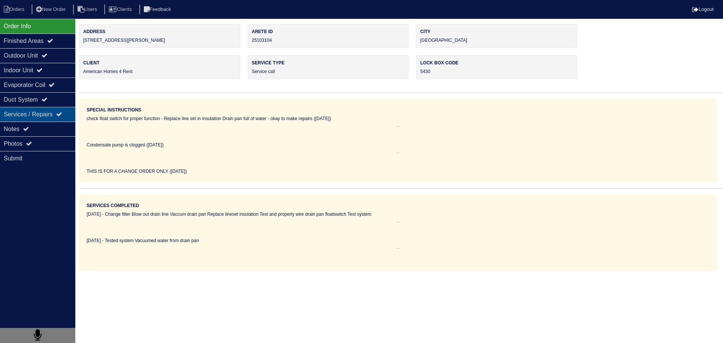
click at [29, 117] on div "Services / Repairs" at bounding box center [37, 114] width 75 height 15
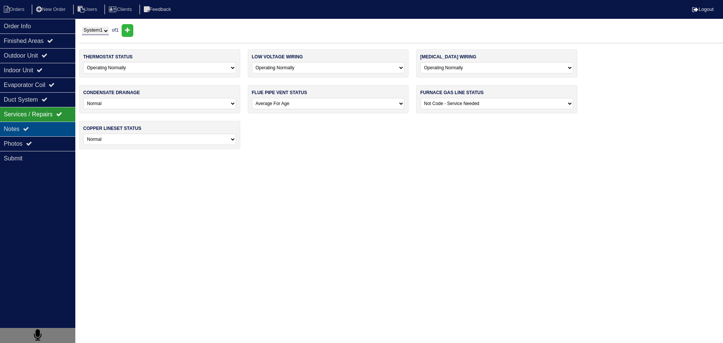
click at [25, 134] on div "Notes" at bounding box center [37, 129] width 75 height 15
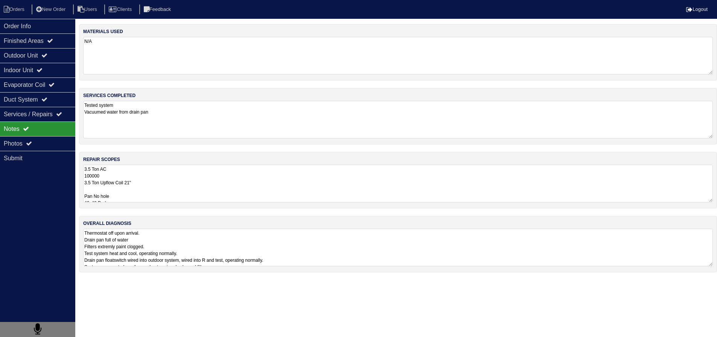
click at [171, 185] on textarea "3.5 Ton AC 100000 3.5 Ton Upflow Coil 21" Pan No hole 40x40 Pad Aquaguard Float…" at bounding box center [398, 184] width 630 height 38
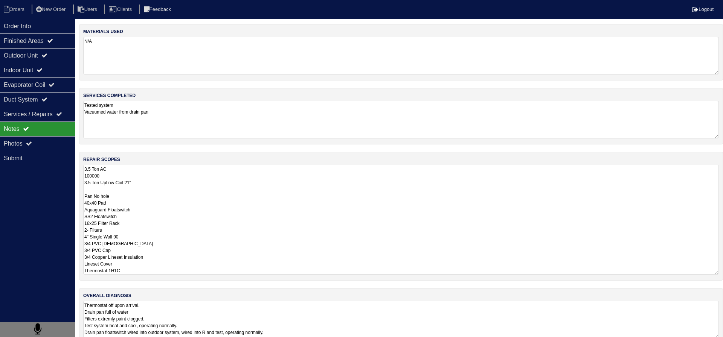
click at [161, 119] on textarea "Tested system Vacuumed water from drain pan" at bounding box center [400, 120] width 635 height 38
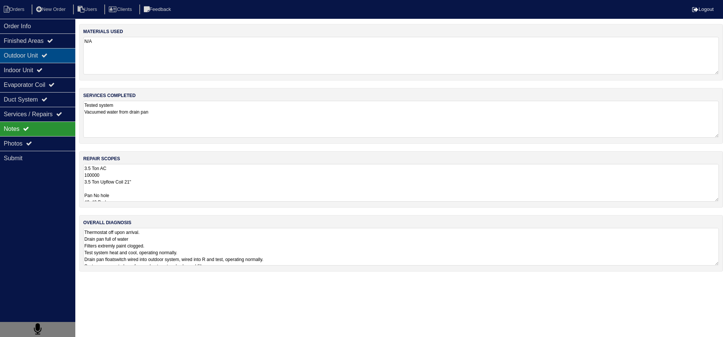
click at [5, 57] on div "Outdoor Unit" at bounding box center [37, 55] width 75 height 15
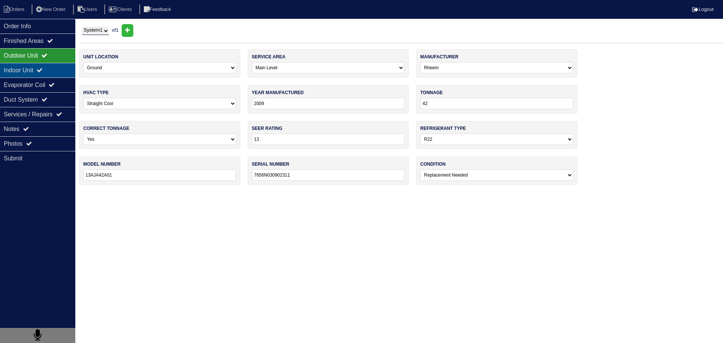
click at [20, 70] on div "Indoor Unit" at bounding box center [37, 70] width 75 height 15
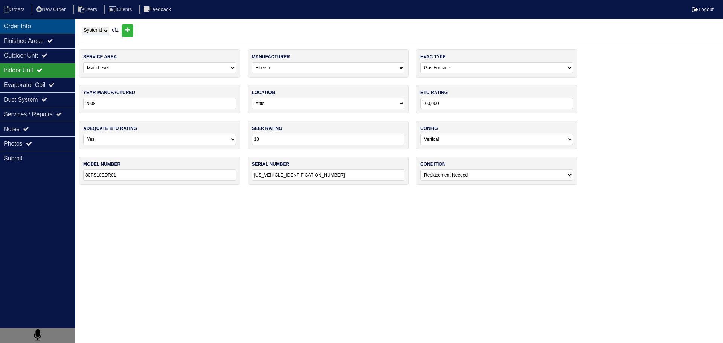
drag, startPoint x: 35, startPoint y: 36, endPoint x: 29, endPoint y: 30, distance: 8.5
click at [35, 36] on div "Finished Areas" at bounding box center [37, 40] width 75 height 15
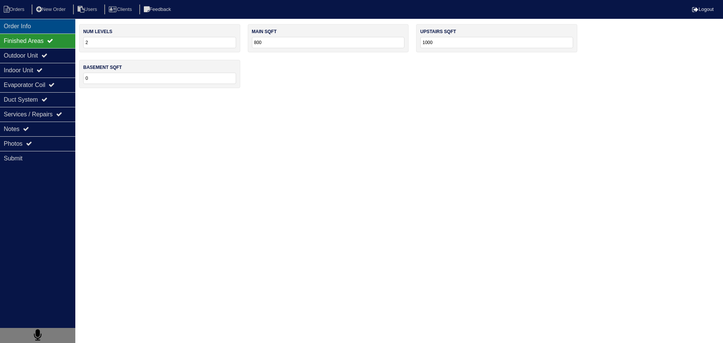
click at [25, 26] on div "Order Info" at bounding box center [37, 26] width 75 height 15
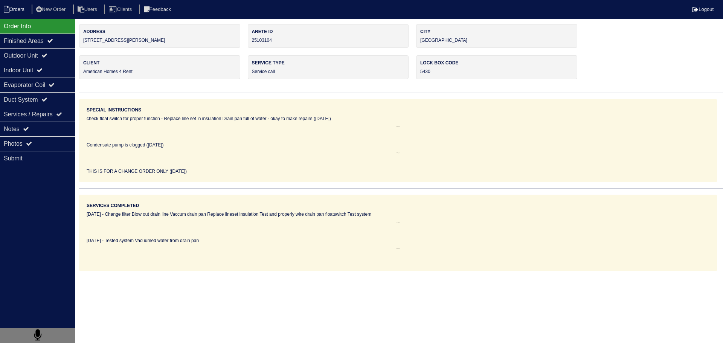
click at [16, 8] on li "Orders" at bounding box center [15, 10] width 30 height 10
select select "15"
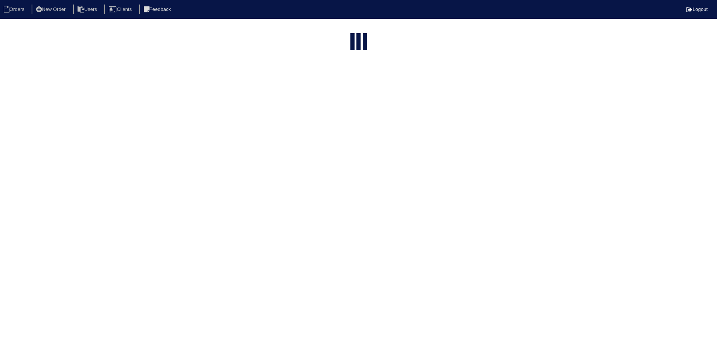
select select "service call"
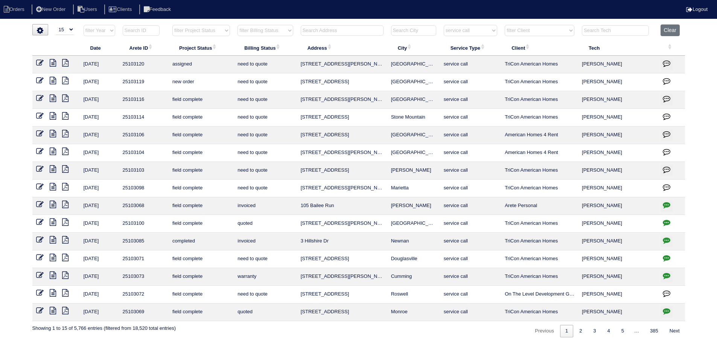
click at [54, 166] on icon at bounding box center [53, 169] width 6 height 8
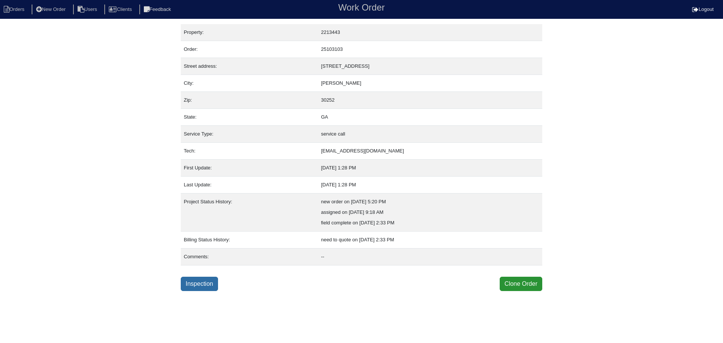
click at [201, 286] on link "Inspection" at bounding box center [199, 284] width 37 height 14
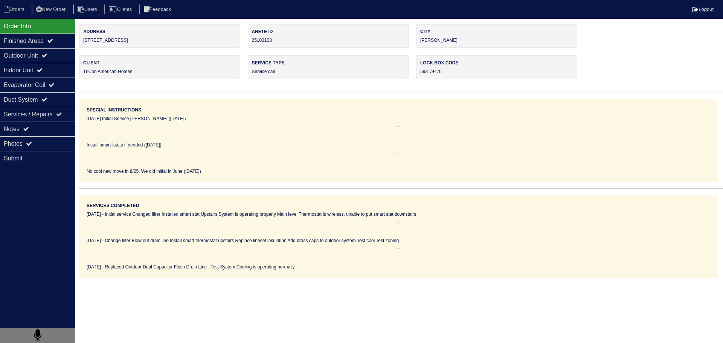
click at [44, 151] on div "Photos" at bounding box center [37, 143] width 75 height 15
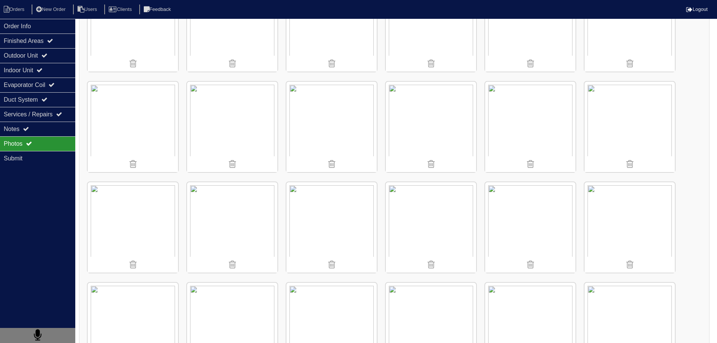
scroll to position [263, 0]
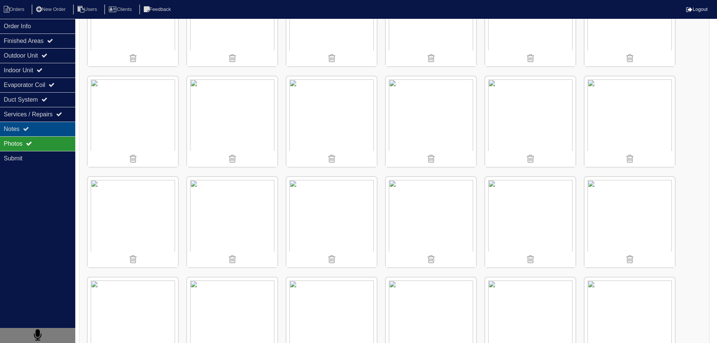
click at [35, 122] on div "Notes" at bounding box center [37, 129] width 75 height 15
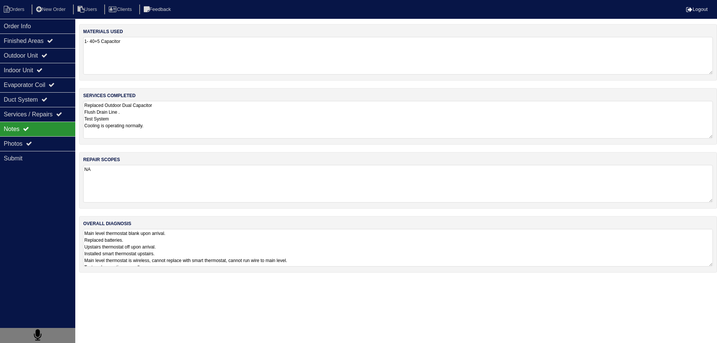
scroll to position [0, 0]
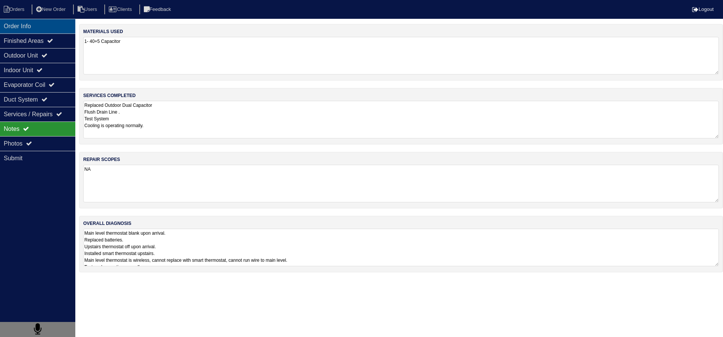
click at [51, 26] on div "Order Info" at bounding box center [37, 26] width 75 height 15
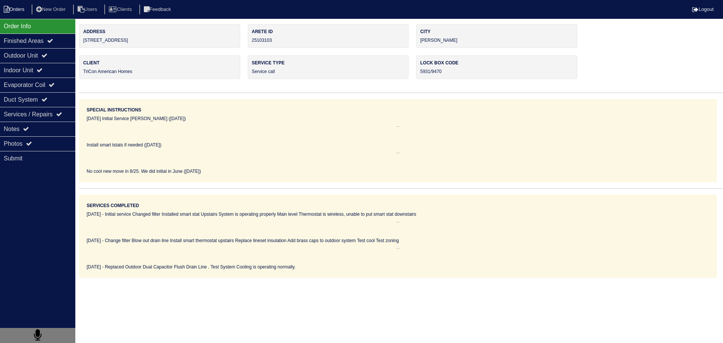
click at [22, 11] on li "Orders" at bounding box center [15, 10] width 30 height 10
select select "15"
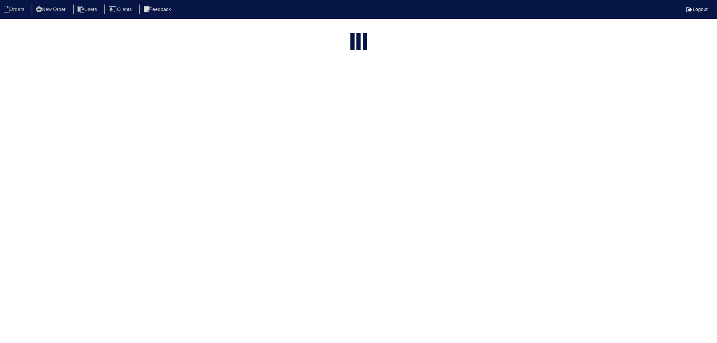
select select "service call"
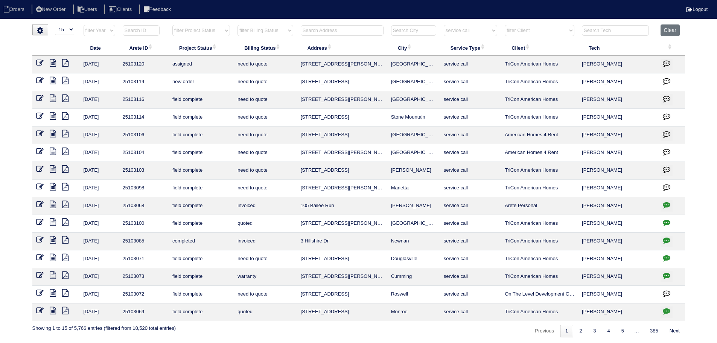
click at [52, 185] on icon at bounding box center [53, 187] width 6 height 8
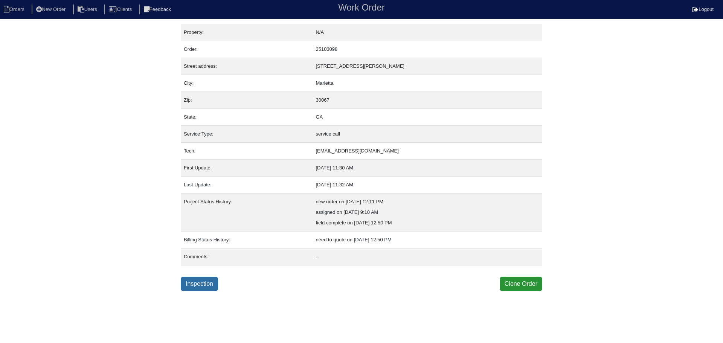
click at [189, 289] on link "Inspection" at bounding box center [199, 284] width 37 height 14
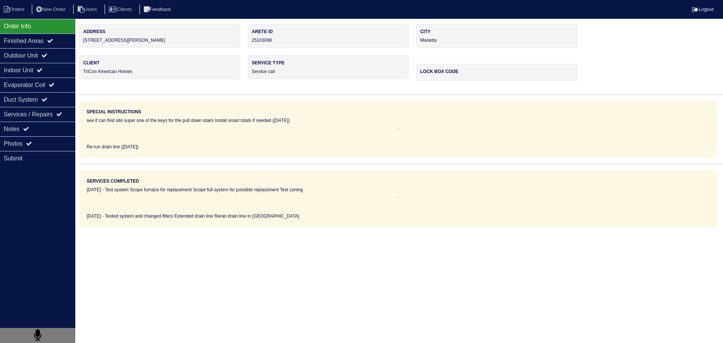
click at [42, 122] on div "Notes" at bounding box center [37, 129] width 75 height 15
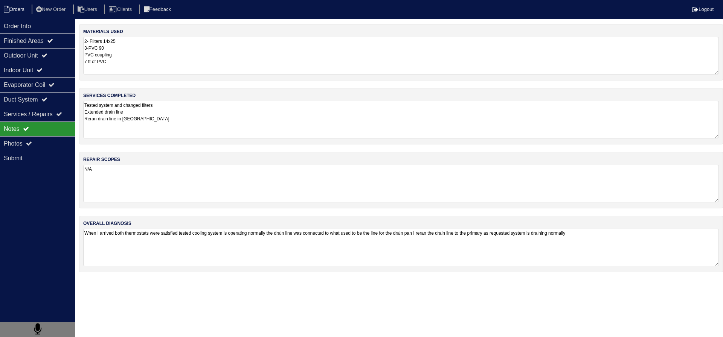
drag, startPoint x: 56, startPoint y: 20, endPoint x: 20, endPoint y: 14, distance: 37.0
click at [55, 20] on div "Order Info" at bounding box center [37, 26] width 75 height 15
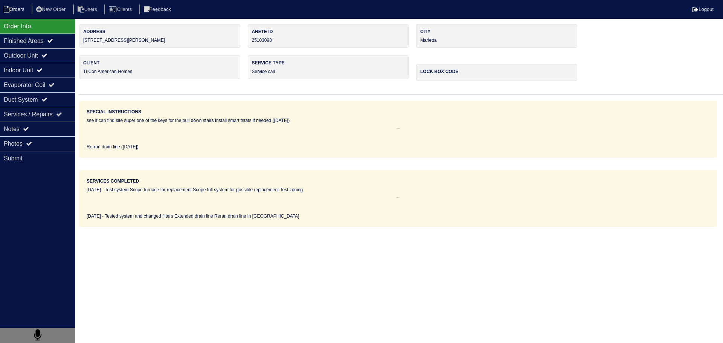
click at [18, 10] on li "Orders" at bounding box center [15, 10] width 30 height 10
select select "15"
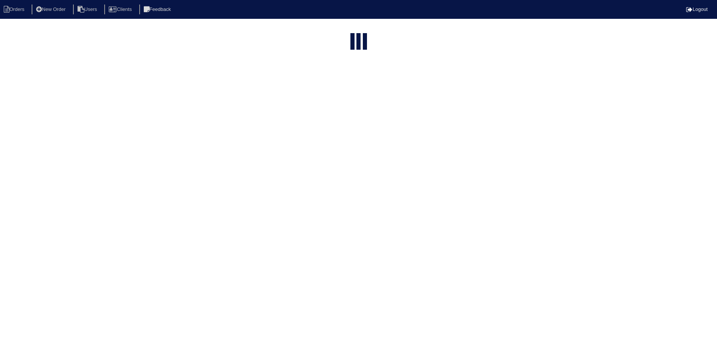
select select "service call"
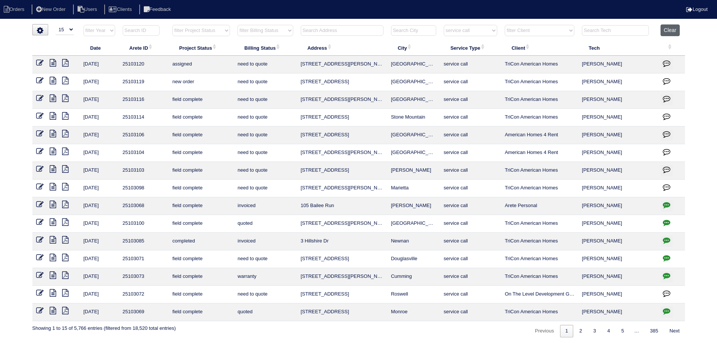
click at [673, 30] on button "Clear" at bounding box center [670, 30] width 19 height 12
select select
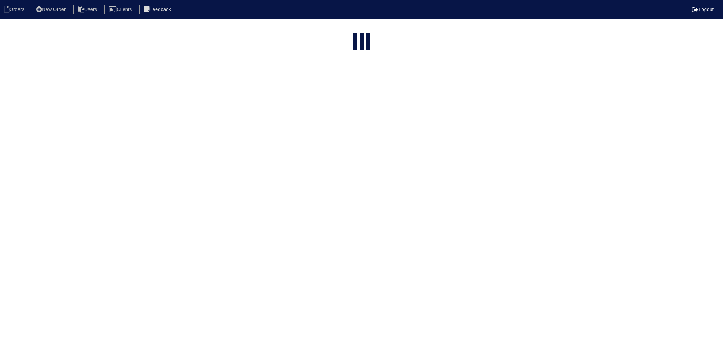
select select "15"
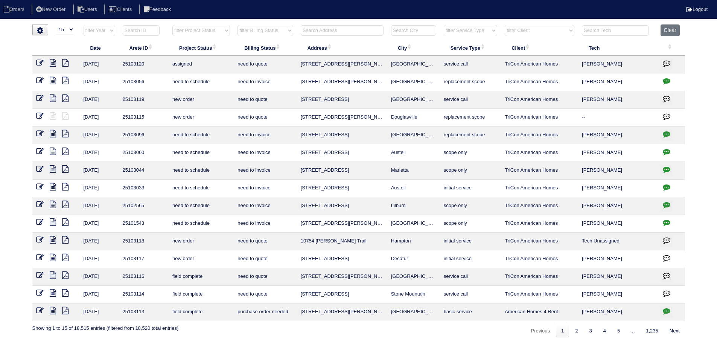
click at [356, 31] on input "text" at bounding box center [342, 30] width 83 height 11
click at [358, 24] on html "Orders New Order Users Clients Feedback Logout Orders New Order Users Clients M…" at bounding box center [358, 172] width 717 height 345
click at [365, 32] on input "text" at bounding box center [342, 30] width 83 height 11
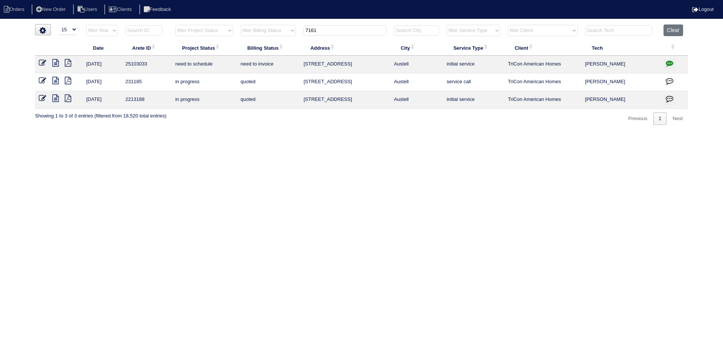
type input "7161"
drag, startPoint x: 420, startPoint y: 61, endPoint x: 322, endPoint y: 66, distance: 98.4
click at [305, 69] on tr "8/23/25 25103033 need to schedule need to invoice 7161 Silver Mine Crossing SE …" at bounding box center [361, 65] width 653 height 18
copy tr "7161 Silver Mine Crossing SE Austell"
click at [677, 31] on button "Clear" at bounding box center [672, 30] width 19 height 12
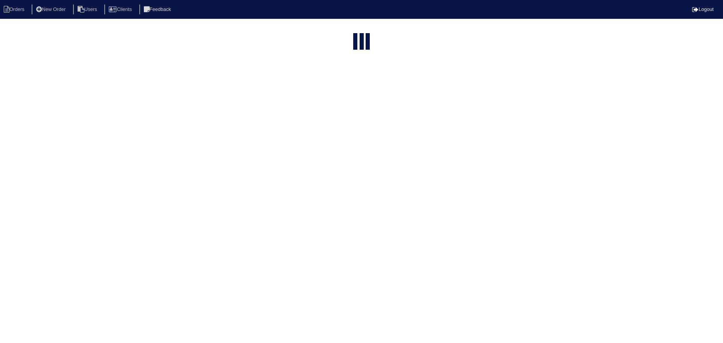
select select "15"
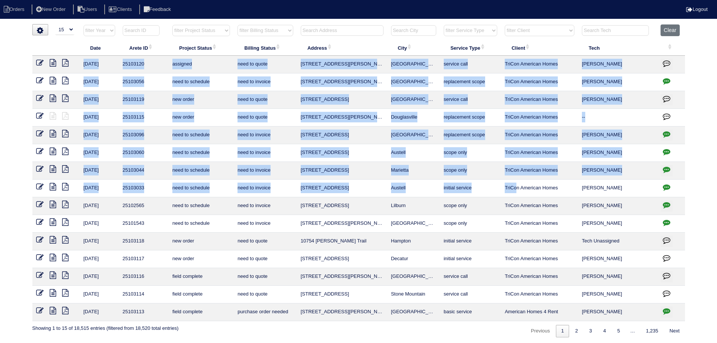
drag, startPoint x: 490, startPoint y: 341, endPoint x: 645, endPoint y: 43, distance: 335.3
click at [645, 43] on table "Date Arete ID Project Status Billing Status Address City Service Type Client Te…" at bounding box center [358, 172] width 653 height 297
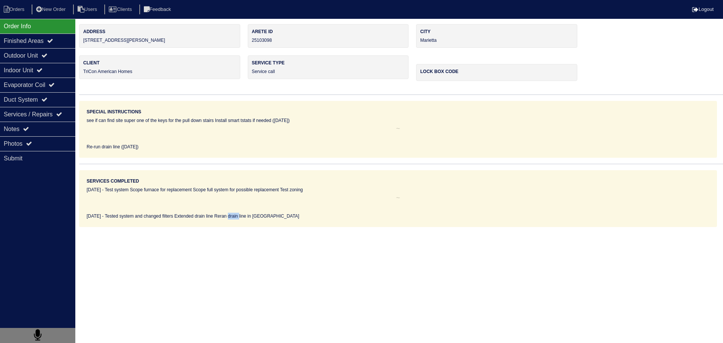
click at [267, 227] on html "Orders New Order Users Clients Feedback Logout Orders New Order Users Clients M…" at bounding box center [361, 113] width 723 height 227
